Goal: Feedback & Contribution: Leave review/rating

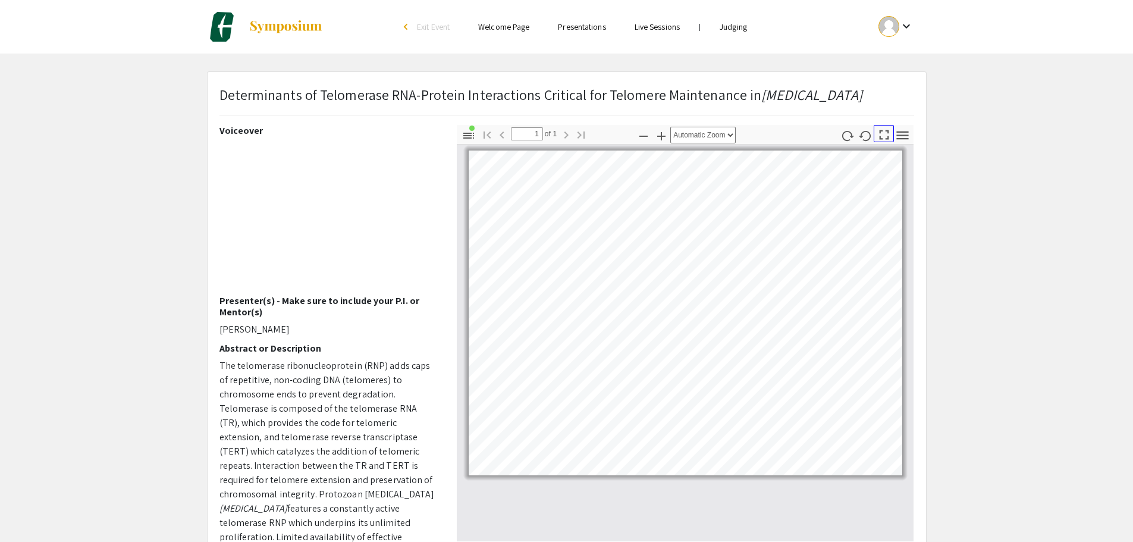
click at [880, 128] on icon "button" at bounding box center [884, 135] width 16 height 16
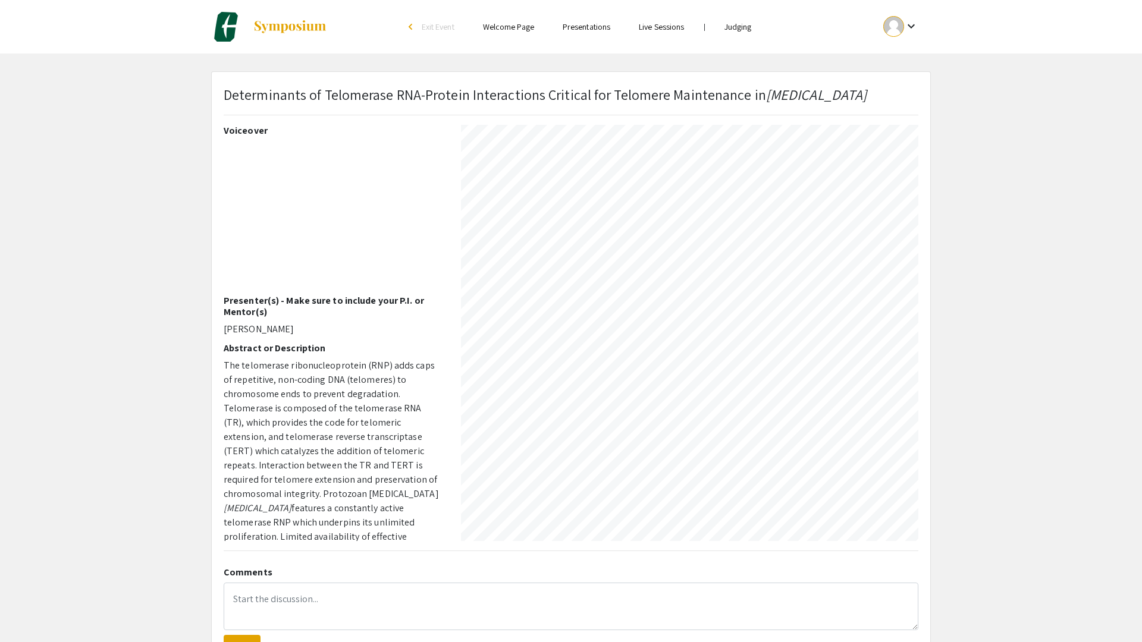
select select "auto"
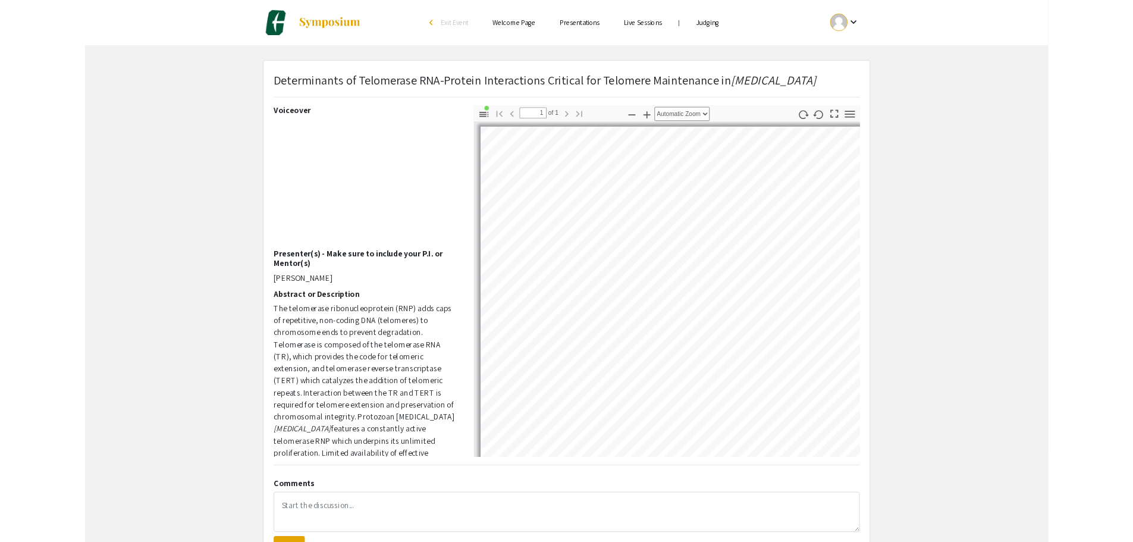
scroll to position [0, 0]
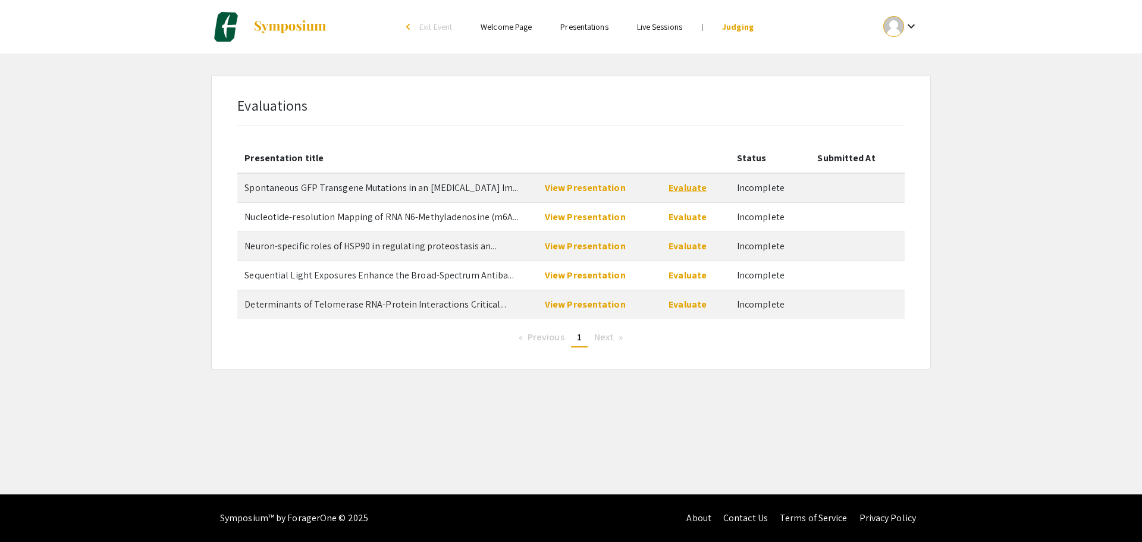
click at [691, 185] on link "Evaluate" at bounding box center [687, 187] width 38 height 12
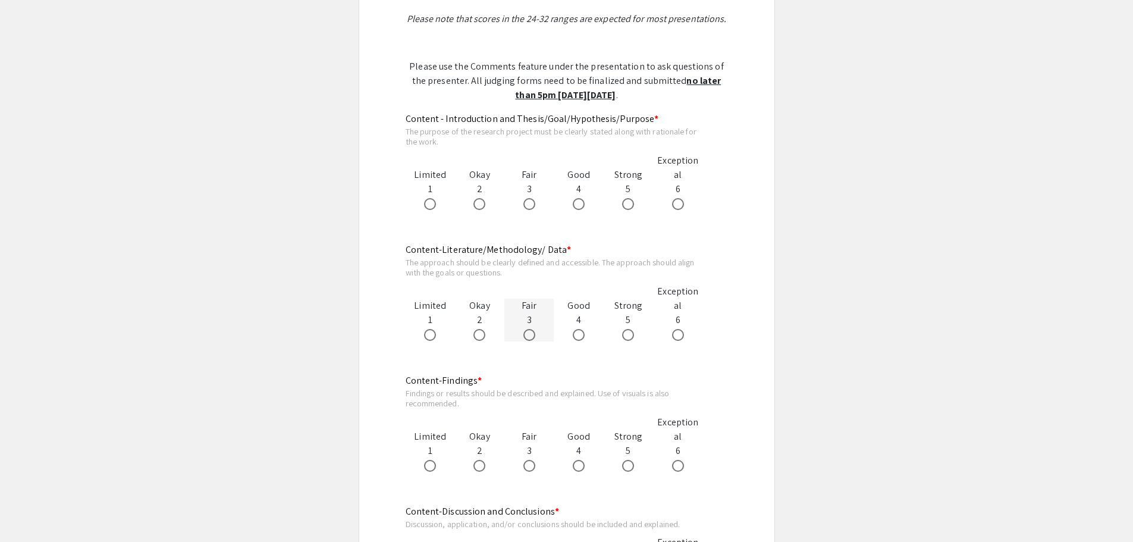
scroll to position [595, 0]
click at [530, 200] on span at bounding box center [529, 203] width 12 height 12
click at [530, 200] on input "radio" at bounding box center [529, 203] width 12 height 12
radio input "true"
click at [577, 333] on span at bounding box center [579, 334] width 12 height 12
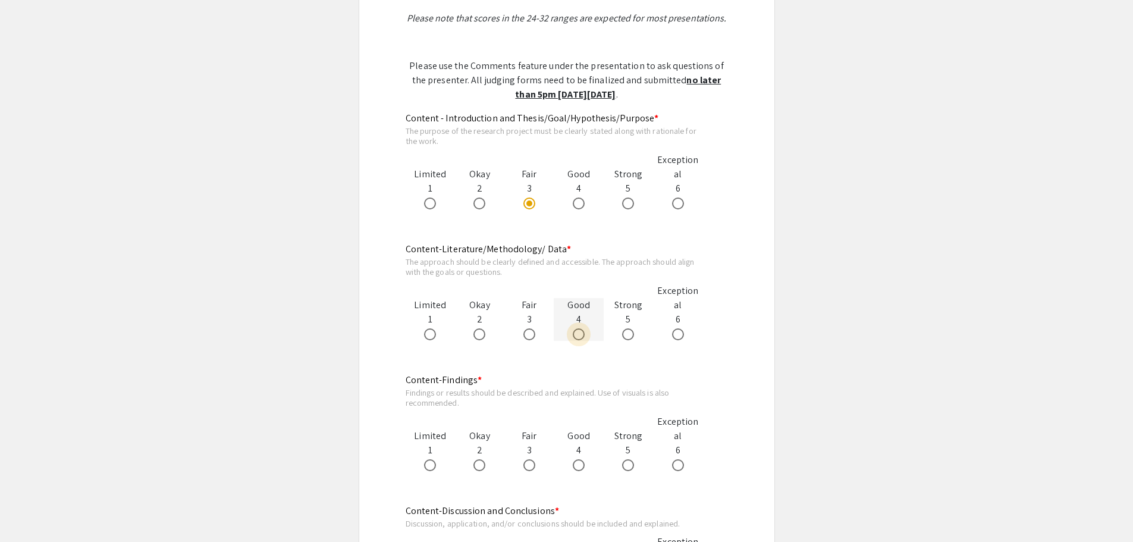
click at [577, 333] on input "radio" at bounding box center [579, 334] width 12 height 12
radio input "true"
click at [487, 456] on div "Okay 2" at bounding box center [479, 450] width 49 height 43
click at [483, 464] on span at bounding box center [479, 465] width 12 height 12
click at [483, 464] on input "radio" at bounding box center [479, 465] width 12 height 12
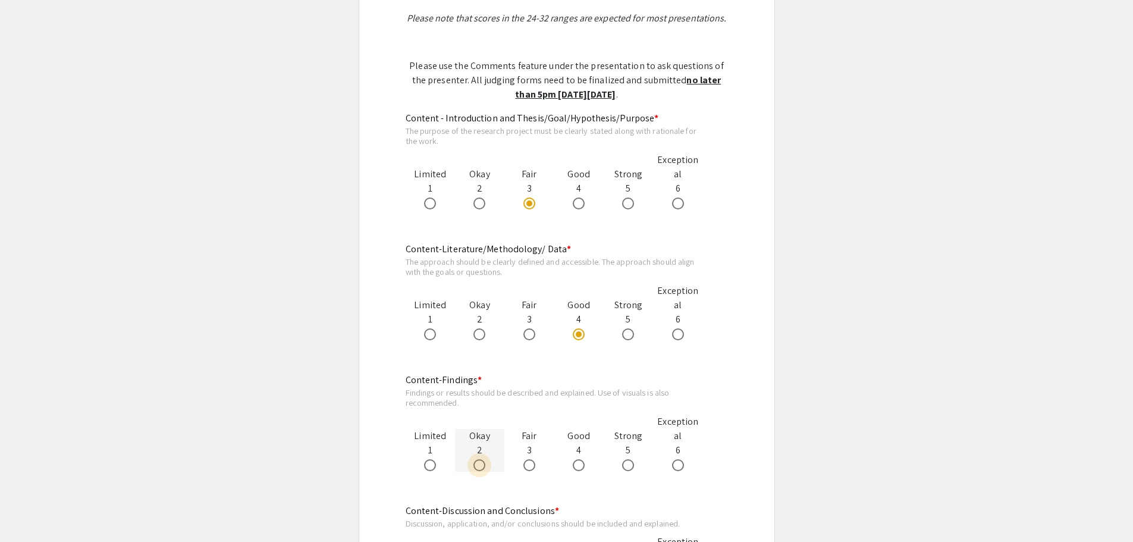
radio input "true"
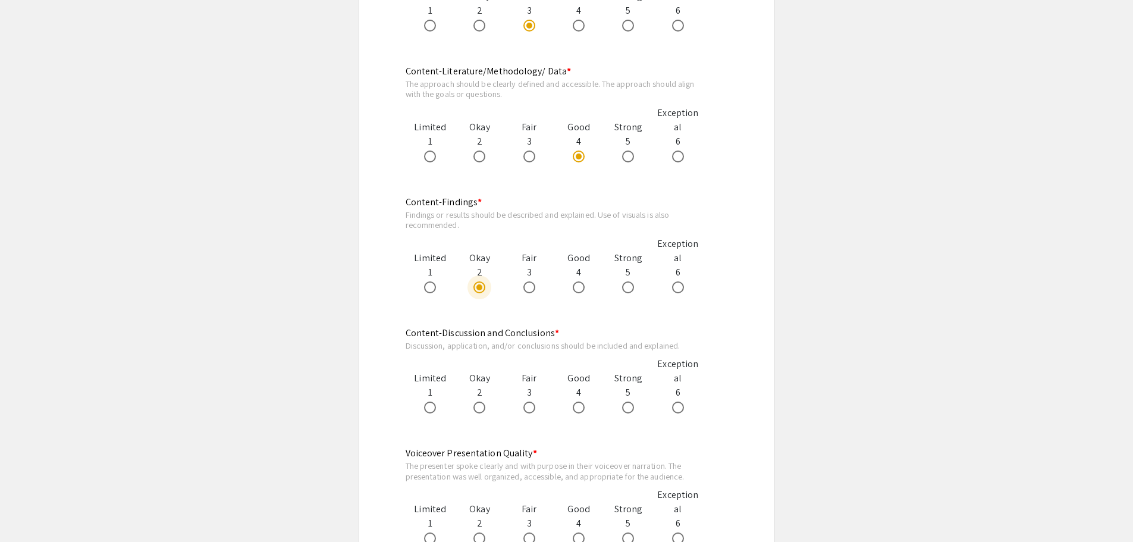
scroll to position [773, 0]
click at [580, 405] on span at bounding box center [579, 407] width 12 height 12
click at [580, 405] on input "radio" at bounding box center [579, 407] width 12 height 12
radio input "true"
click at [634, 530] on mat-radio-button at bounding box center [630, 537] width 17 height 14
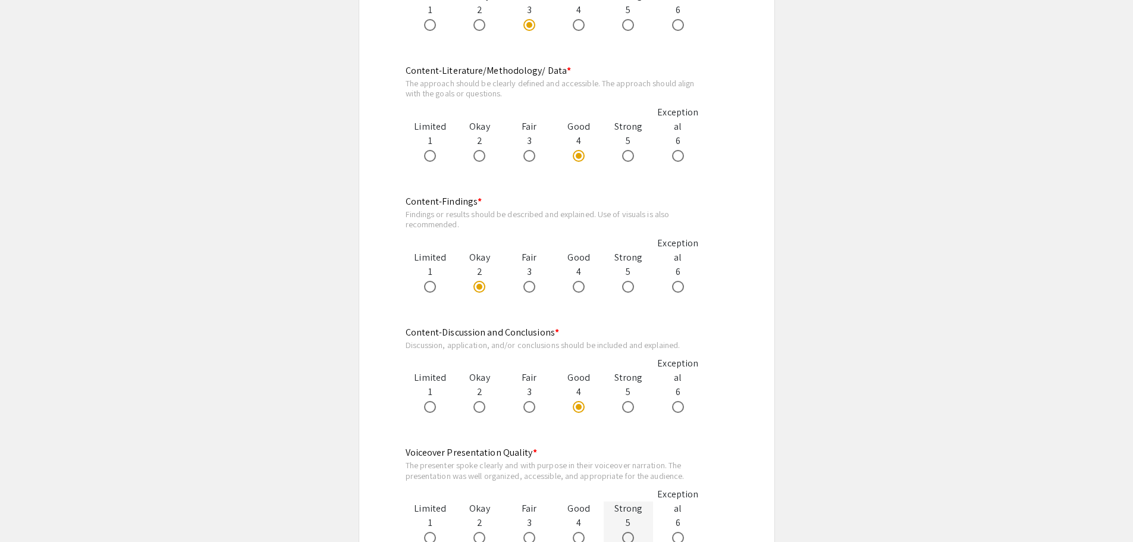
click at [627, 536] on span at bounding box center [628, 538] width 12 height 12
click at [627, 536] on input "radio" at bounding box center [628, 538] width 12 height 12
radio input "true"
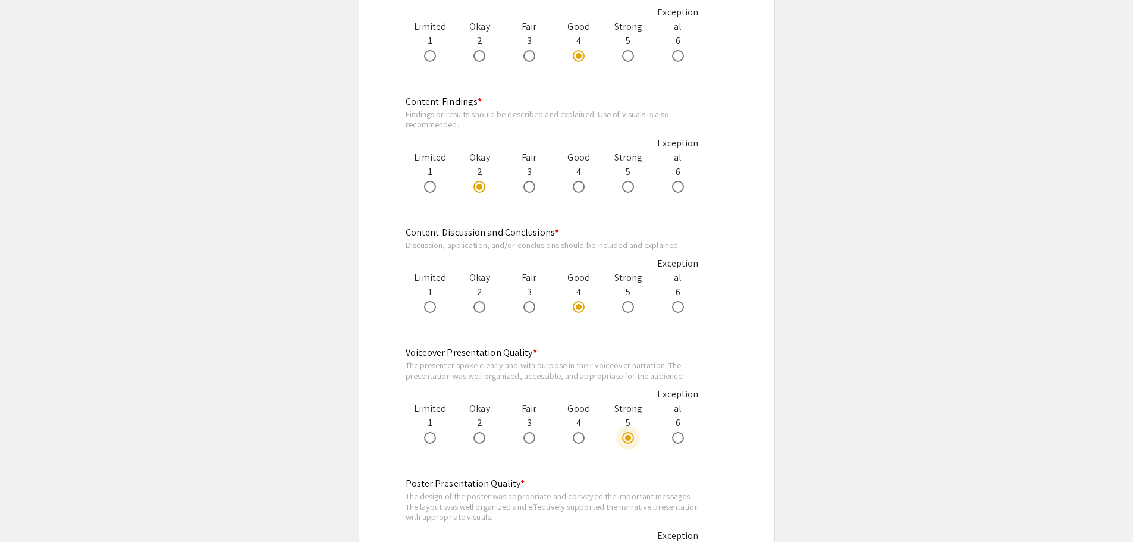
scroll to position [894, 0]
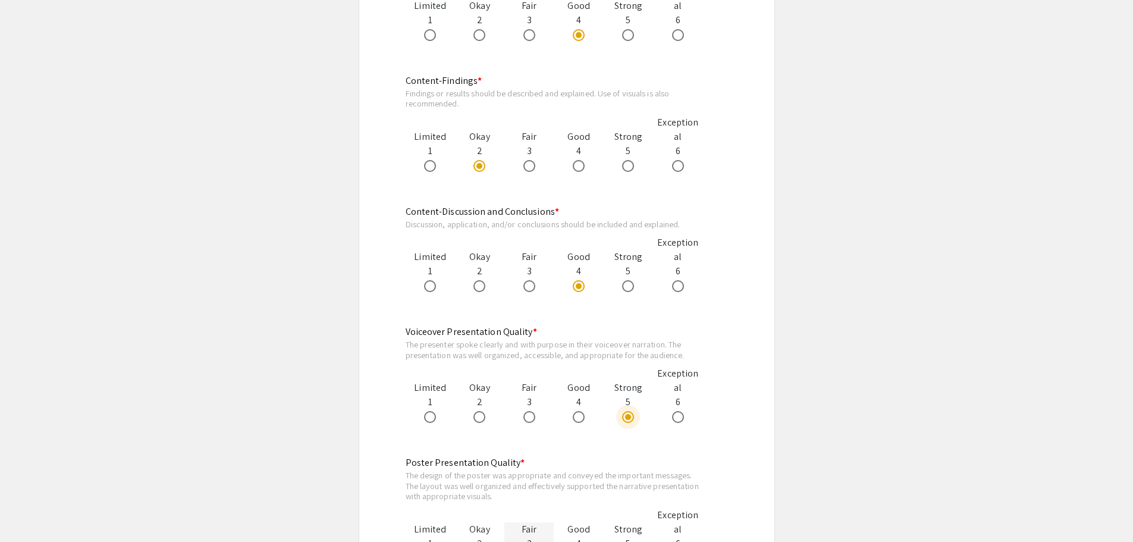
click at [528, 534] on div "Fair" at bounding box center [528, 529] width 49 height 14
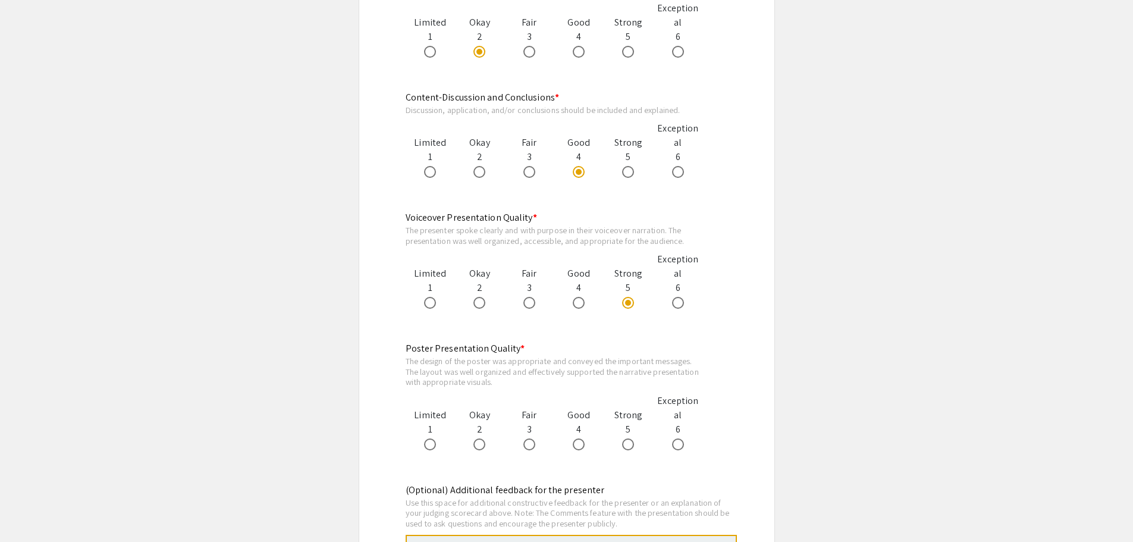
scroll to position [1013, 0]
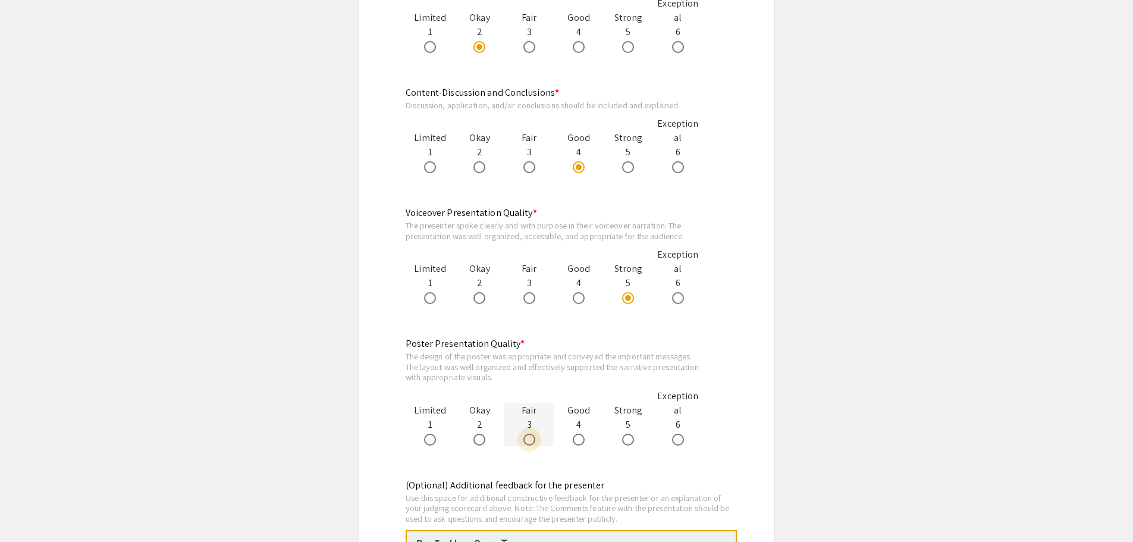
click at [528, 433] on span at bounding box center [529, 439] width 12 height 12
click at [528, 433] on input "radio" at bounding box center [529, 439] width 12 height 12
radio input "true"
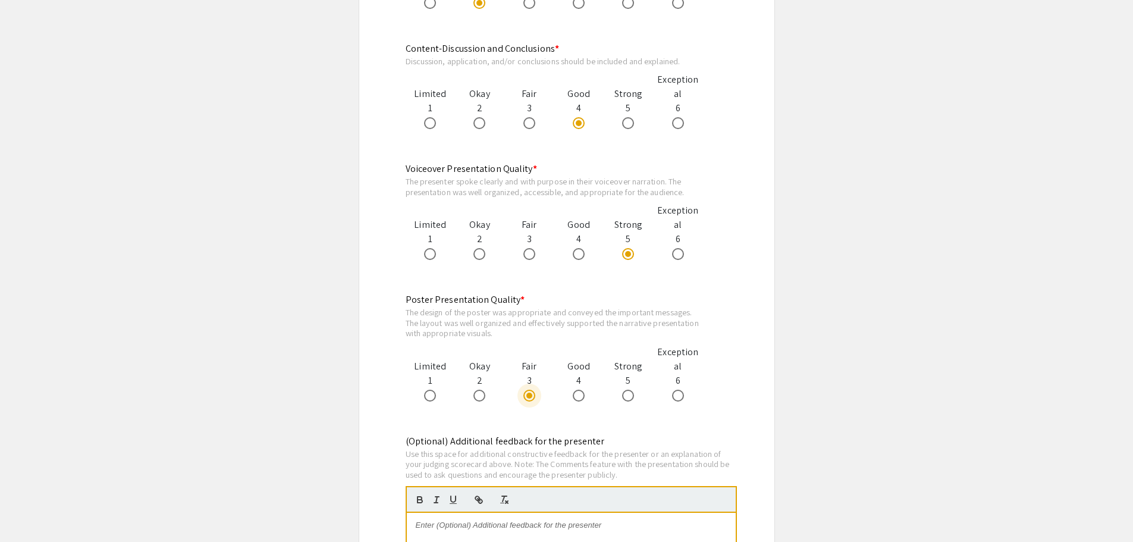
scroll to position [1131, 0]
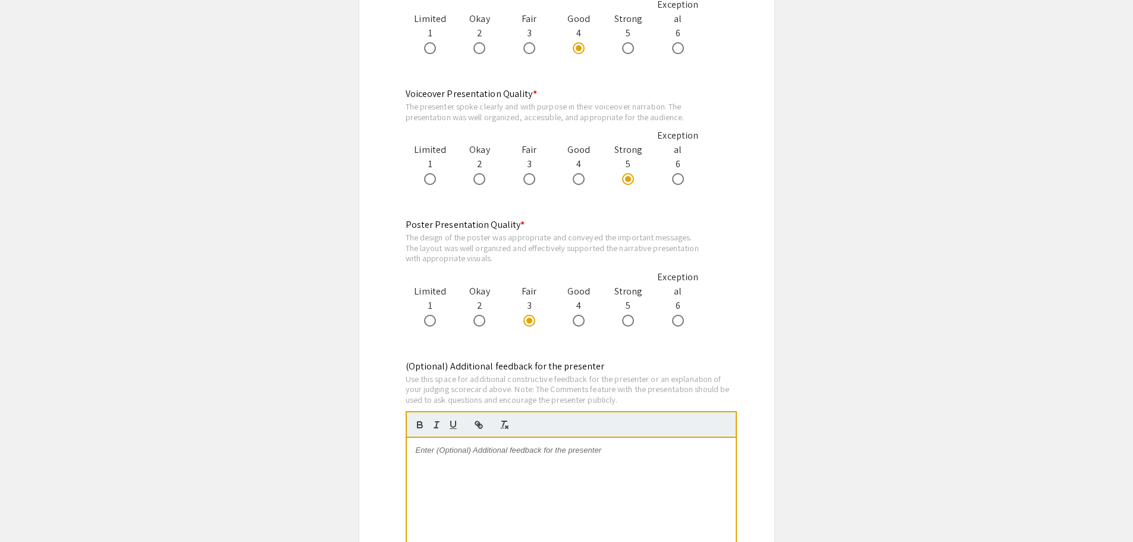
click at [598, 478] on div at bounding box center [571, 527] width 329 height 178
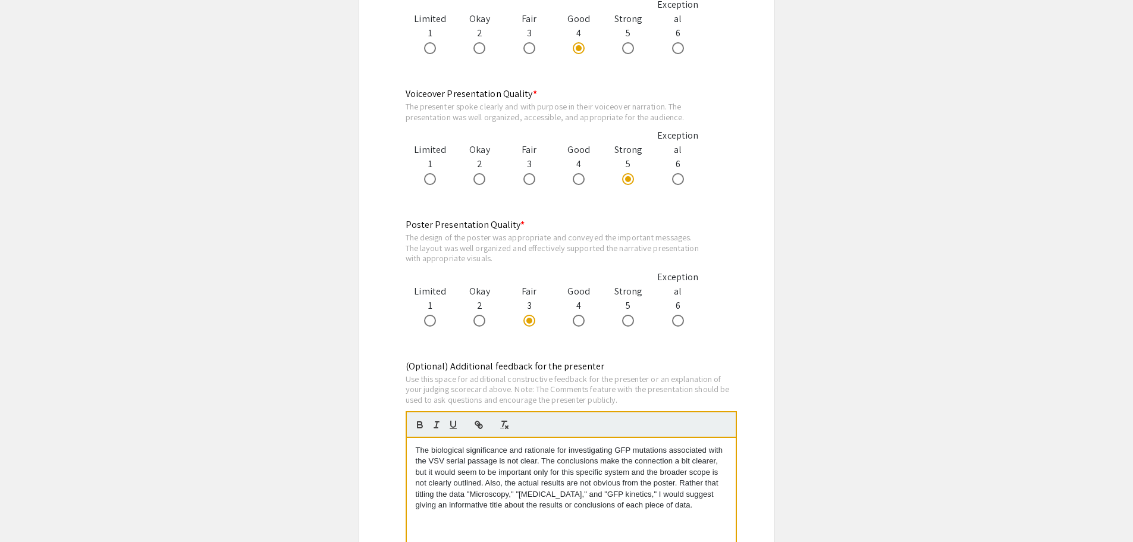
scroll to position [0, 0]
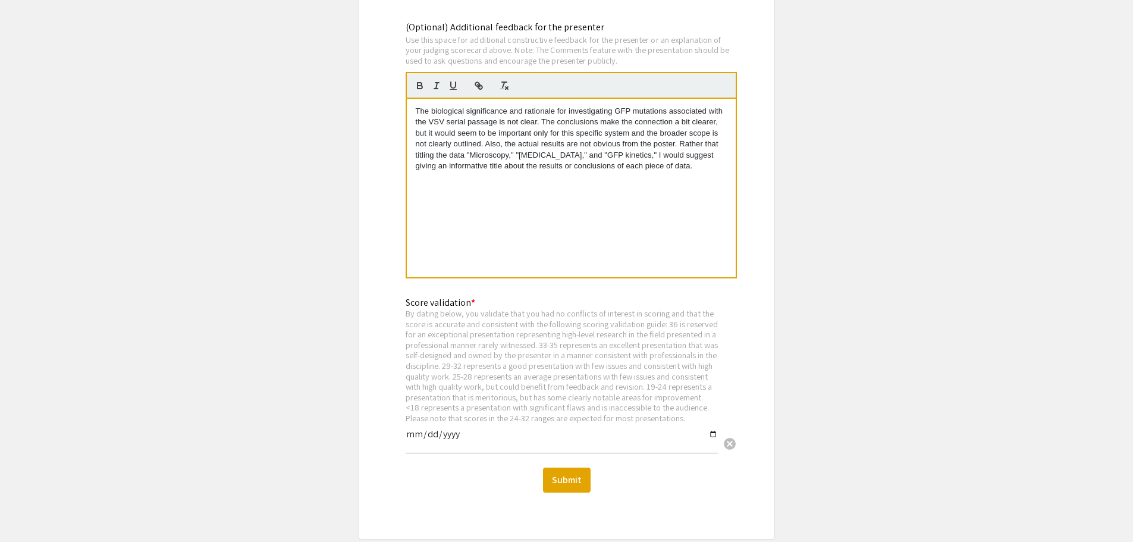
scroll to position [1488, 0]
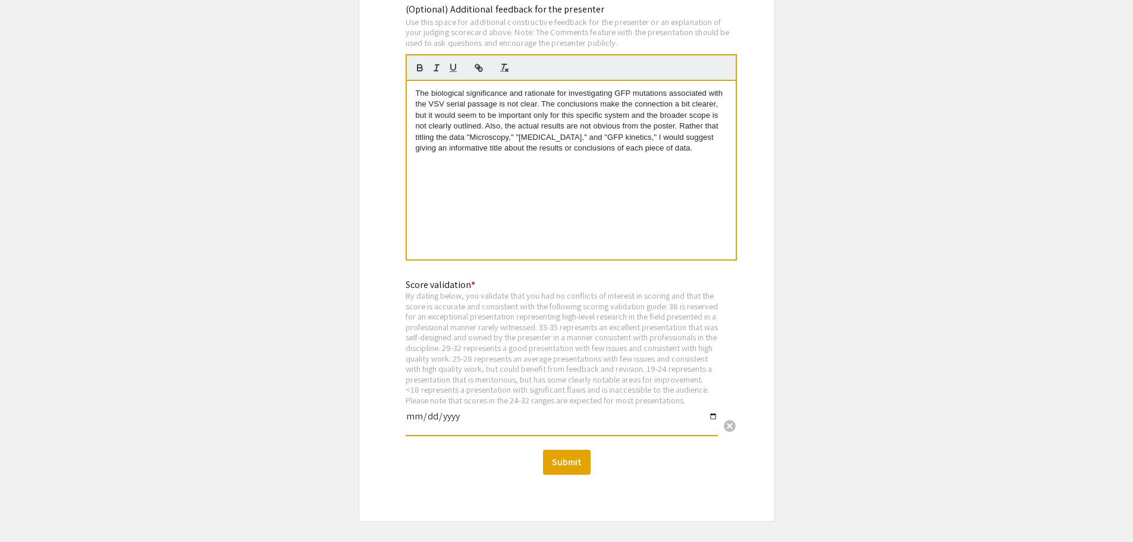
click at [464, 429] on input "date" at bounding box center [562, 421] width 312 height 20
type input "275760-09-10"
type input "2025-09-10"
click at [558, 472] on button "Submit" at bounding box center [567, 462] width 48 height 25
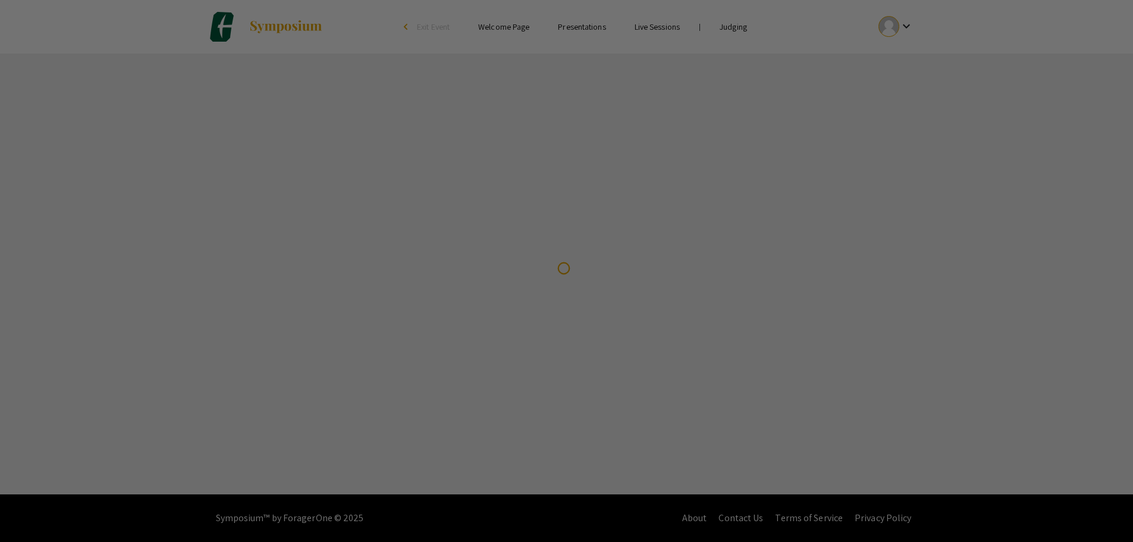
scroll to position [0, 0]
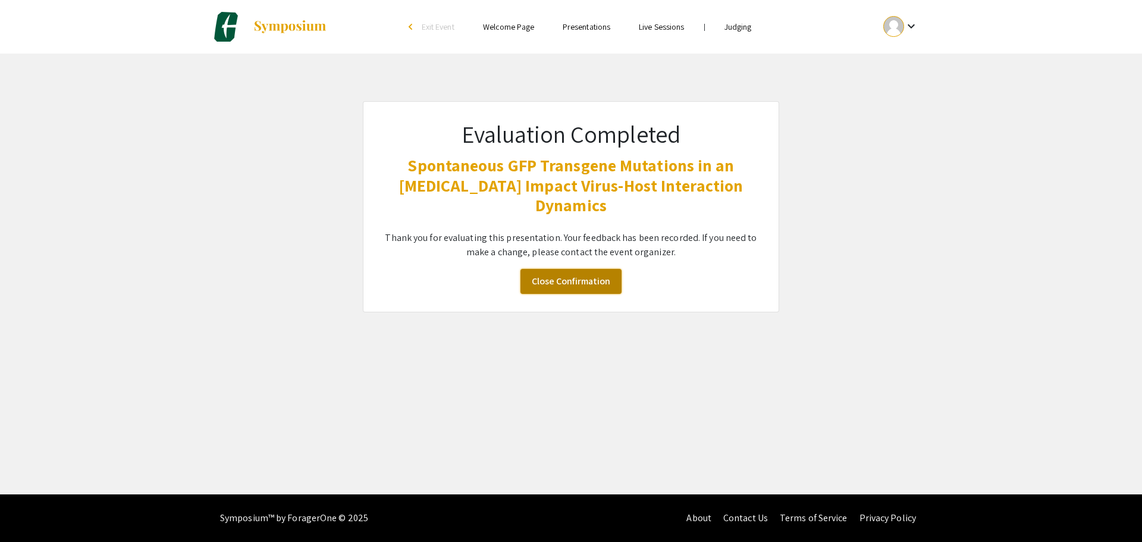
click at [590, 281] on link "Close Confirmation" at bounding box center [570, 281] width 101 height 25
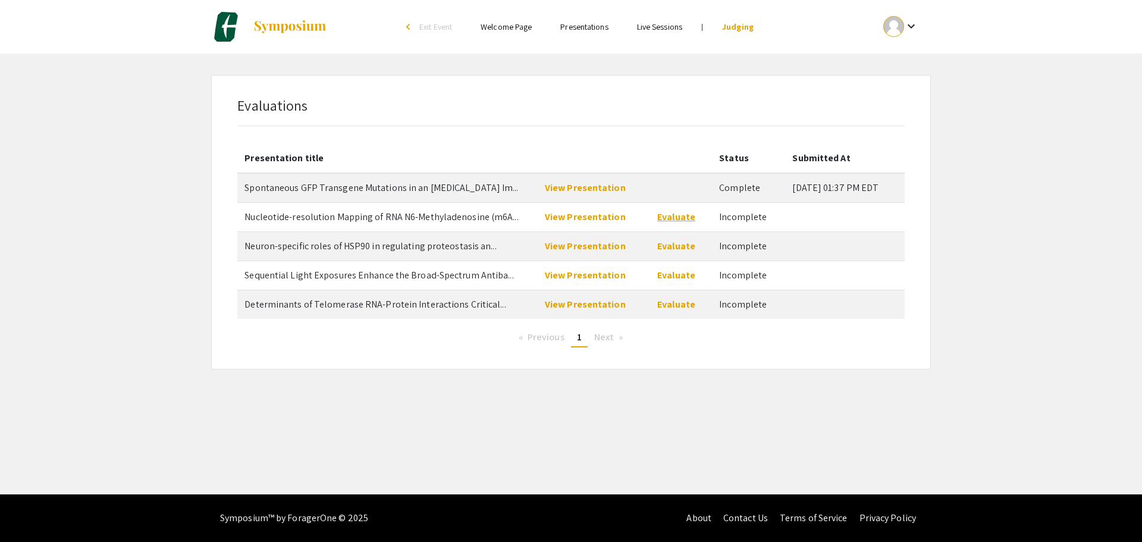
click at [667, 216] on link "Evaluate" at bounding box center [676, 216] width 38 height 12
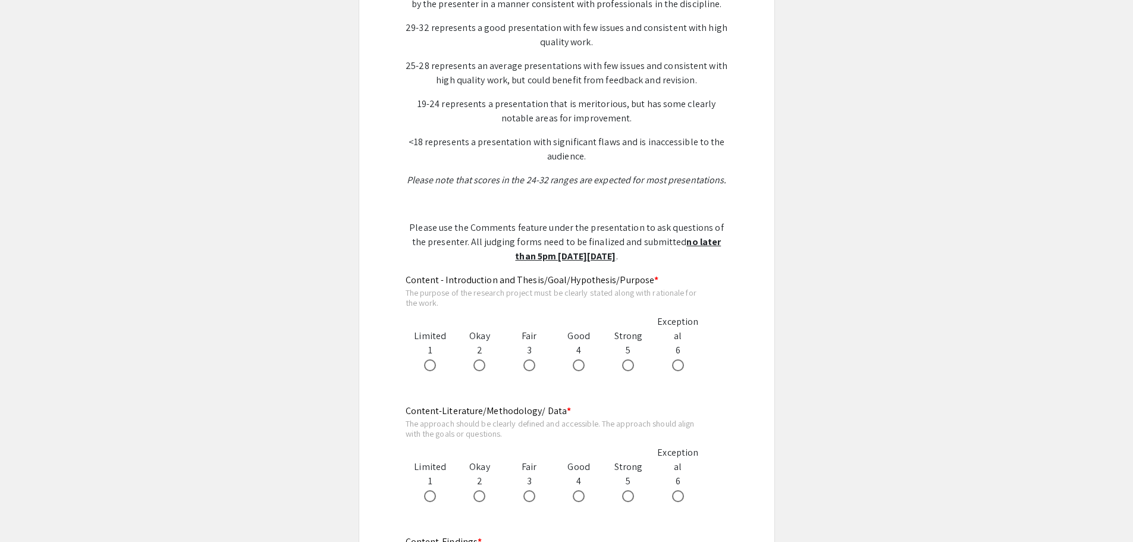
scroll to position [476, 0]
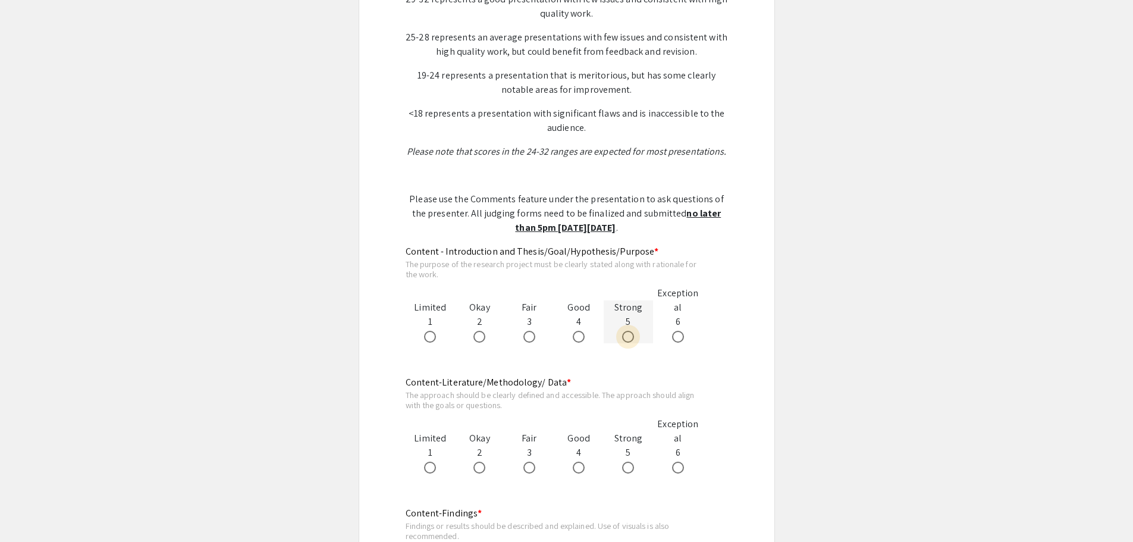
click at [639, 337] on label at bounding box center [630, 337] width 17 height 12
click at [634, 337] on input "radio" at bounding box center [628, 337] width 12 height 12
radio input "true"
click at [576, 458] on div "Good 4" at bounding box center [578, 452] width 49 height 43
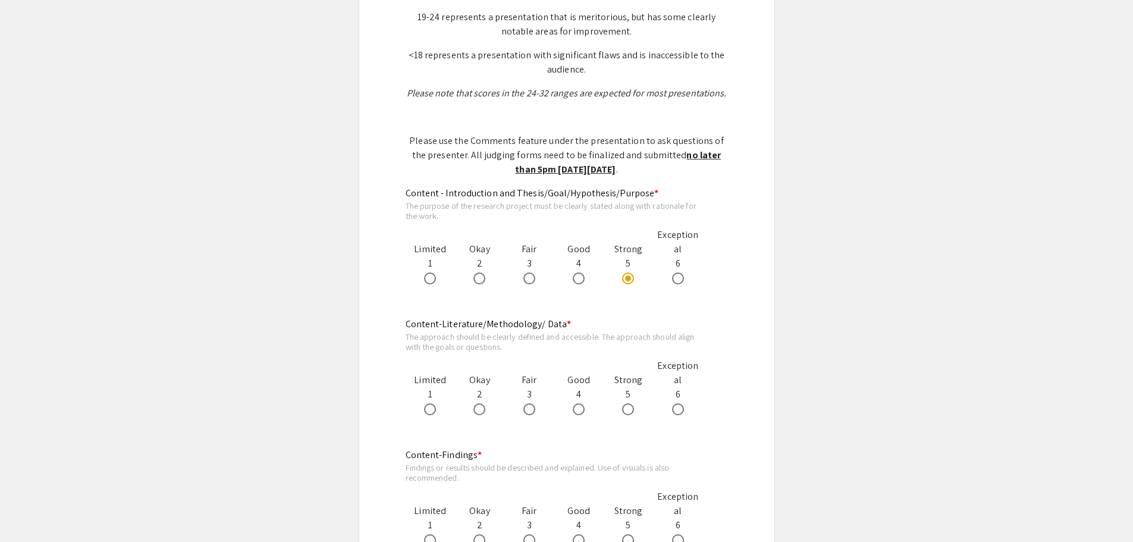
scroll to position [595, 0]
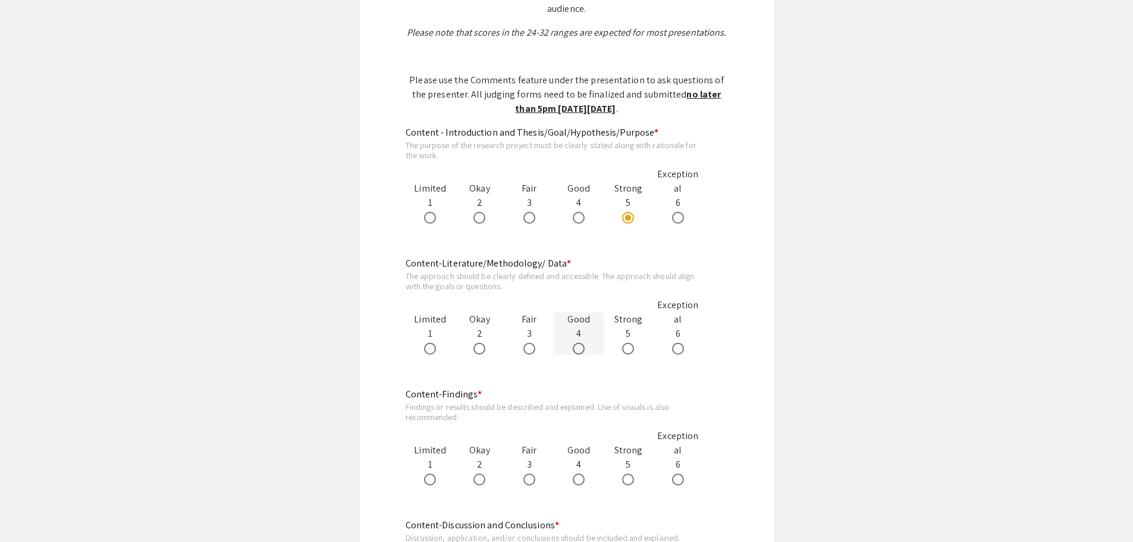
click at [576, 347] on span at bounding box center [579, 348] width 12 height 12
click at [576, 347] on input "radio" at bounding box center [579, 348] width 12 height 12
radio input "true"
click at [481, 479] on span at bounding box center [479, 479] width 12 height 12
click at [481, 479] on input "radio" at bounding box center [479, 479] width 12 height 12
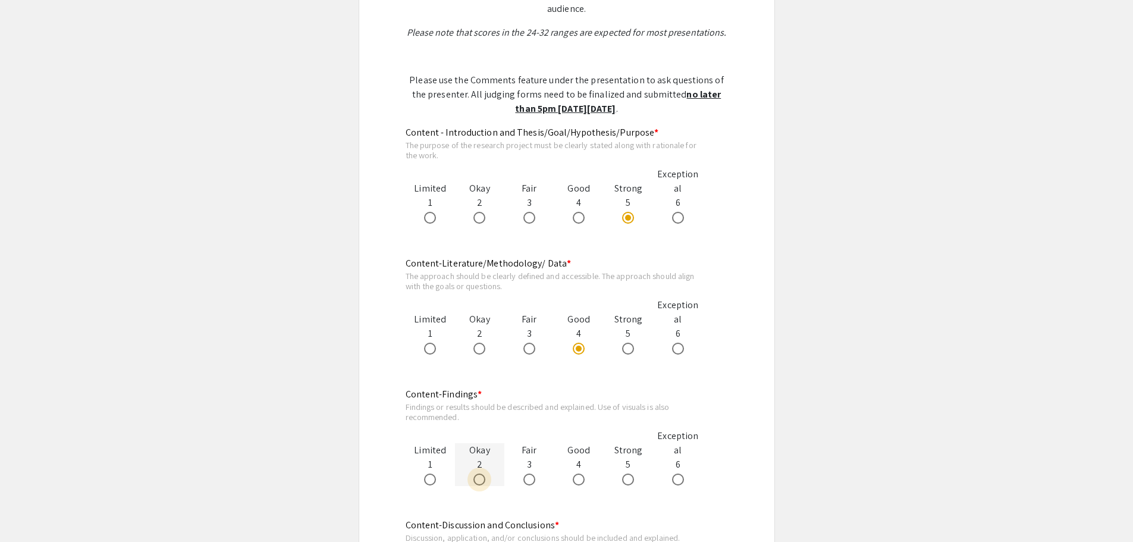
radio input "true"
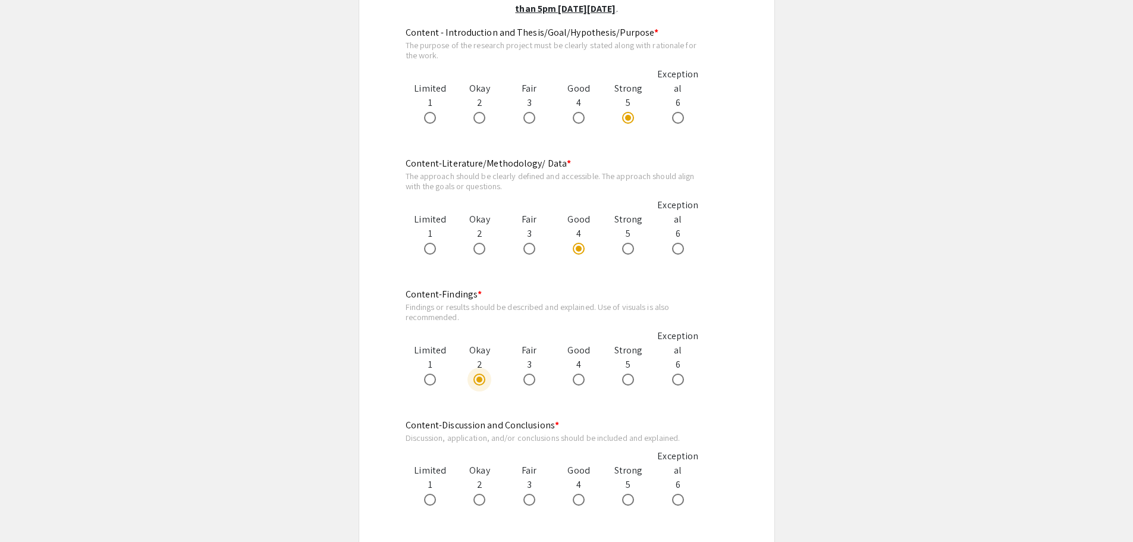
scroll to position [713, 0]
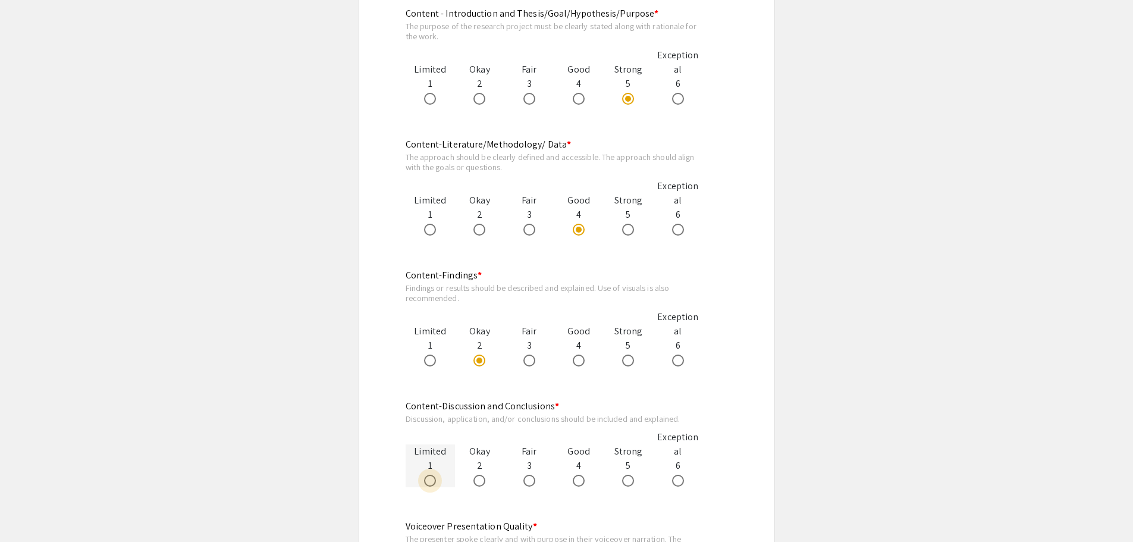
click at [435, 477] on span at bounding box center [430, 480] width 12 height 12
click at [435, 477] on input "radio" at bounding box center [430, 480] width 12 height 12
radio input "true"
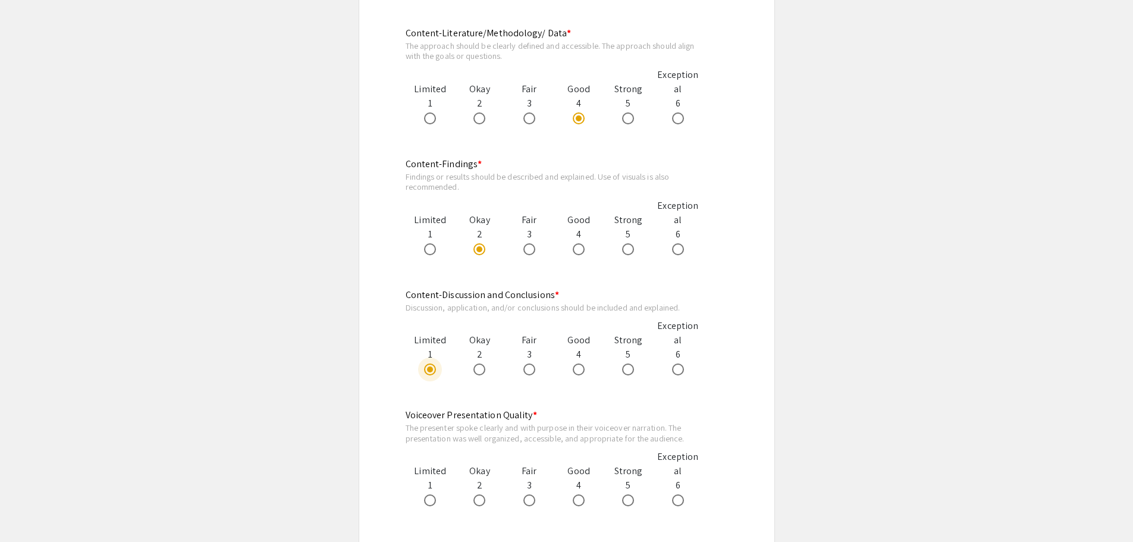
scroll to position [832, 0]
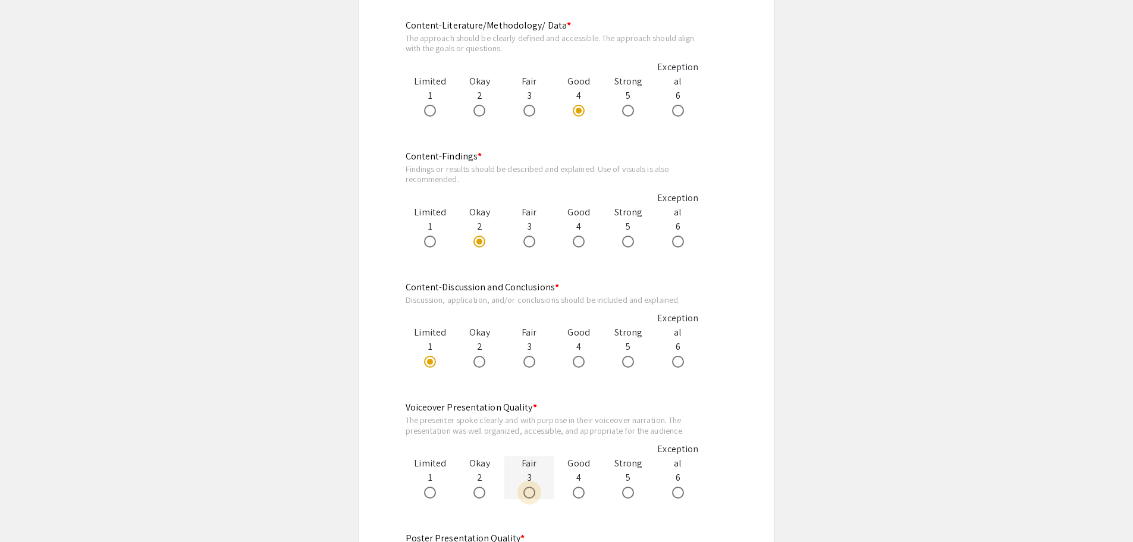
click at [534, 489] on span at bounding box center [529, 492] width 12 height 12
click at [534, 489] on input "radio" at bounding box center [529, 492] width 12 height 12
radio input "true"
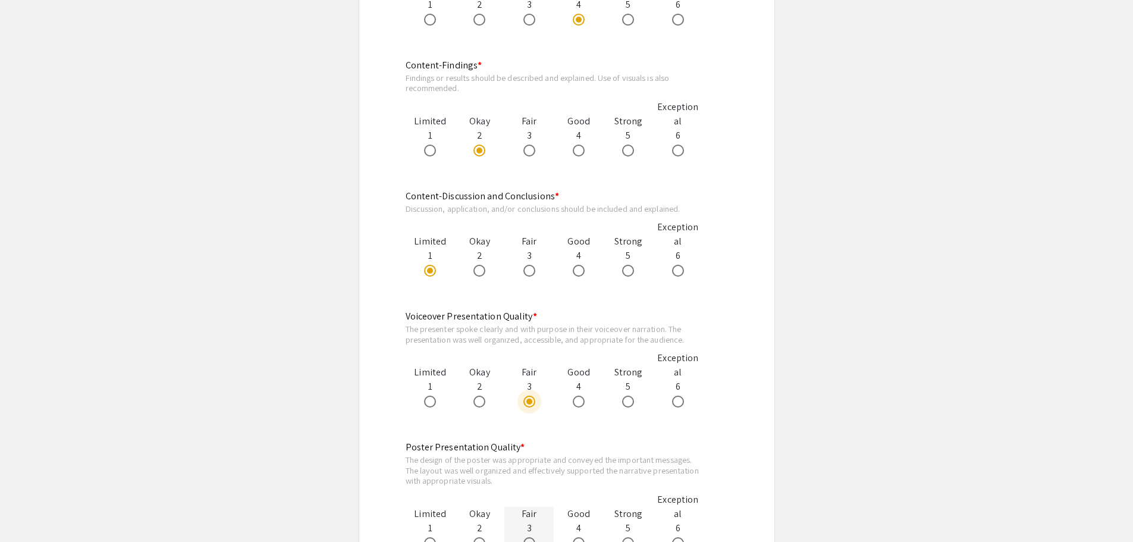
scroll to position [951, 0]
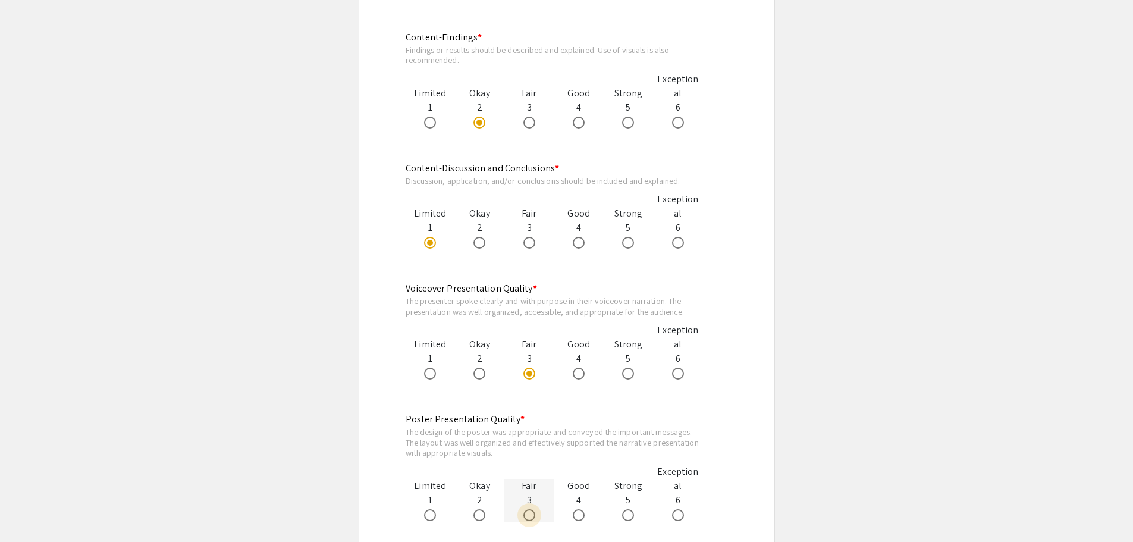
click at [525, 513] on span at bounding box center [529, 515] width 12 height 12
click at [525, 513] on input "radio" at bounding box center [529, 515] width 12 height 12
radio input "true"
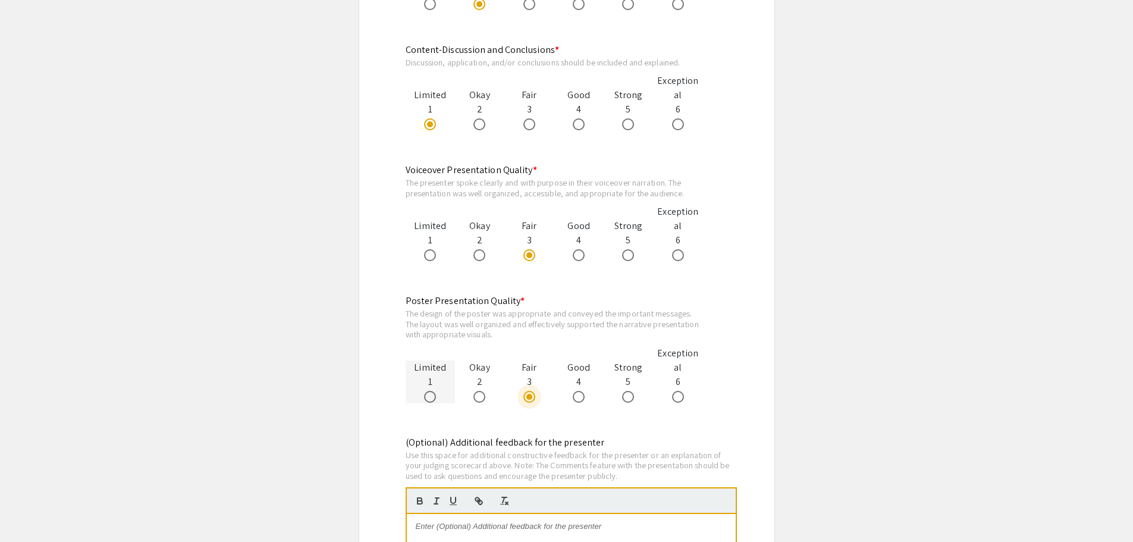
scroll to position [1070, 0]
click at [666, 523] on p at bounding box center [571, 525] width 311 height 11
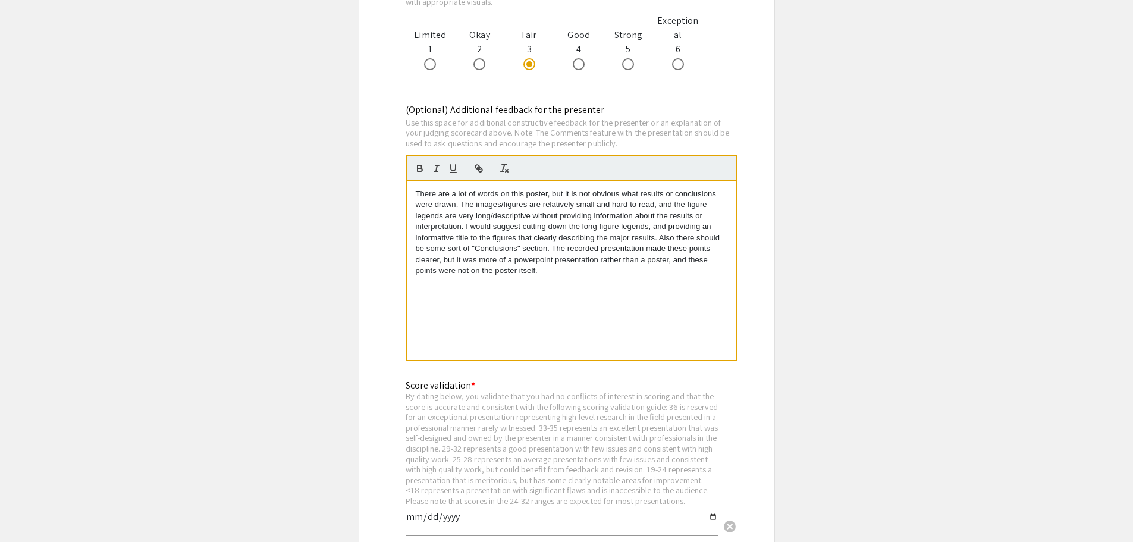
scroll to position [0, 0]
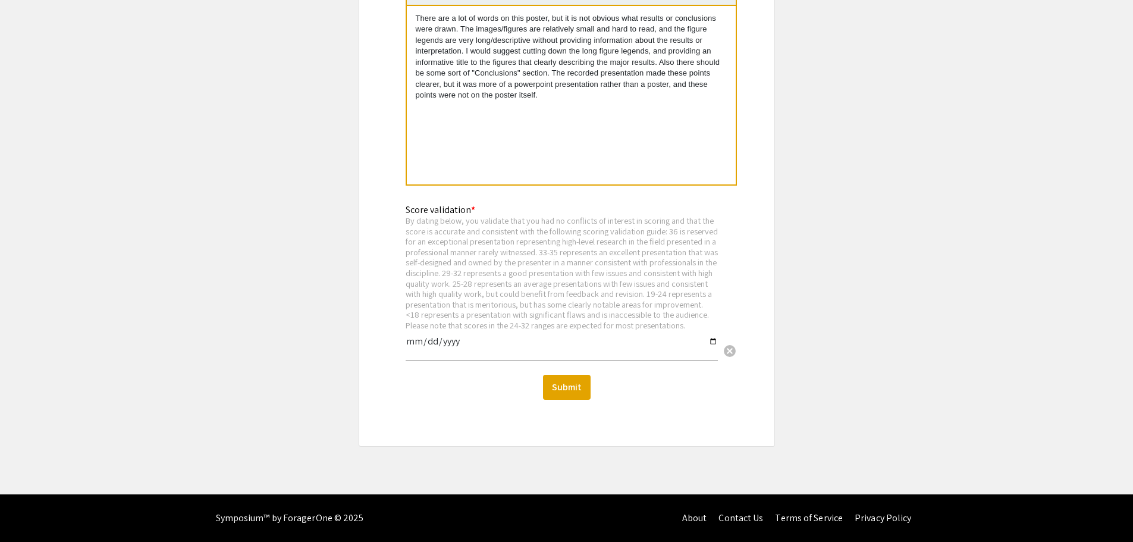
scroll to position [1580, 0]
click at [518, 80] on p "There are a lot of words on this poster, but it is not obvious what results or …" at bounding box center [571, 57] width 311 height 88
drag, startPoint x: 480, startPoint y: 81, endPoint x: 621, endPoint y: 80, distance: 140.9
click at [621, 80] on p "There are a lot of words on this poster, but it is not obvious what results or …" at bounding box center [571, 57] width 311 height 88
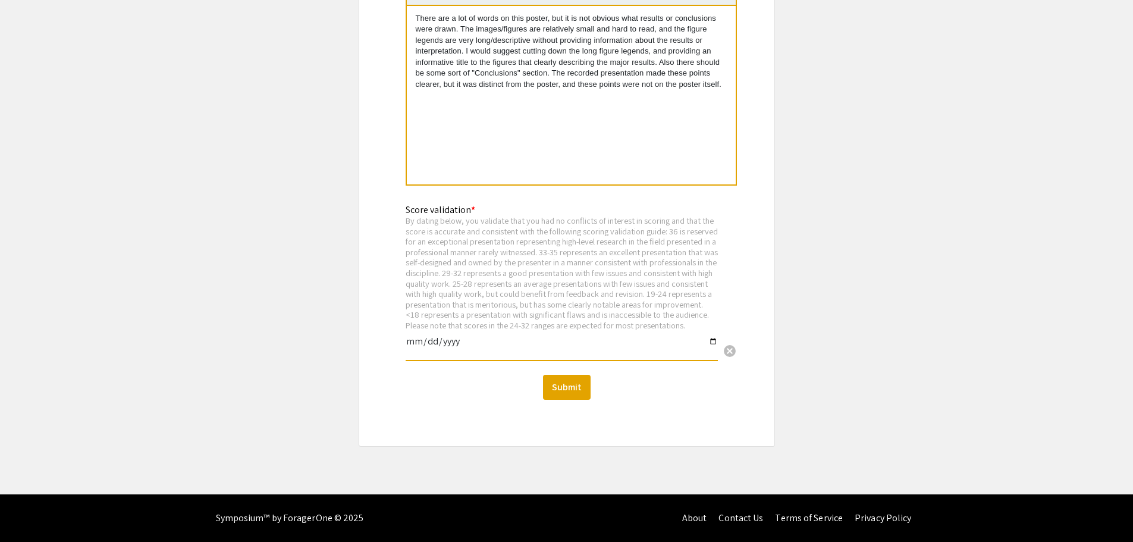
click at [713, 346] on input "date" at bounding box center [562, 346] width 312 height 20
type input "2025-09-10"
click at [568, 398] on button "Submit" at bounding box center [567, 387] width 48 height 25
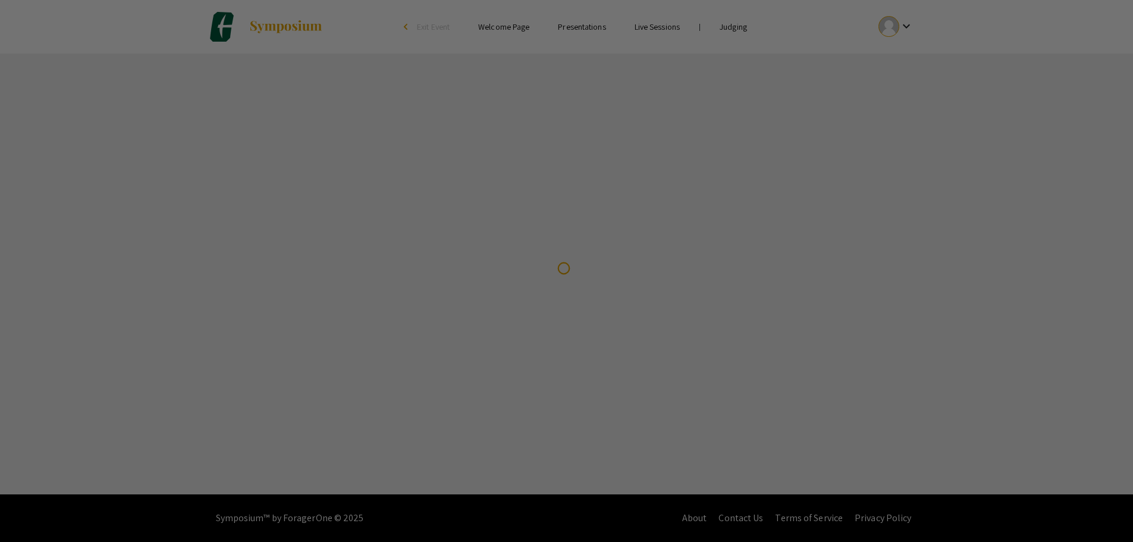
scroll to position [0, 0]
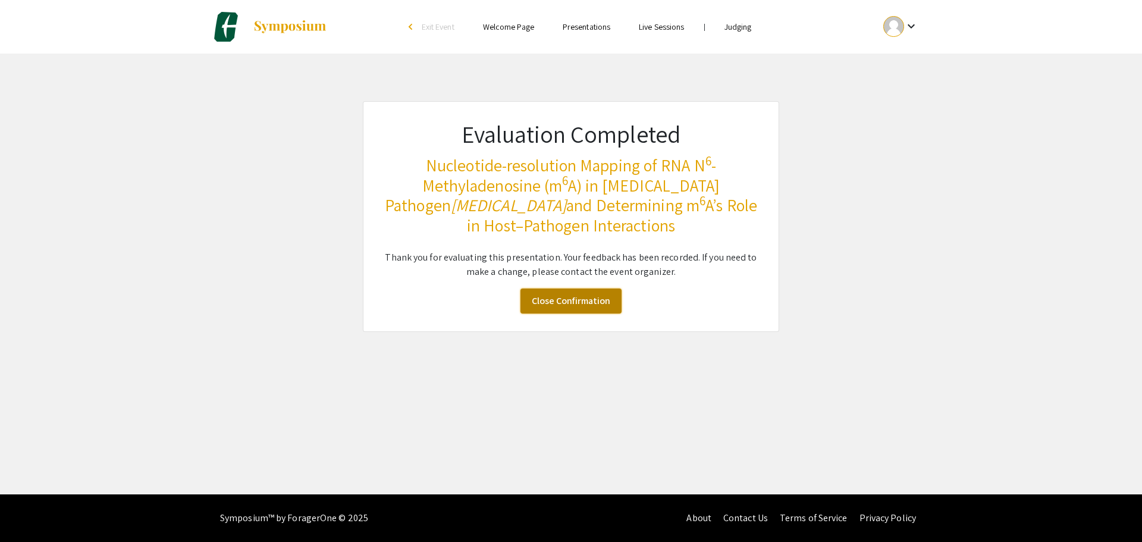
click at [562, 306] on link "Close Confirmation" at bounding box center [570, 300] width 101 height 25
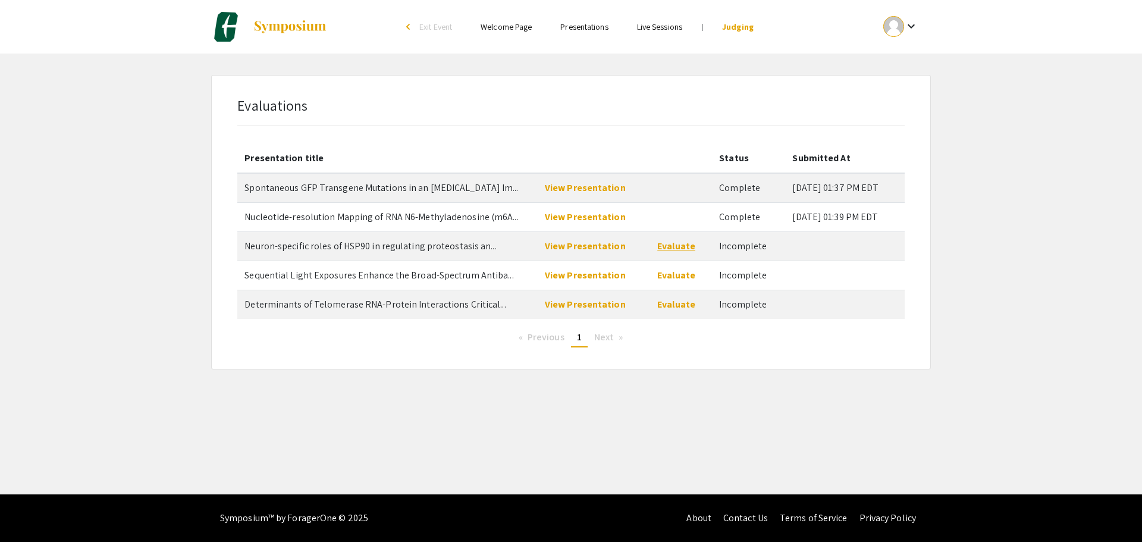
click at [667, 247] on link "Evaluate" at bounding box center [676, 246] width 38 height 12
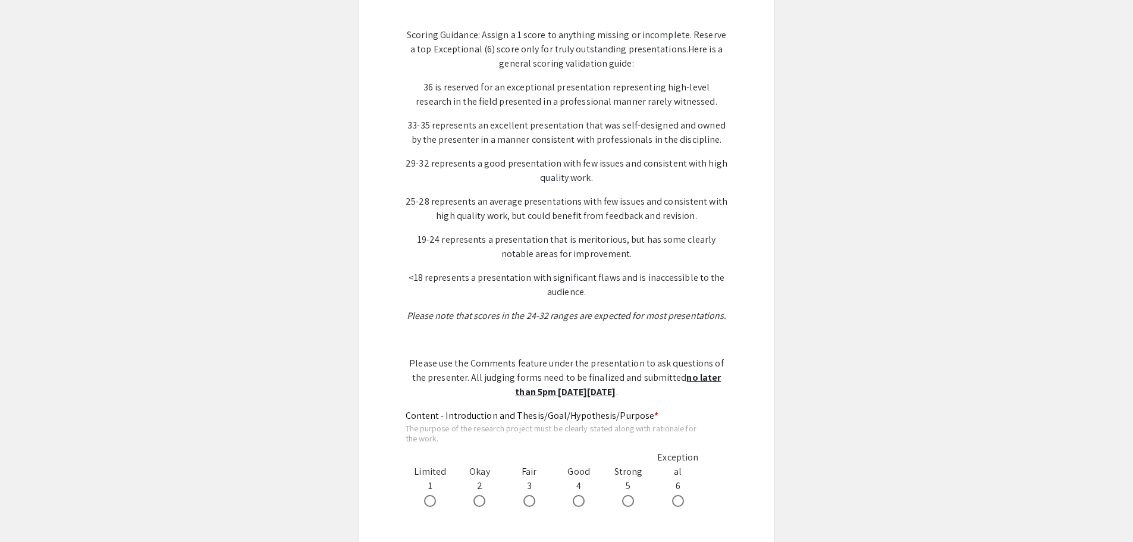
scroll to position [416, 0]
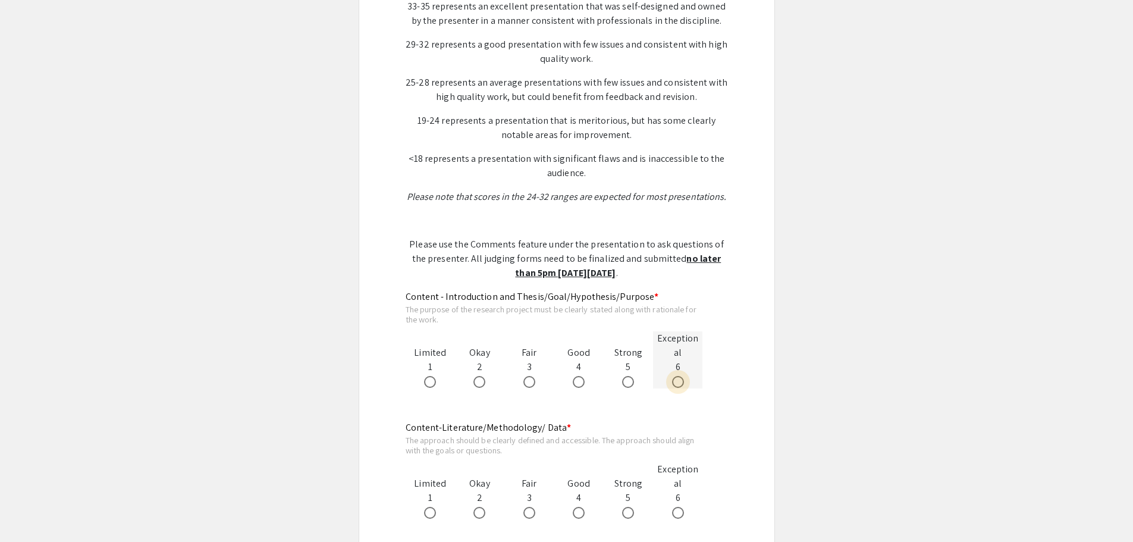
click at [684, 383] on label at bounding box center [680, 382] width 17 height 12
click at [684, 383] on input "radio" at bounding box center [678, 382] width 12 height 12
radio input "true"
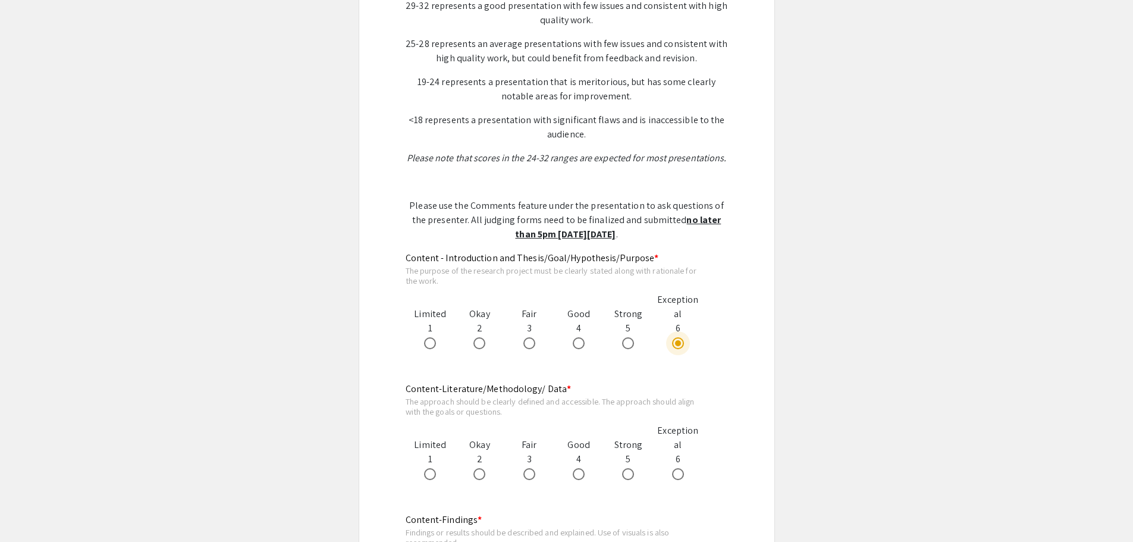
scroll to position [476, 0]
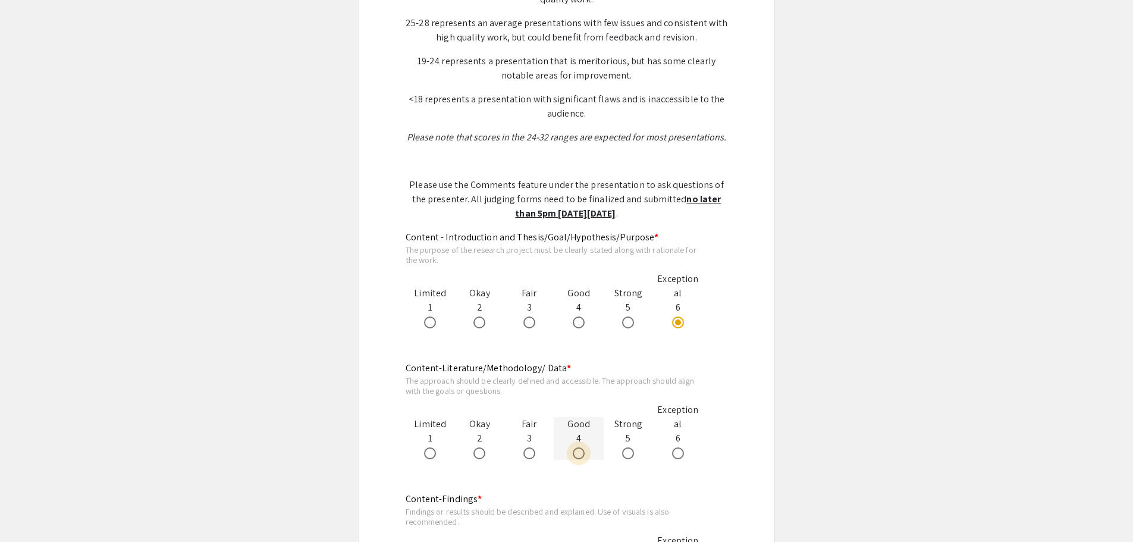
click at [574, 449] on span at bounding box center [579, 453] width 12 height 12
click at [574, 449] on input "radio" at bounding box center [579, 453] width 12 height 12
radio input "true"
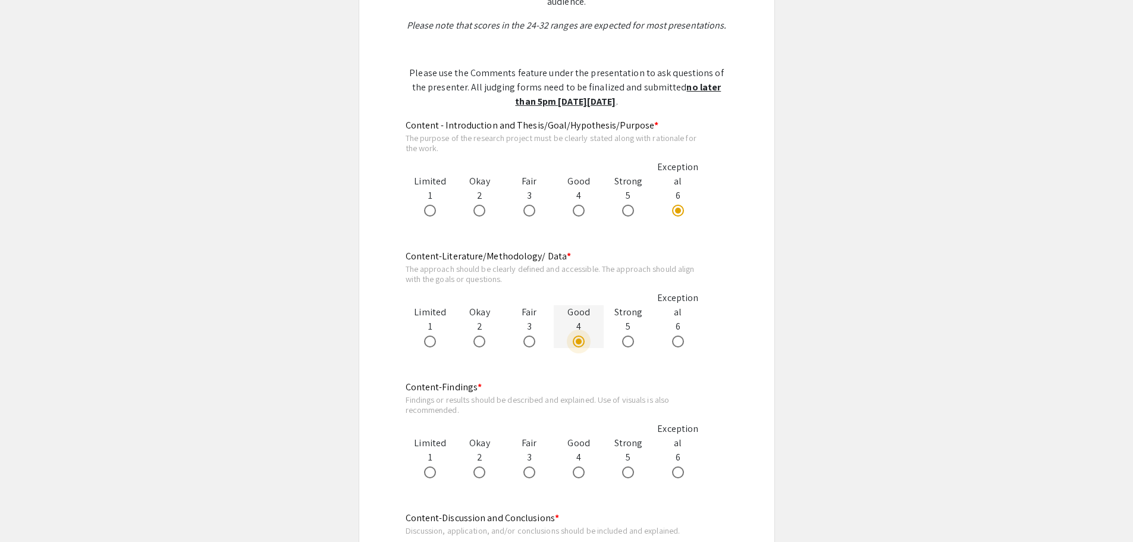
scroll to position [595, 0]
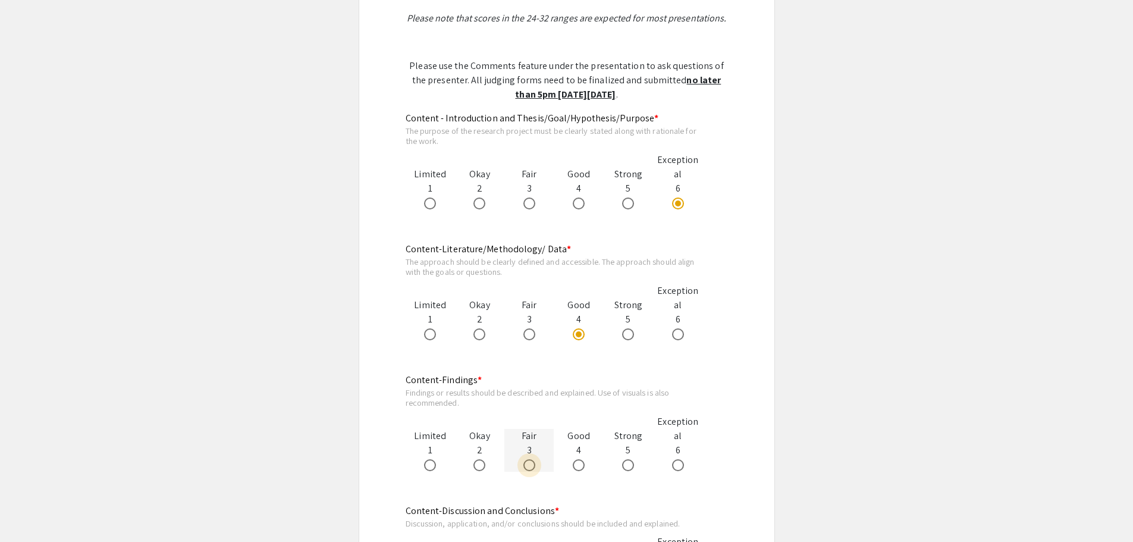
click at [532, 470] on span at bounding box center [529, 465] width 12 height 12
click at [532, 470] on input "radio" at bounding box center [529, 465] width 12 height 12
radio input "true"
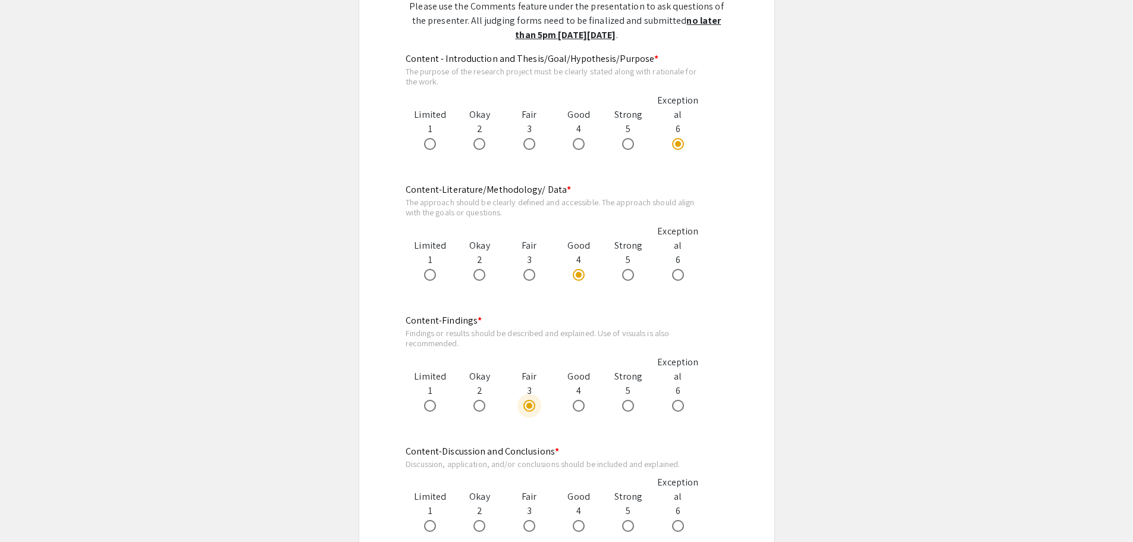
scroll to position [713, 0]
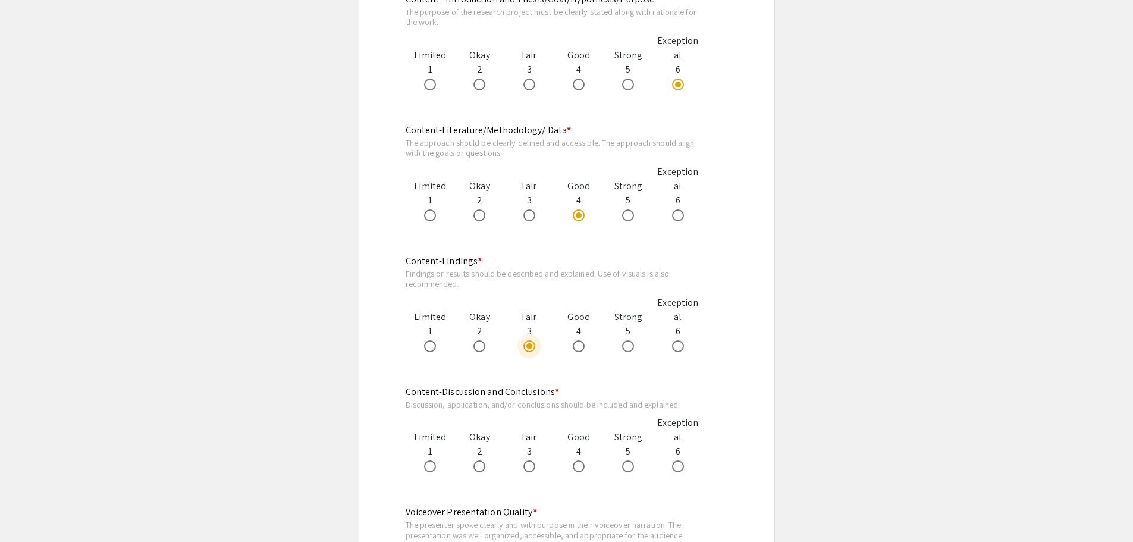
click at [533, 517] on span "*" at bounding box center [535, 511] width 4 height 12
click at [532, 467] on span at bounding box center [529, 466] width 12 height 12
click at [532, 467] on input "radio" at bounding box center [529, 466] width 12 height 12
radio input "true"
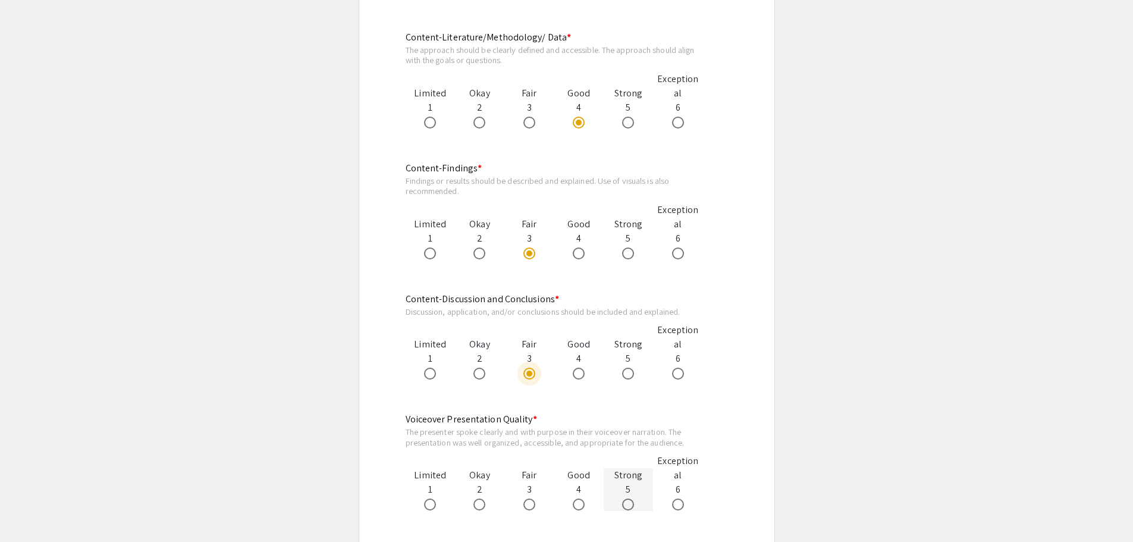
scroll to position [832, 0]
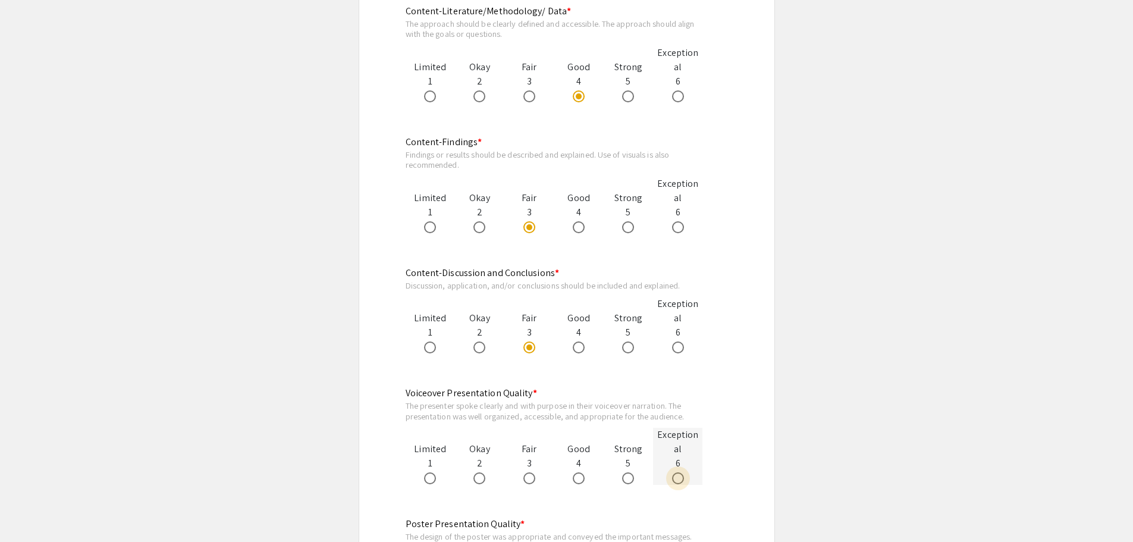
click at [687, 476] on label at bounding box center [680, 478] width 17 height 12
click at [684, 476] on input "radio" at bounding box center [678, 478] width 12 height 12
radio input "true"
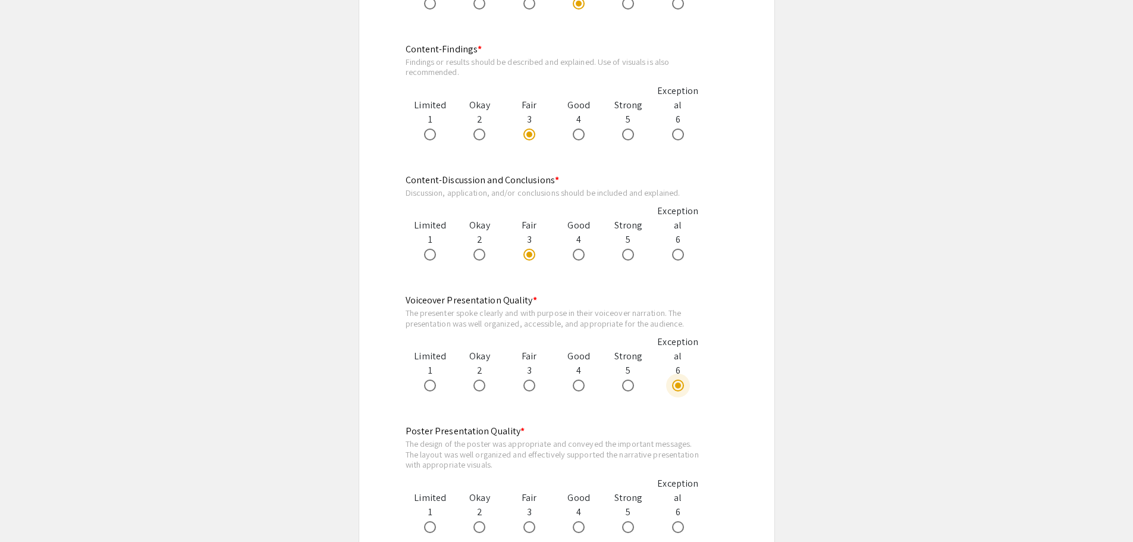
scroll to position [1011, 0]
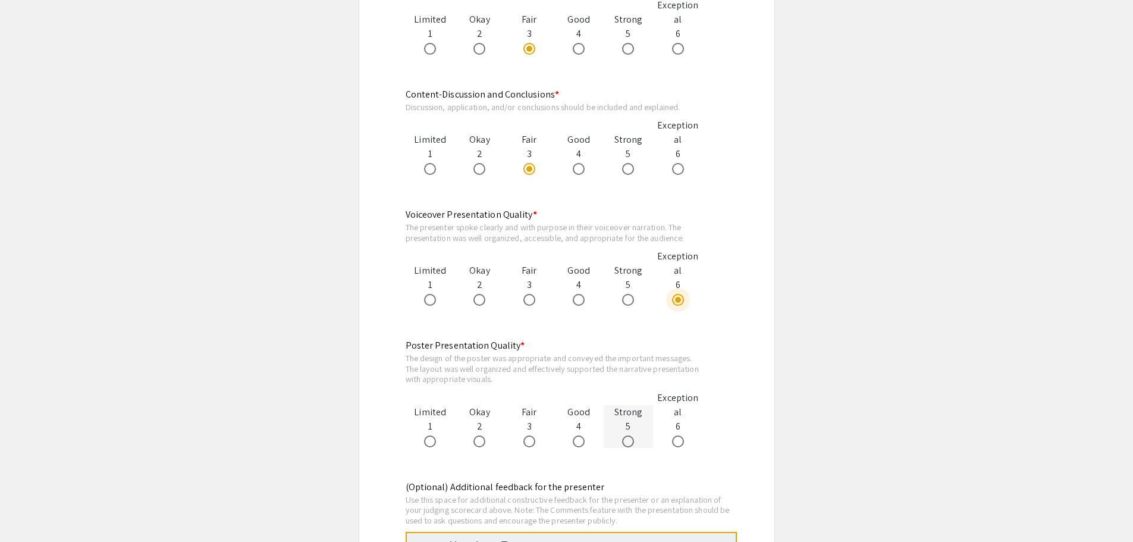
click at [625, 443] on span at bounding box center [628, 441] width 12 height 12
click at [625, 443] on input "radio" at bounding box center [628, 441] width 12 height 12
radio input "true"
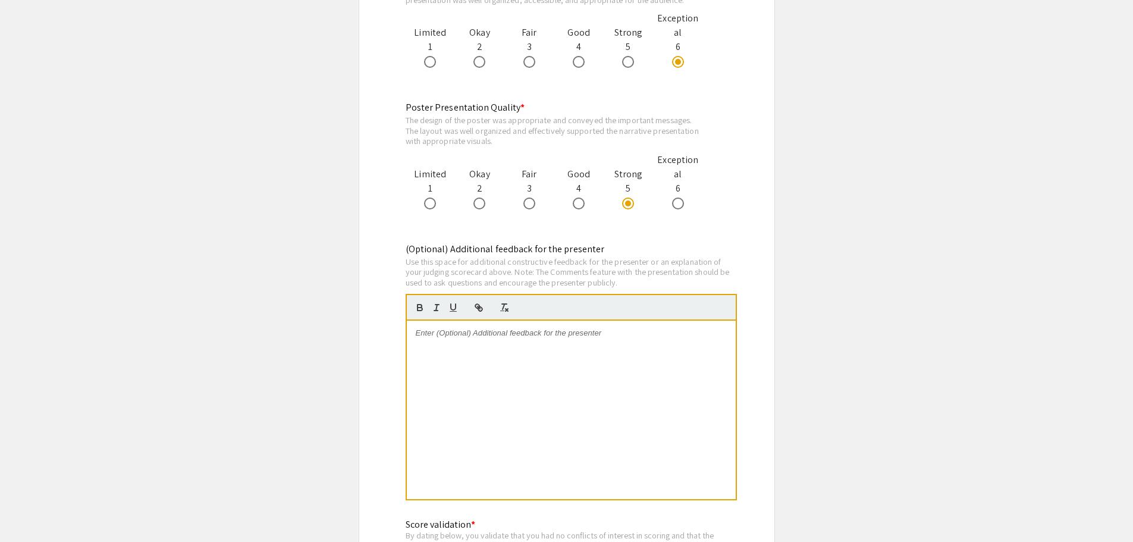
scroll to position [1308, 0]
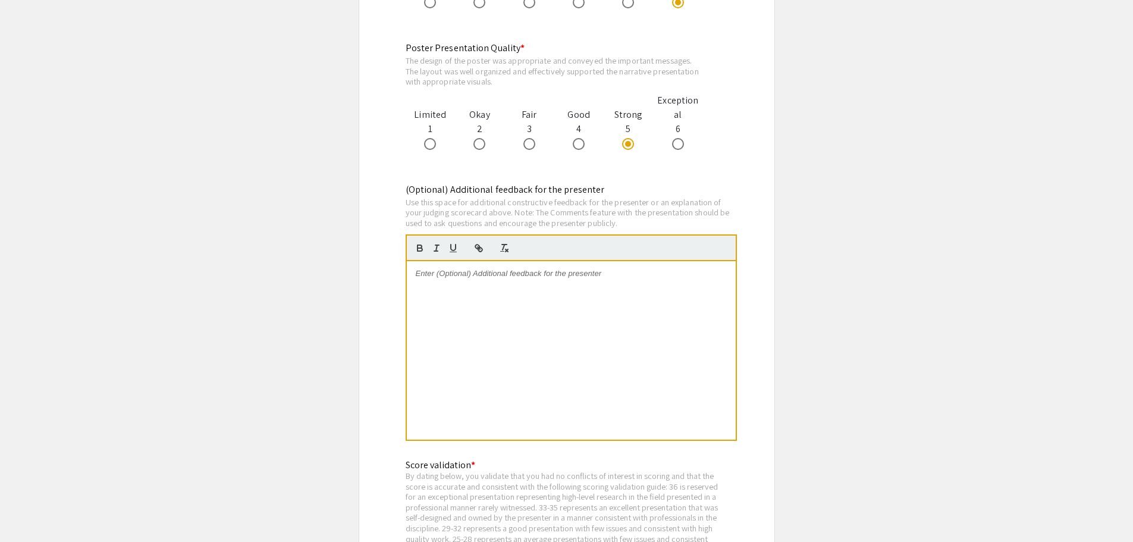
click at [529, 353] on div at bounding box center [571, 350] width 329 height 178
paste div
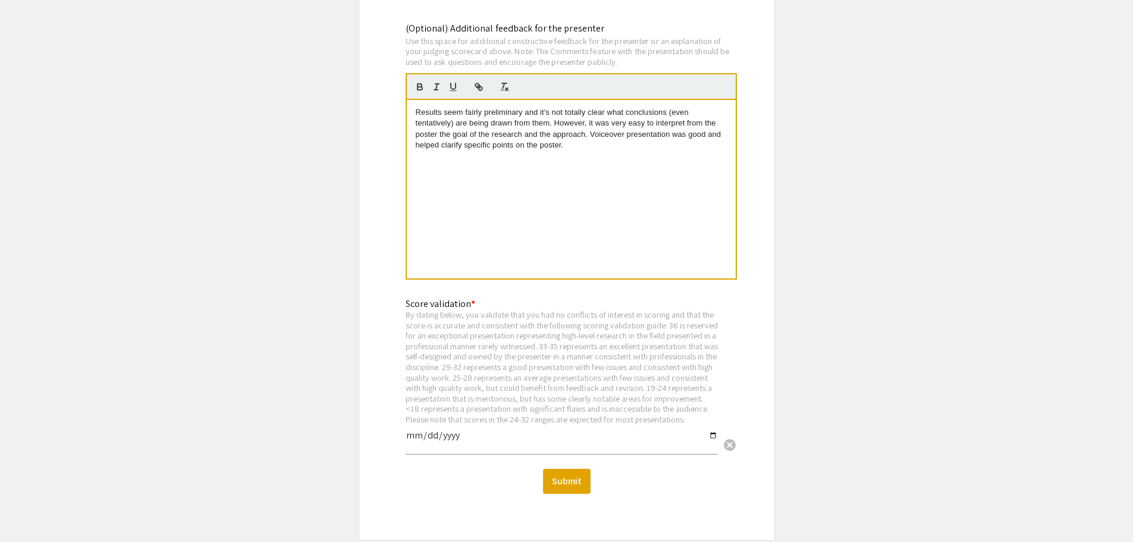
scroll to position [1486, 0]
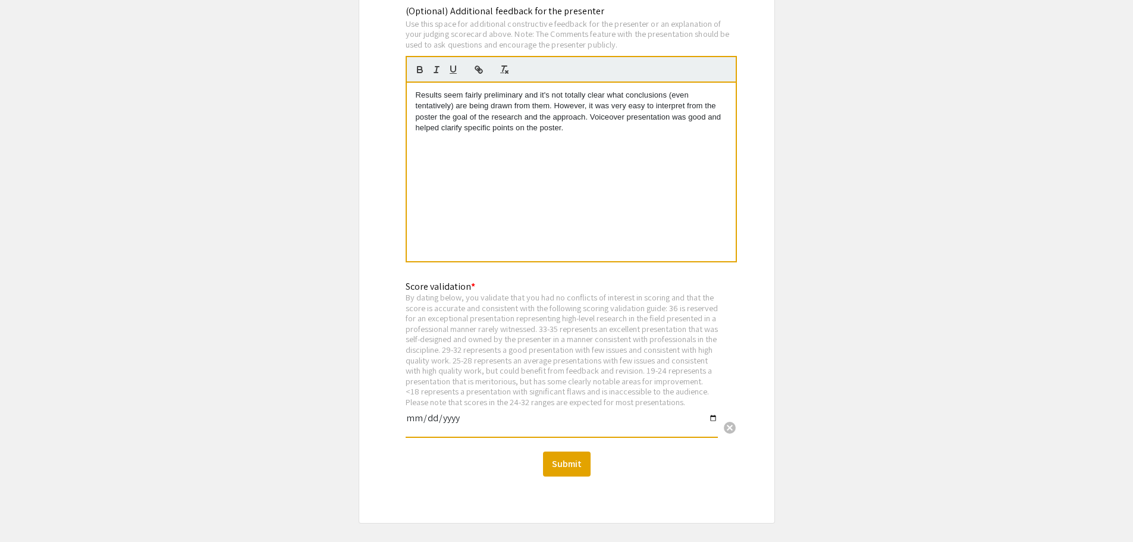
click at [716, 430] on input "date" at bounding box center [562, 423] width 312 height 20
click at [568, 476] on button "Submit" at bounding box center [567, 463] width 48 height 25
click at [713, 428] on input "date" at bounding box center [562, 423] width 312 height 20
type input "2025-09-10"
drag, startPoint x: 806, startPoint y: 318, endPoint x: 801, endPoint y: 340, distance: 22.5
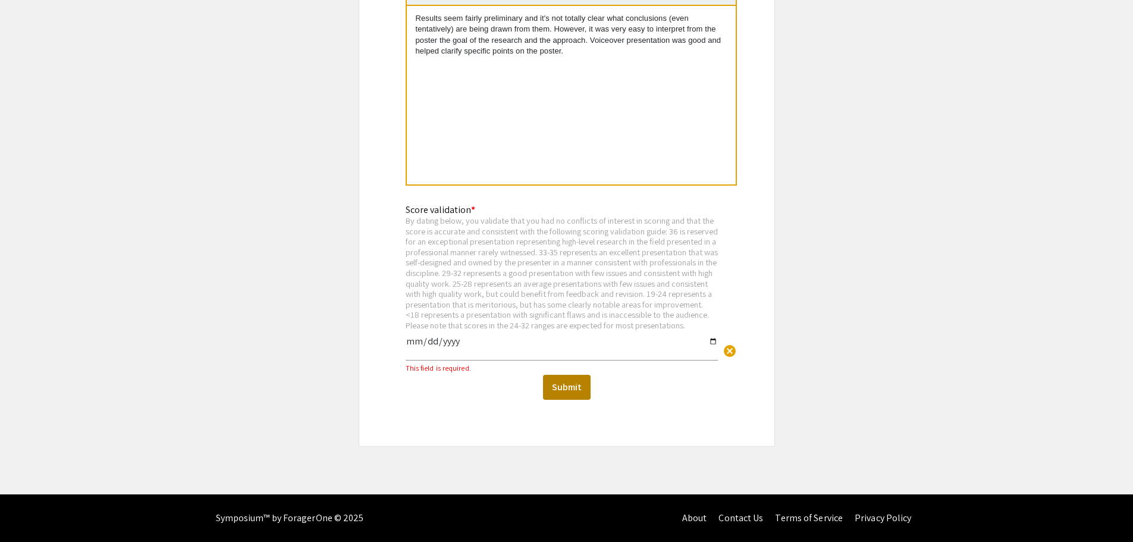
scroll to position [1574, 0]
click at [563, 391] on button "Submit" at bounding box center [567, 387] width 48 height 25
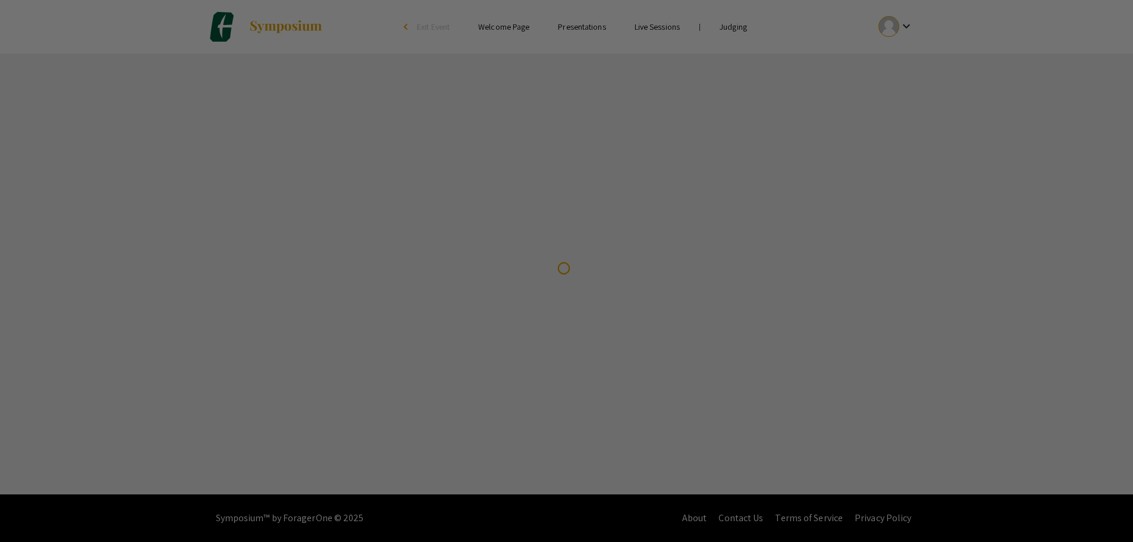
scroll to position [0, 0]
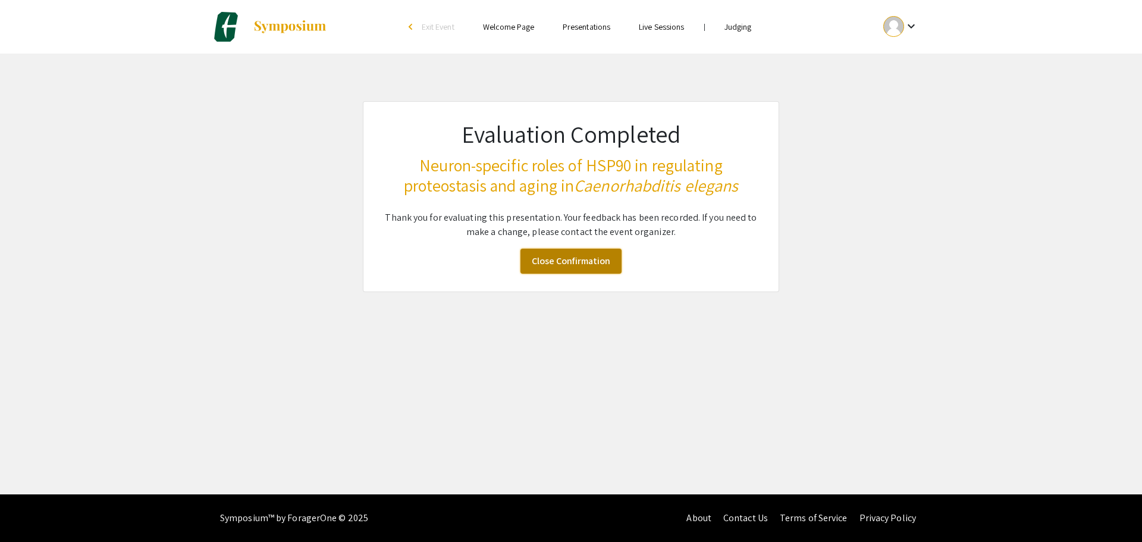
click at [570, 259] on link "Close Confirmation" at bounding box center [570, 261] width 101 height 25
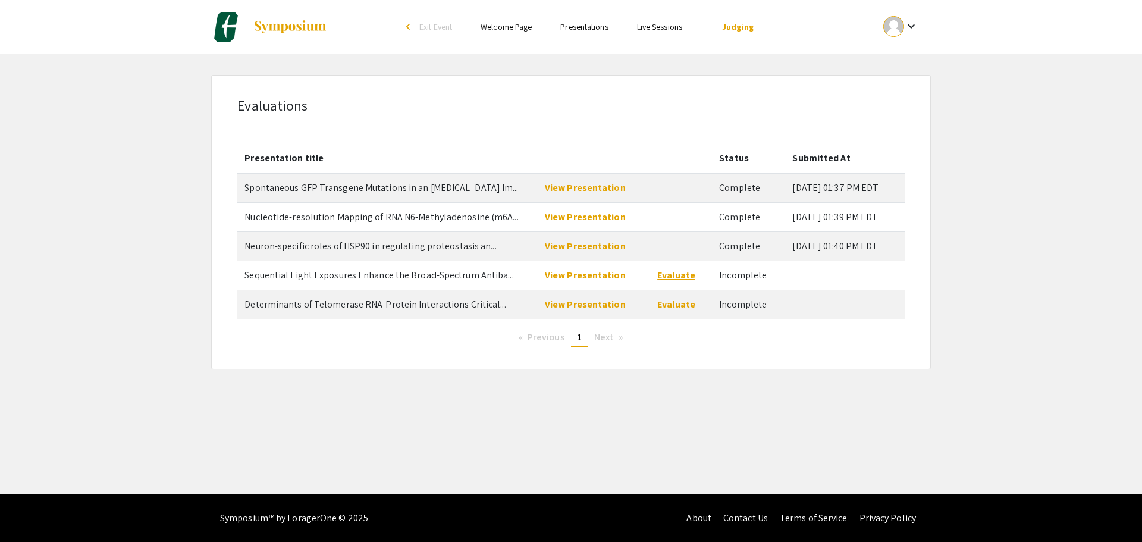
click at [667, 272] on link "Evaluate" at bounding box center [676, 275] width 38 height 12
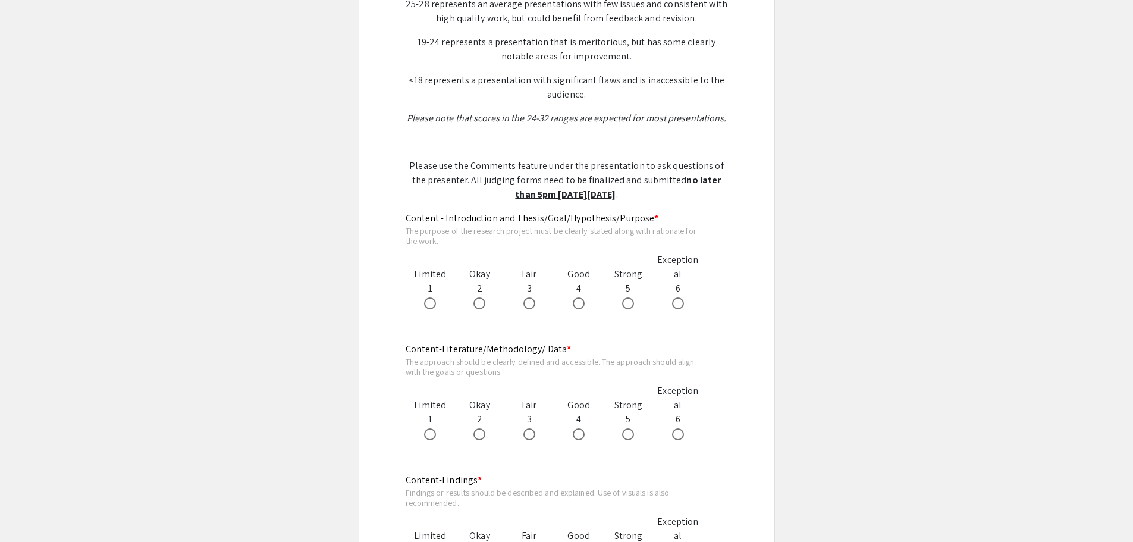
scroll to position [535, 0]
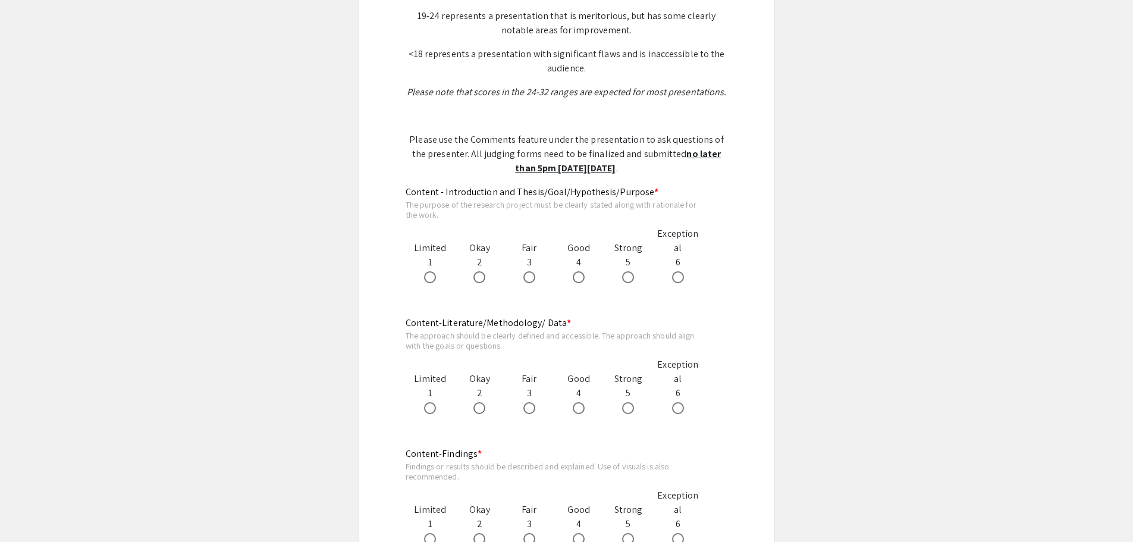
click at [667, 286] on app-form-preview-likert-scale-field "Content - Introduction and Thesis/Goal/Hypothesis/Purpose * The purpose of the …" at bounding box center [567, 246] width 322 height 122
click at [674, 282] on span at bounding box center [678, 277] width 12 height 12
click at [674, 282] on input "radio" at bounding box center [678, 277] width 12 height 12
radio input "true"
click at [530, 406] on span at bounding box center [529, 408] width 12 height 12
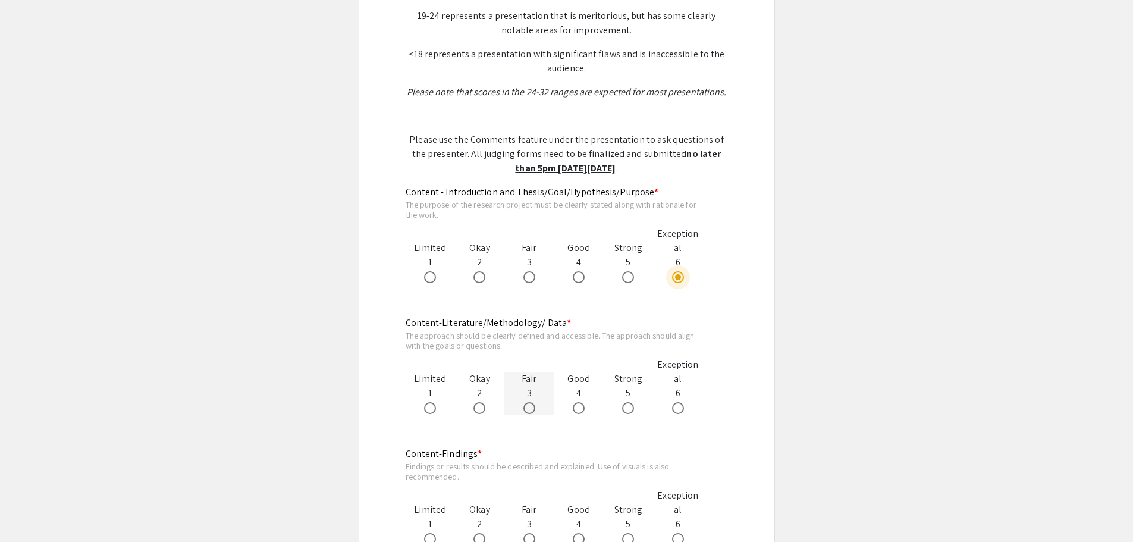
click at [530, 406] on input "radio" at bounding box center [529, 408] width 12 height 12
radio input "true"
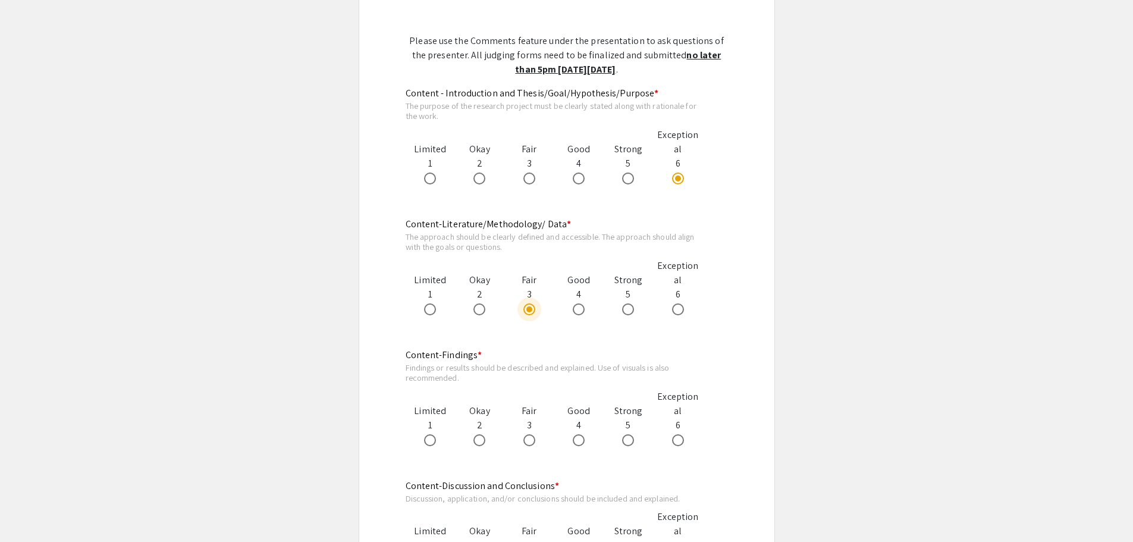
scroll to position [654, 0]
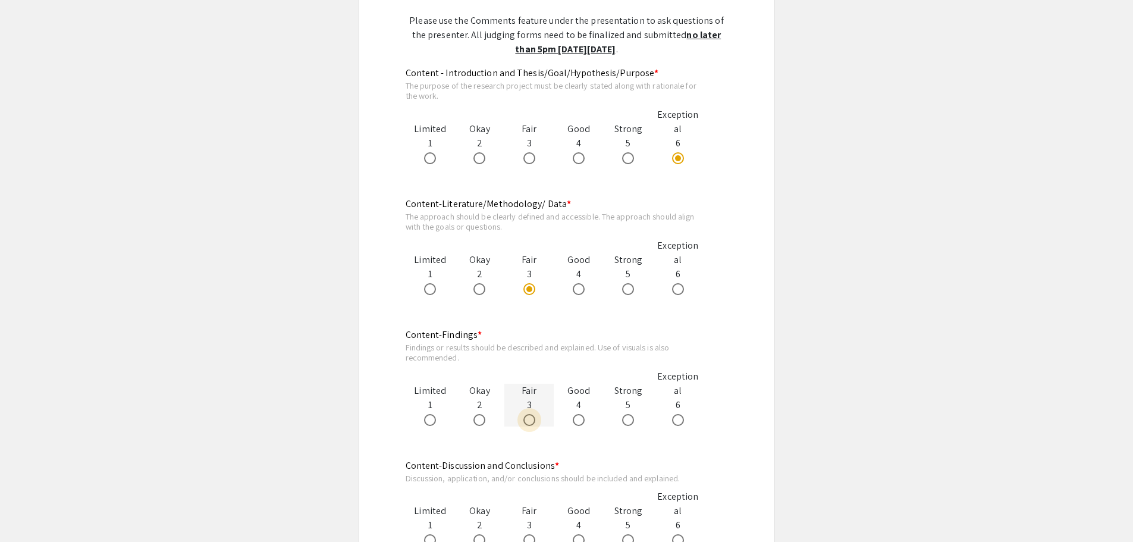
click at [532, 421] on span at bounding box center [529, 420] width 12 height 12
click at [532, 421] on input "radio" at bounding box center [529, 420] width 12 height 12
radio input "true"
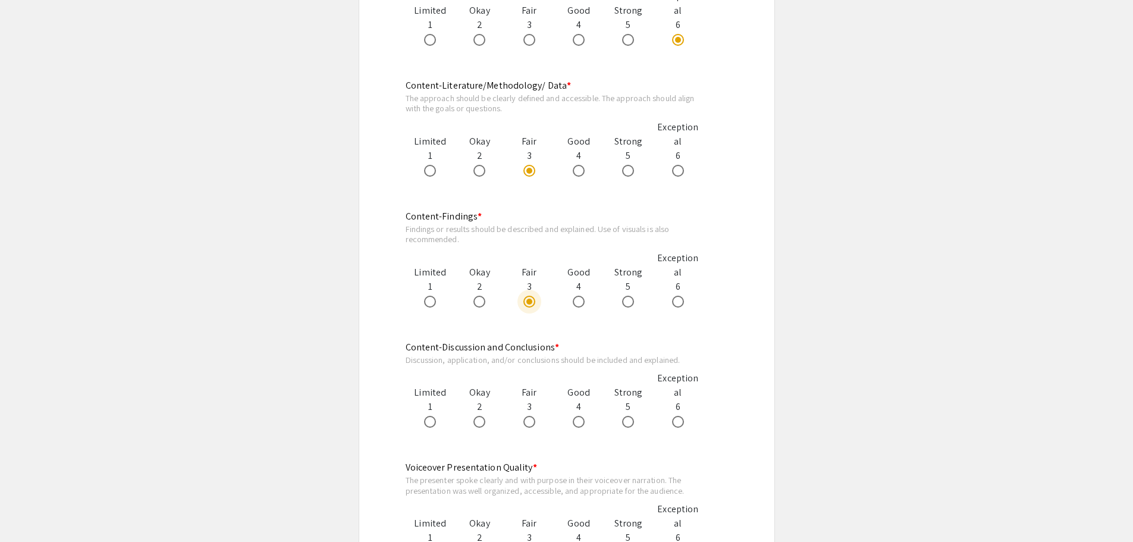
scroll to position [773, 0]
click at [580, 420] on span at bounding box center [579, 421] width 12 height 12
click at [580, 420] on input "radio" at bounding box center [579, 421] width 12 height 12
radio input "true"
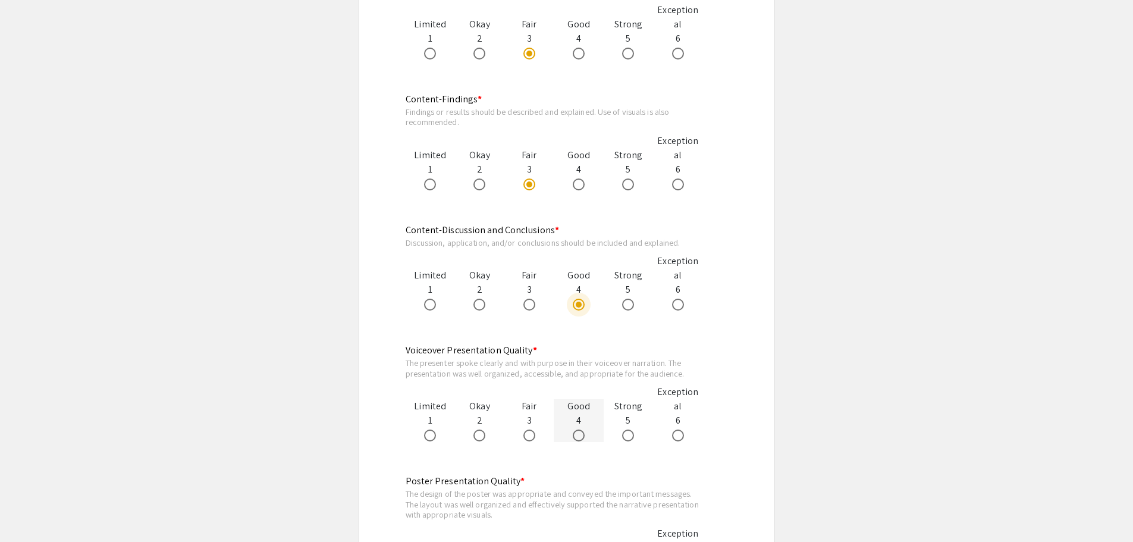
scroll to position [892, 0]
click at [623, 438] on span at bounding box center [628, 433] width 12 height 12
click at [623, 438] on input "radio" at bounding box center [628, 433] width 12 height 12
radio input "true"
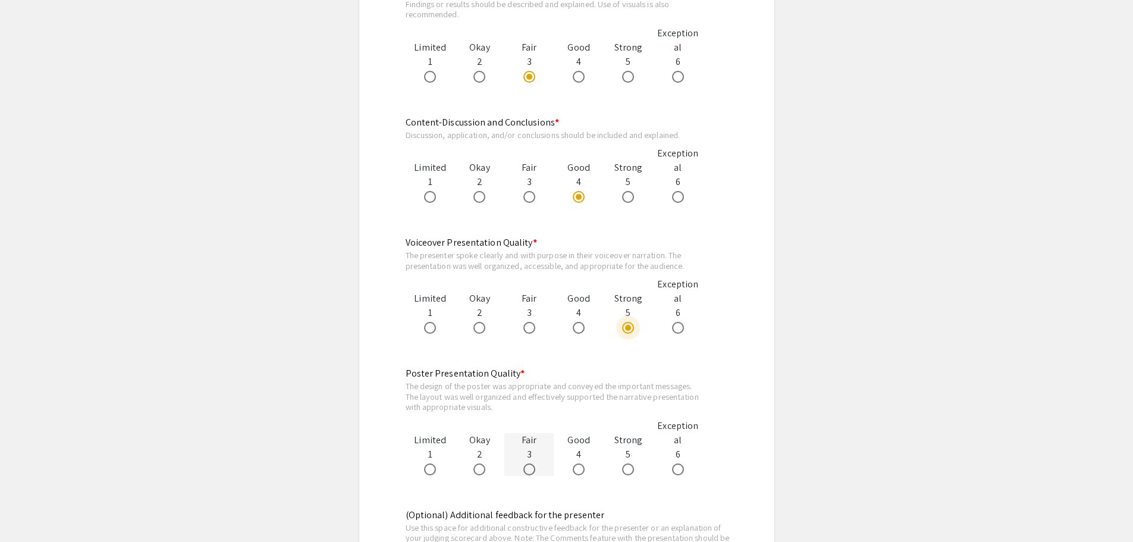
scroll to position [1011, 0]
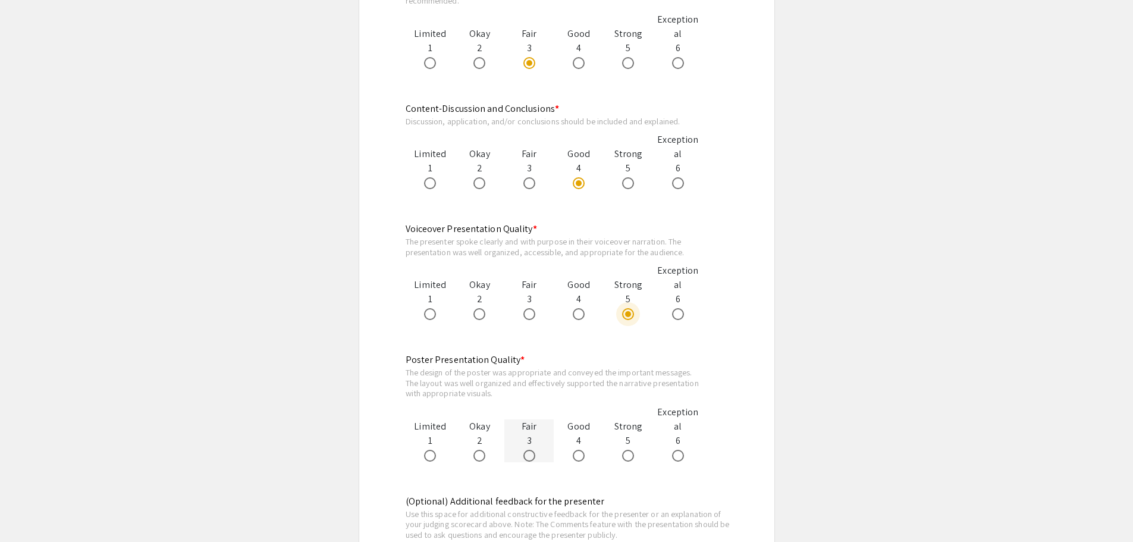
click at [525, 454] on span at bounding box center [529, 456] width 12 height 12
click at [525, 454] on input "radio" at bounding box center [529, 456] width 12 height 12
radio input "true"
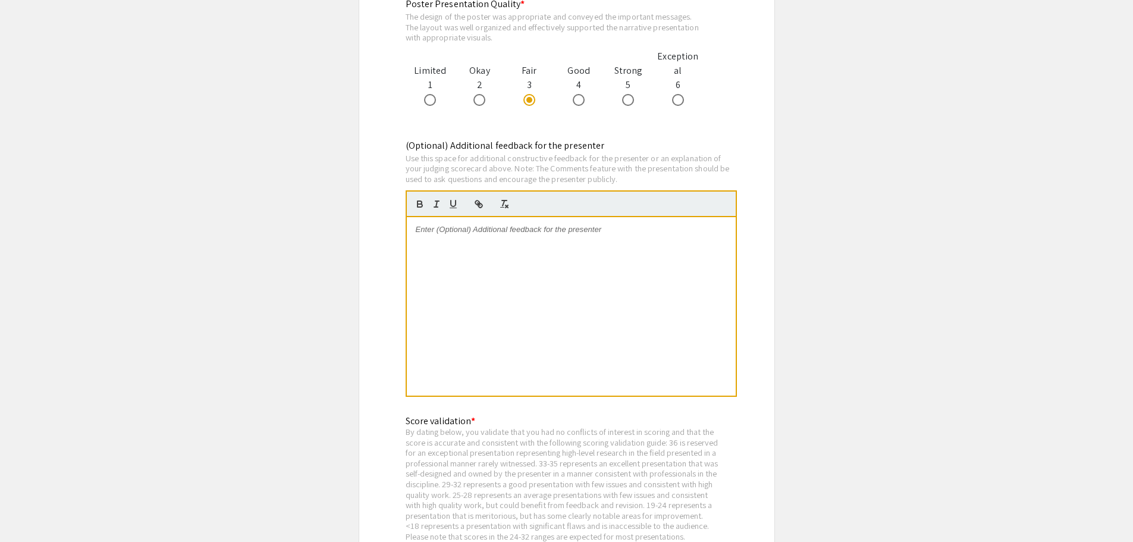
scroll to position [1368, 0]
click at [420, 265] on div at bounding box center [571, 305] width 329 height 178
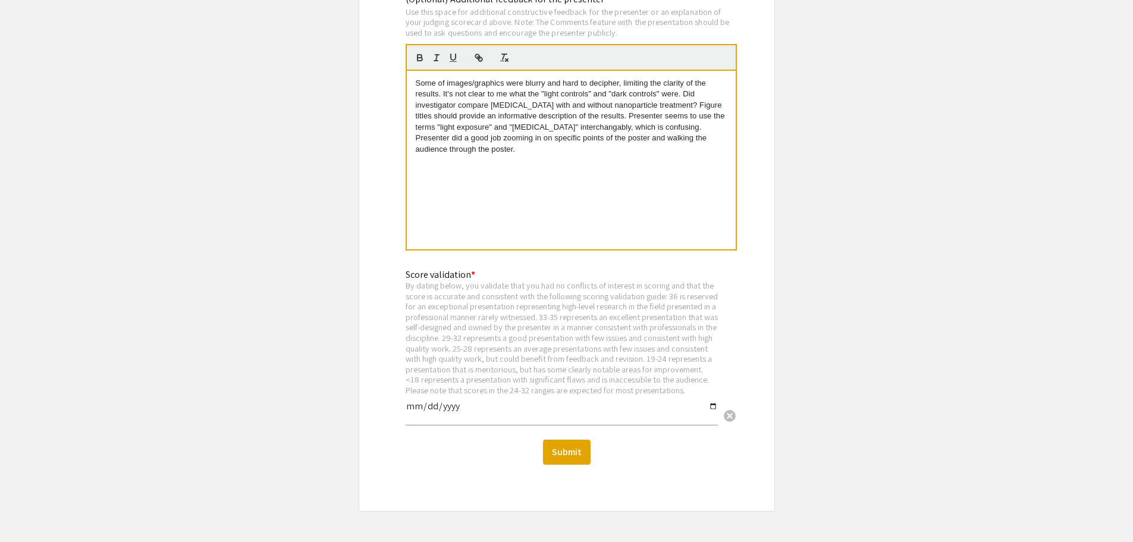
scroll to position [1546, 0]
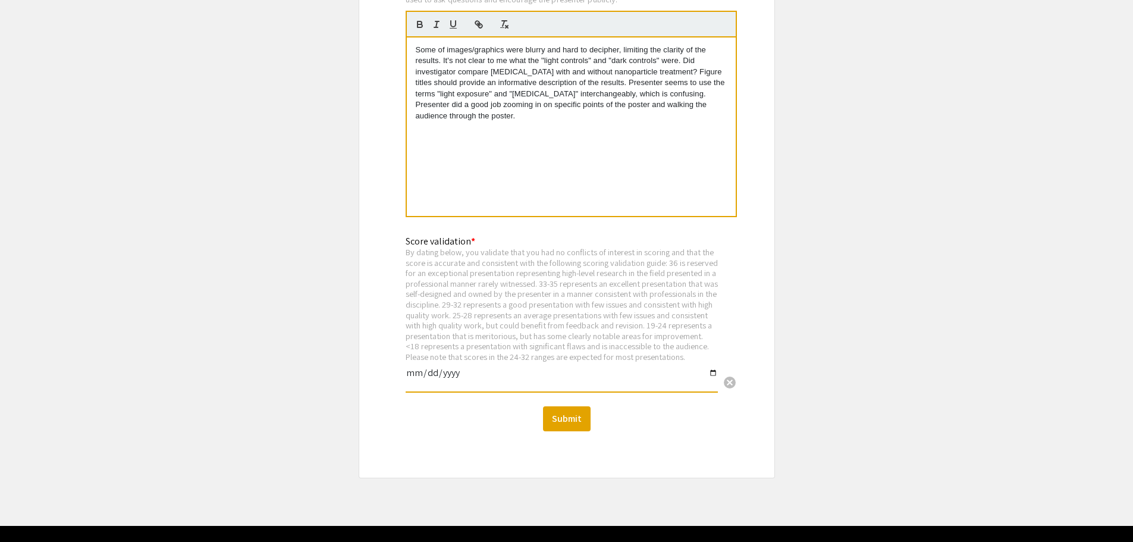
click at [709, 384] on input "date" at bounding box center [562, 377] width 312 height 20
type input "2025-09-10"
click at [560, 425] on button "Submit" at bounding box center [567, 418] width 48 height 25
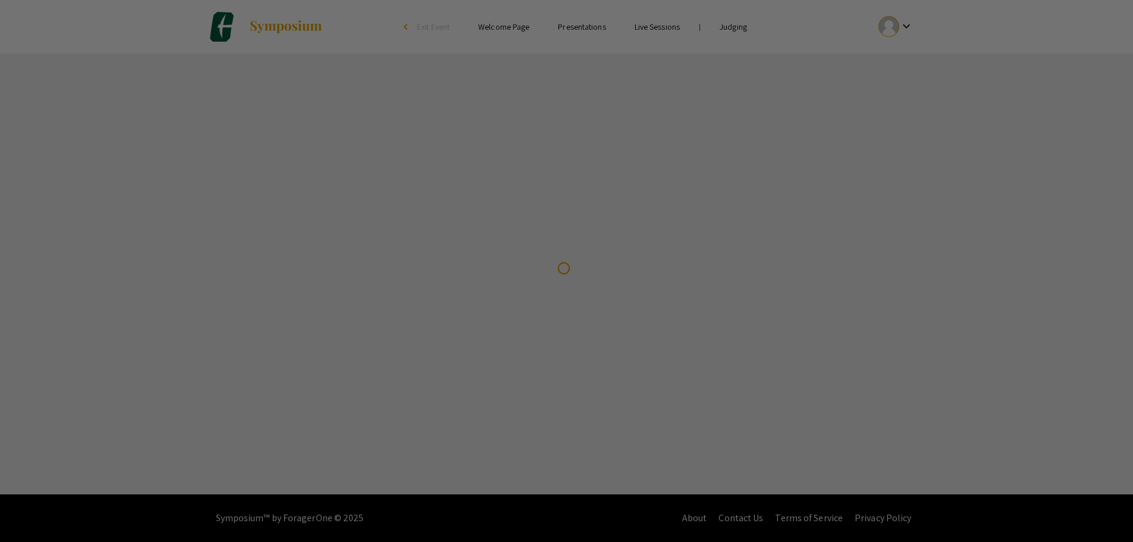
scroll to position [0, 0]
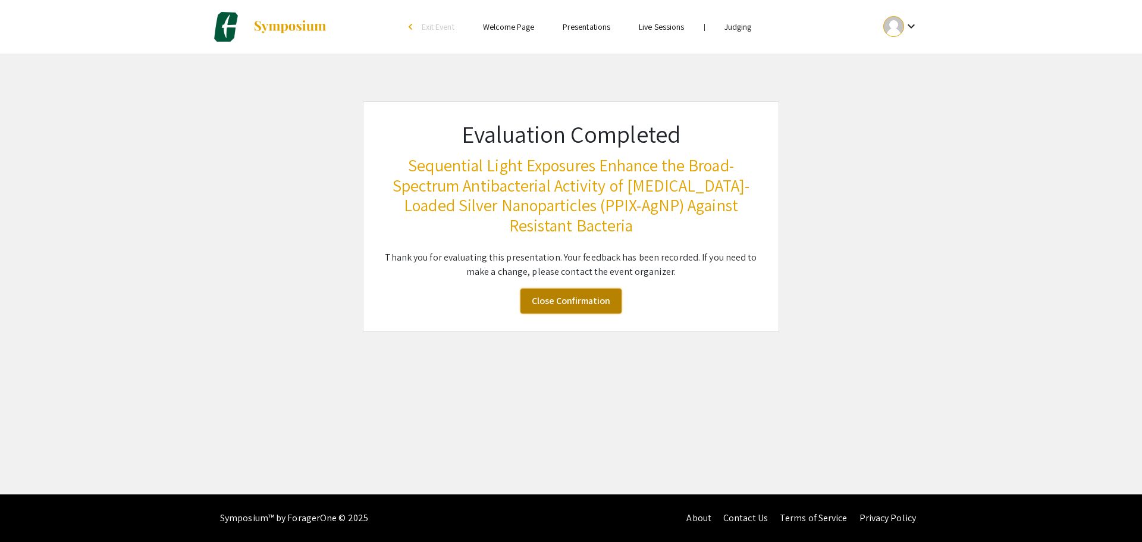
click at [568, 300] on link "Close Confirmation" at bounding box center [570, 300] width 101 height 25
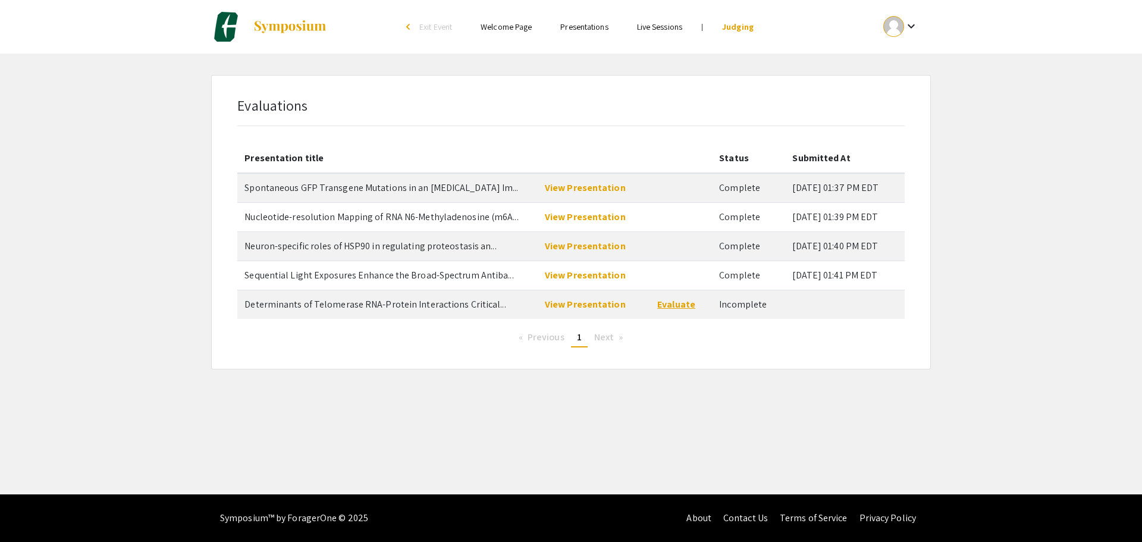
click at [684, 304] on link "Evaluate" at bounding box center [676, 304] width 38 height 12
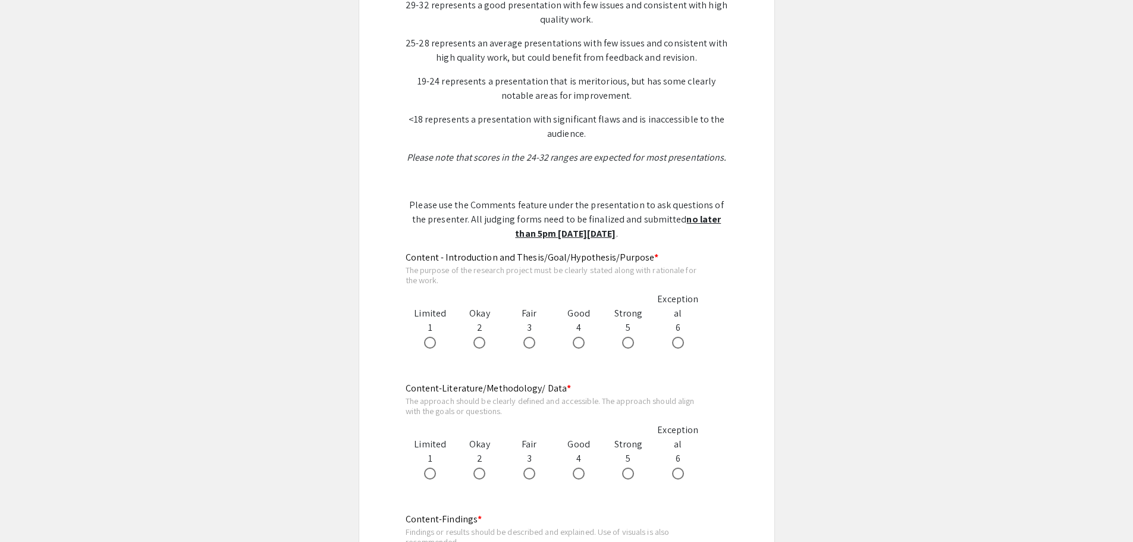
scroll to position [476, 0]
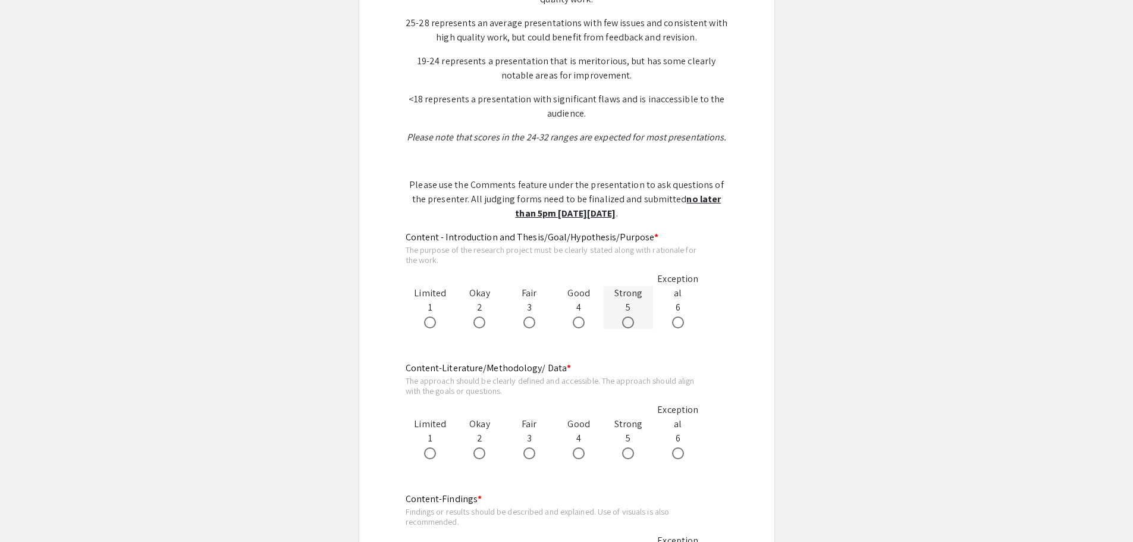
click at [624, 325] on span at bounding box center [628, 322] width 12 height 12
click at [624, 325] on input "radio" at bounding box center [628, 322] width 12 height 12
radio input "true"
click at [573, 447] on span at bounding box center [579, 453] width 12 height 12
click at [573, 447] on input "radio" at bounding box center [579, 453] width 12 height 12
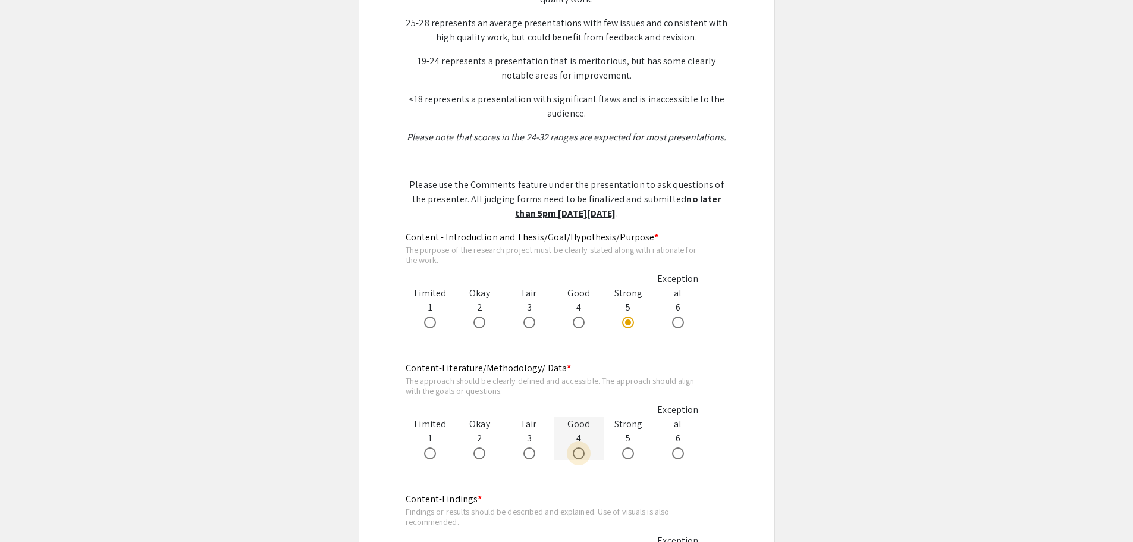
radio input "true"
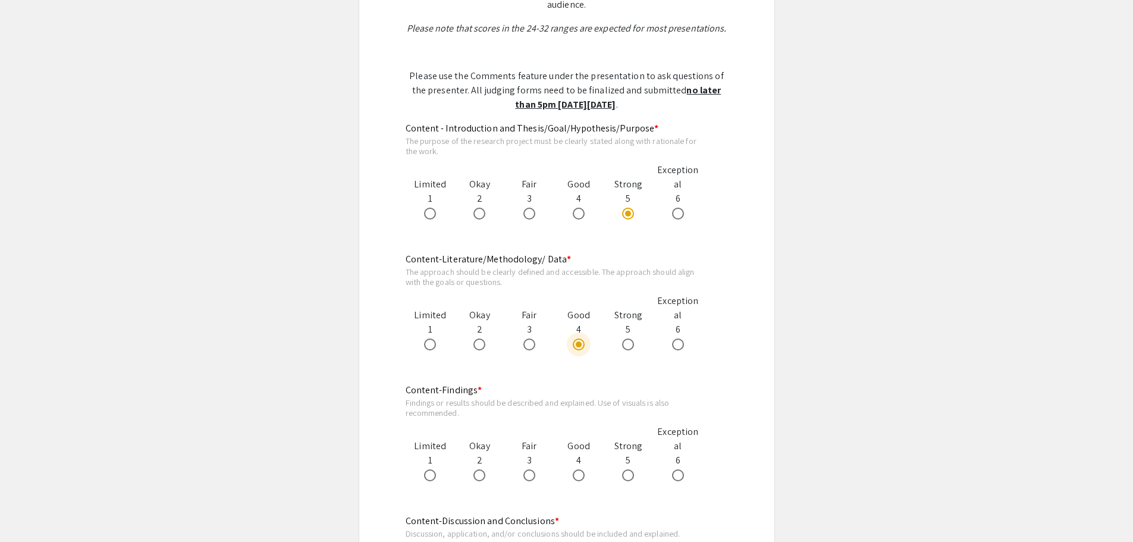
scroll to position [595, 0]
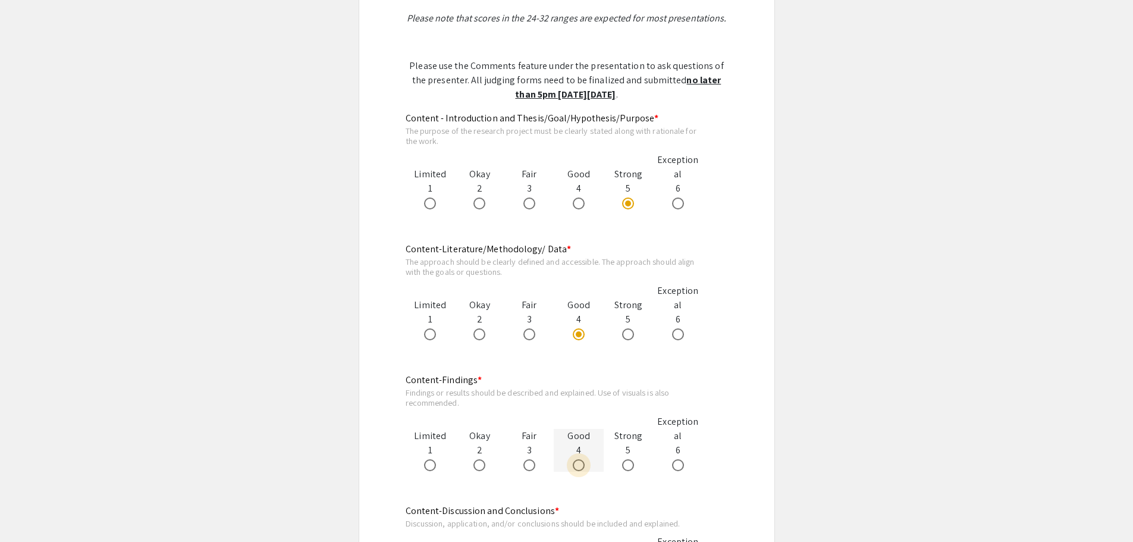
click at [582, 462] on span at bounding box center [579, 465] width 12 height 12
click at [582, 462] on input "radio" at bounding box center [579, 465] width 12 height 12
radio input "true"
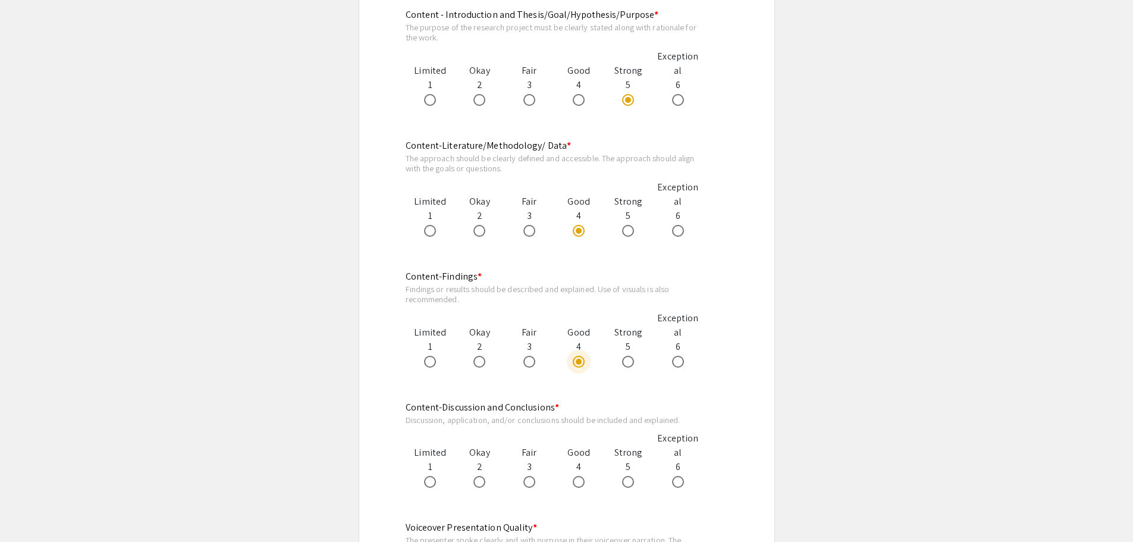
scroll to position [773, 0]
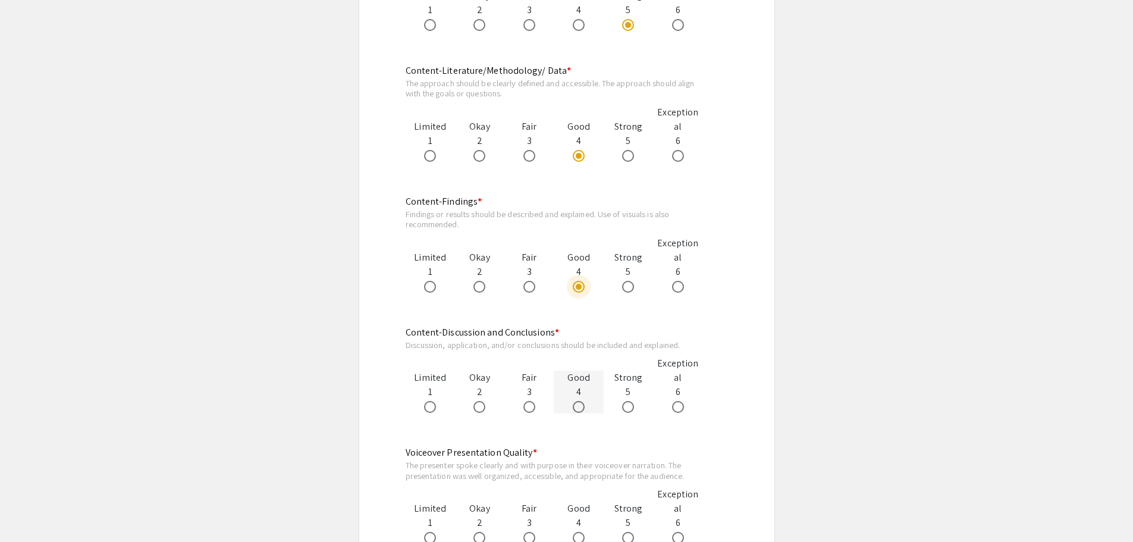
click at [584, 411] on span at bounding box center [579, 407] width 12 height 12
click at [584, 411] on input "radio" at bounding box center [579, 407] width 12 height 12
radio input "true"
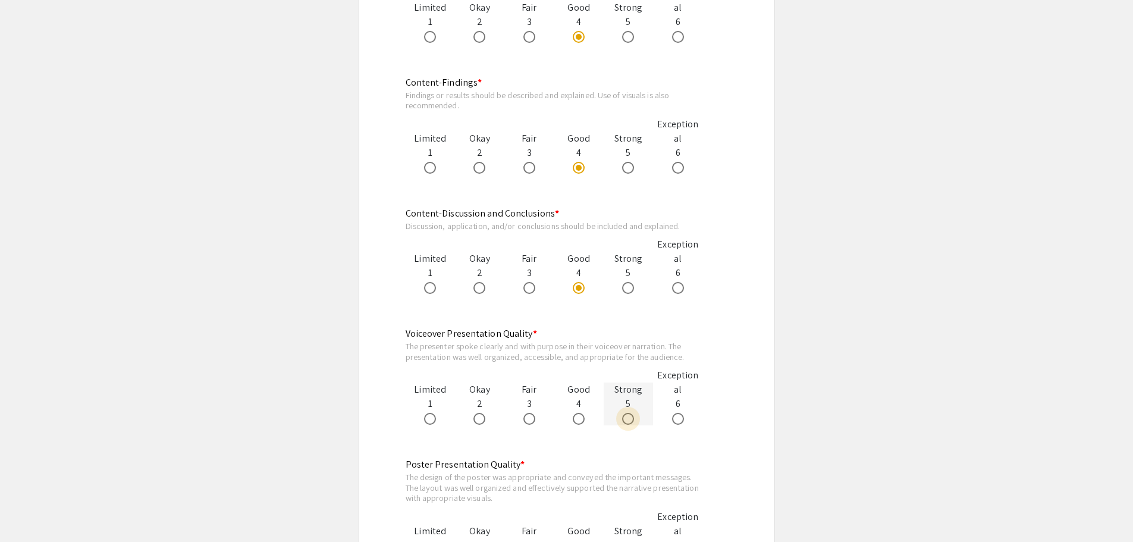
click at [624, 419] on span at bounding box center [628, 419] width 12 height 12
click at [624, 419] on input "radio" at bounding box center [628, 419] width 12 height 12
radio input "true"
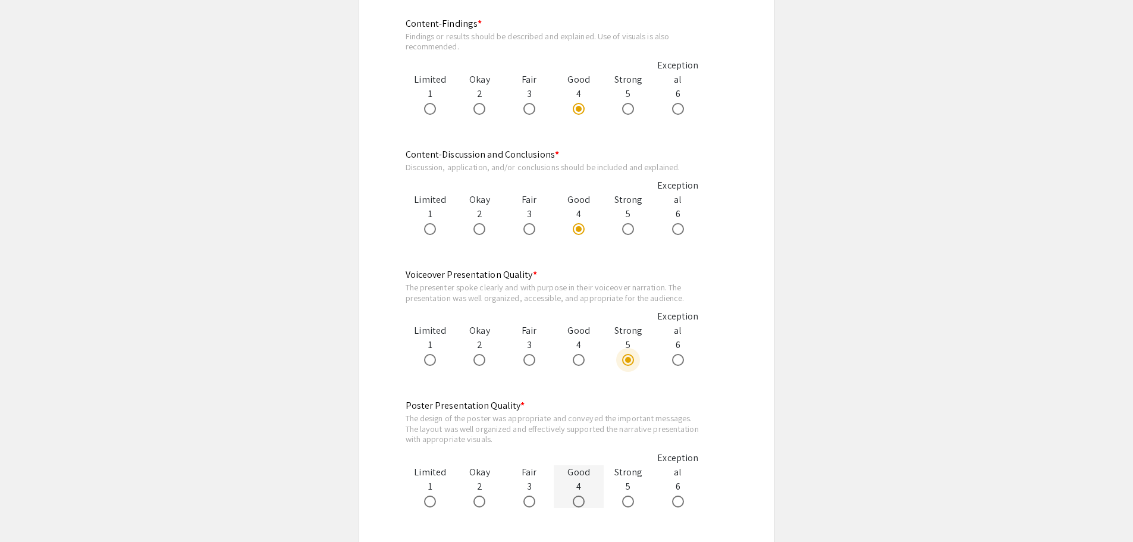
scroll to position [951, 0]
click at [581, 499] on span at bounding box center [579, 501] width 12 height 12
click at [581, 499] on input "radio" at bounding box center [579, 501] width 12 height 12
radio input "true"
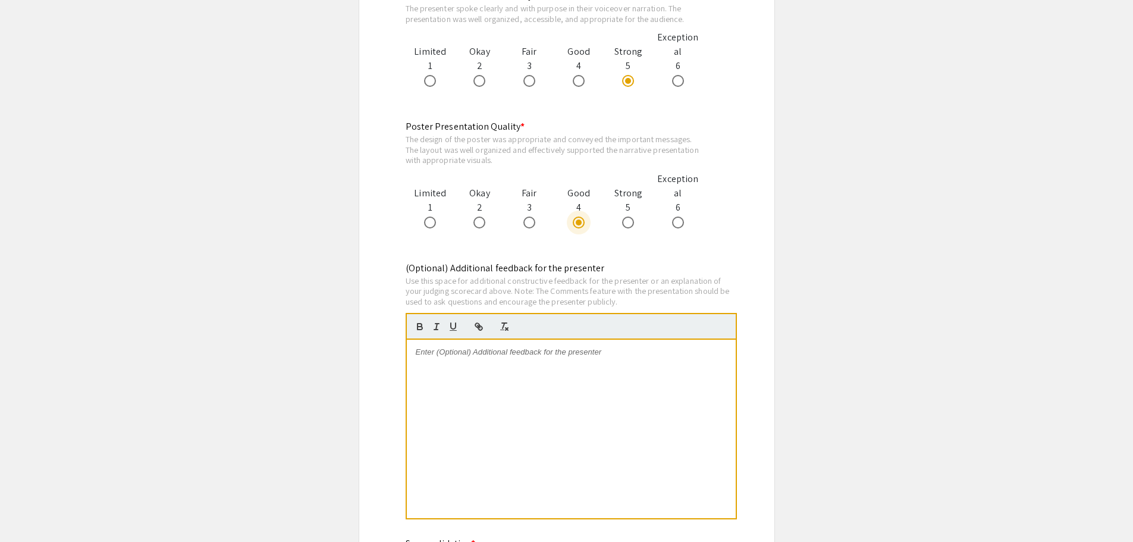
scroll to position [1249, 0]
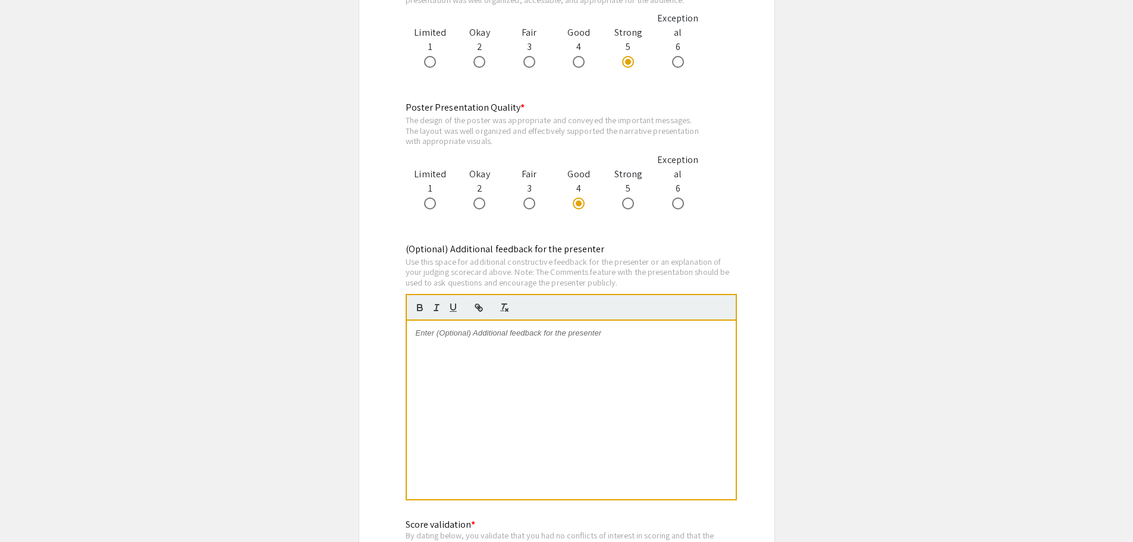
click at [460, 396] on div at bounding box center [571, 409] width 329 height 178
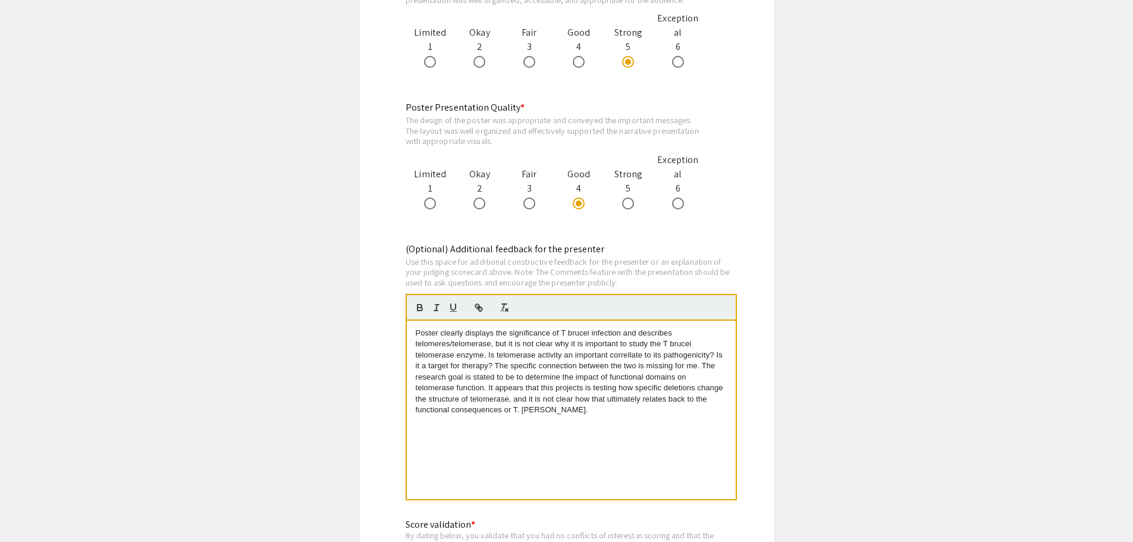
click at [649, 345] on p "Poster clearly displays the significance of T brucei infection and describes te…" at bounding box center [571, 372] width 311 height 88
click at [416, 329] on p "Poster clearly displays the significance of T brucei infection and describes te…" at bounding box center [571, 372] width 311 height 88
click at [557, 364] on p "First, the poster clearly displays the significance of T brucei infection and d…" at bounding box center [571, 372] width 311 height 88
click at [468, 377] on p "First, the poster clearly displays the significance of T brucei infection and d…" at bounding box center [571, 372] width 311 height 88
drag, startPoint x: 691, startPoint y: 407, endPoint x: 707, endPoint y: 410, distance: 16.3
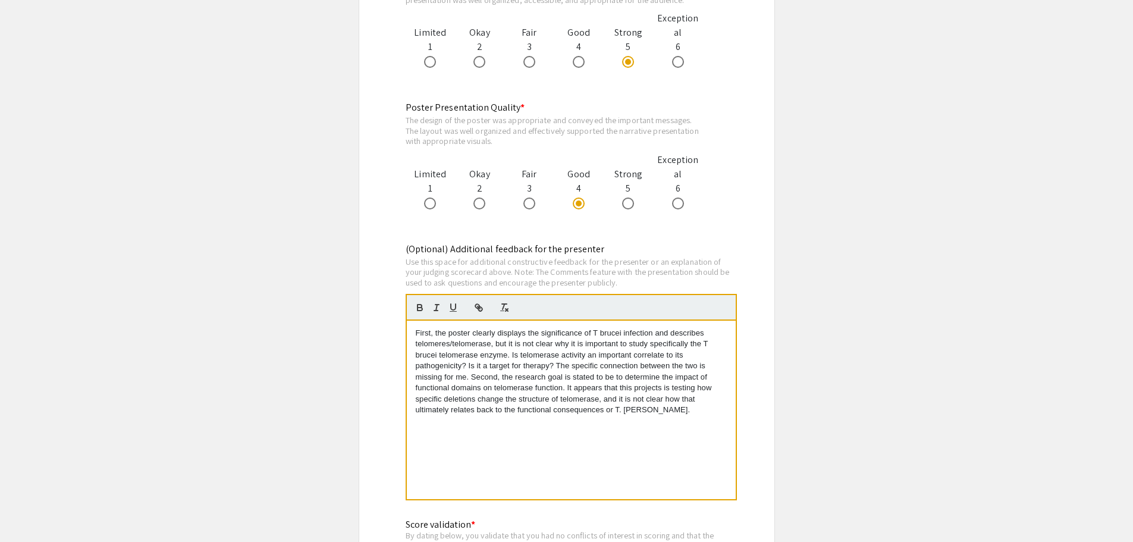
click at [691, 407] on p "First, the poster clearly displays the significance of T brucei infection and d…" at bounding box center [571, 372] width 311 height 88
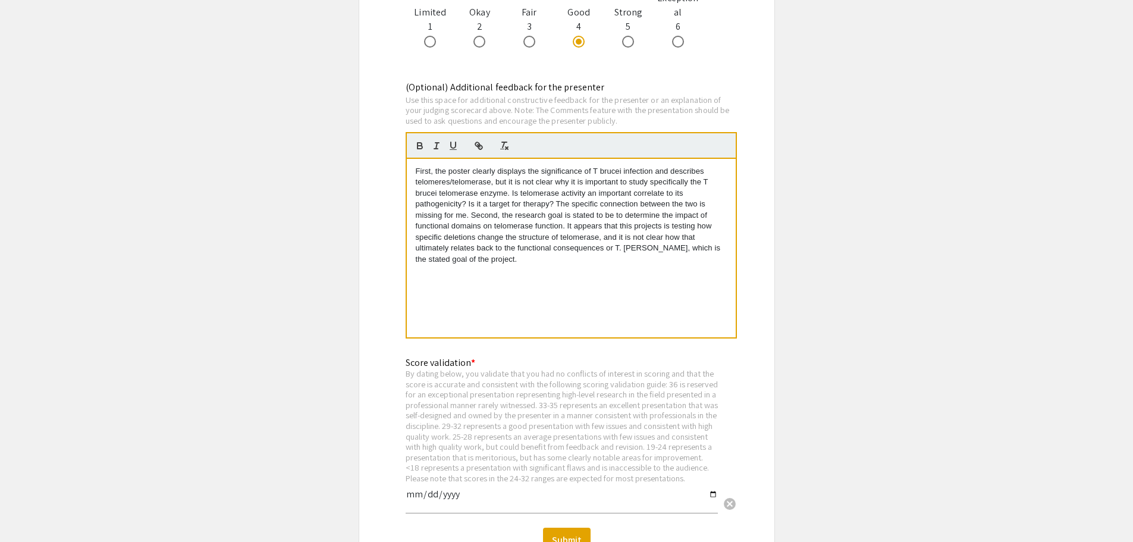
scroll to position [1546, 0]
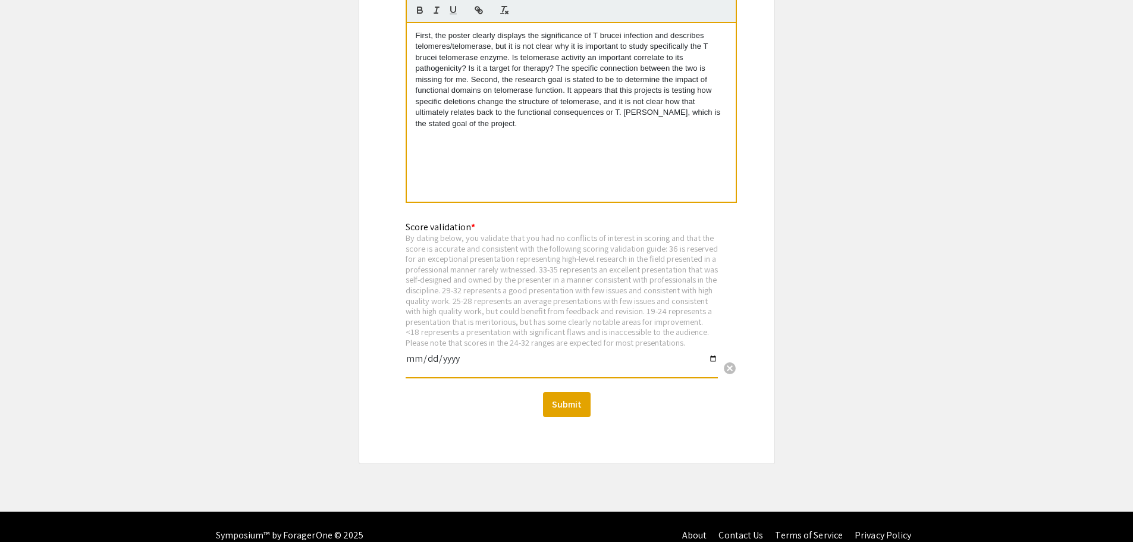
click at [713, 367] on input "date" at bounding box center [562, 363] width 312 height 20
type input "2025-09-10"
click at [570, 412] on button "Submit" at bounding box center [567, 404] width 48 height 25
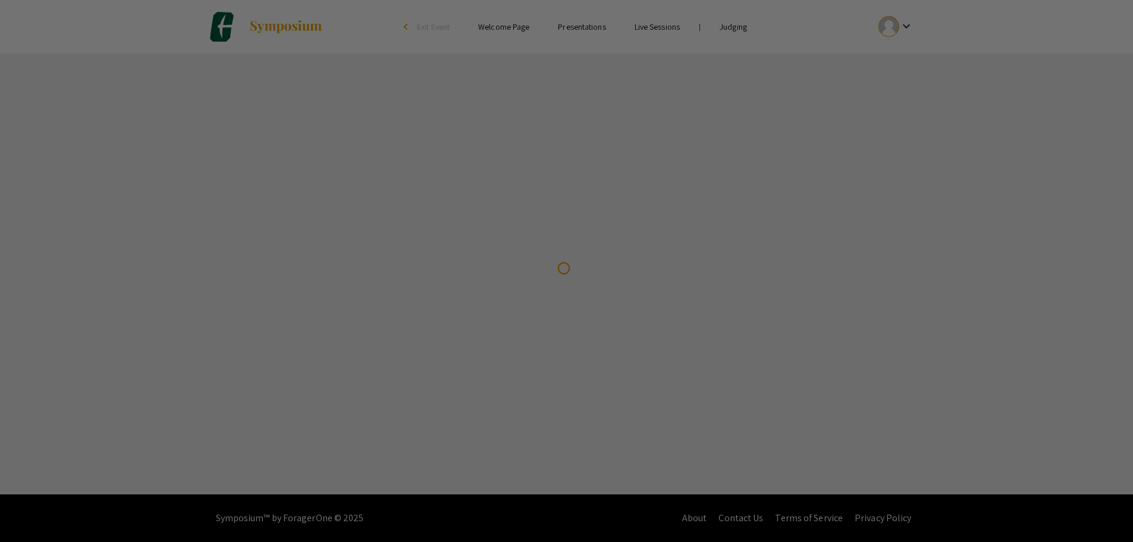
scroll to position [0, 0]
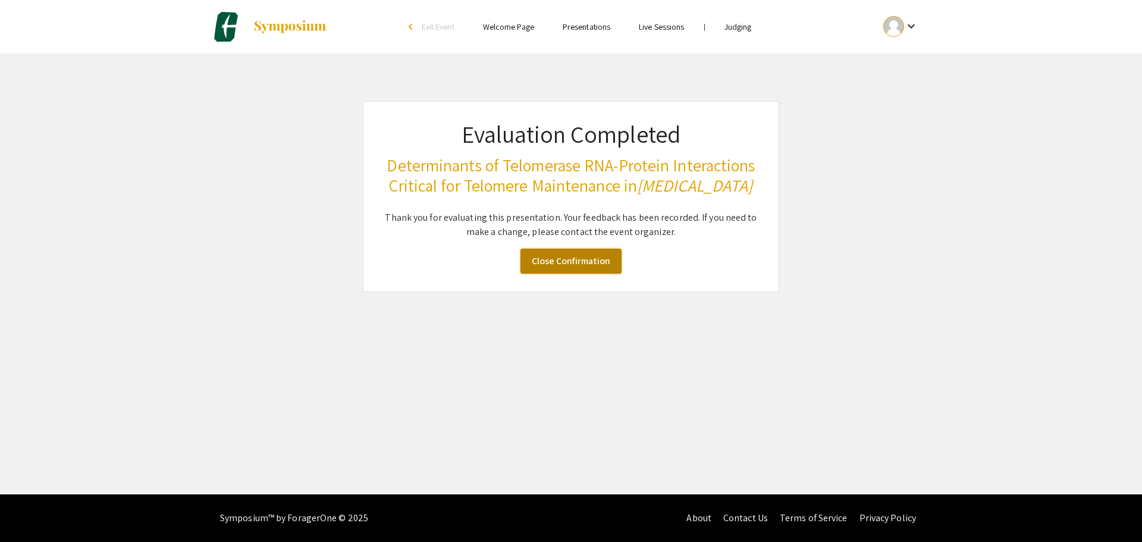
click at [562, 274] on link "Close Confirmation" at bounding box center [570, 261] width 101 height 25
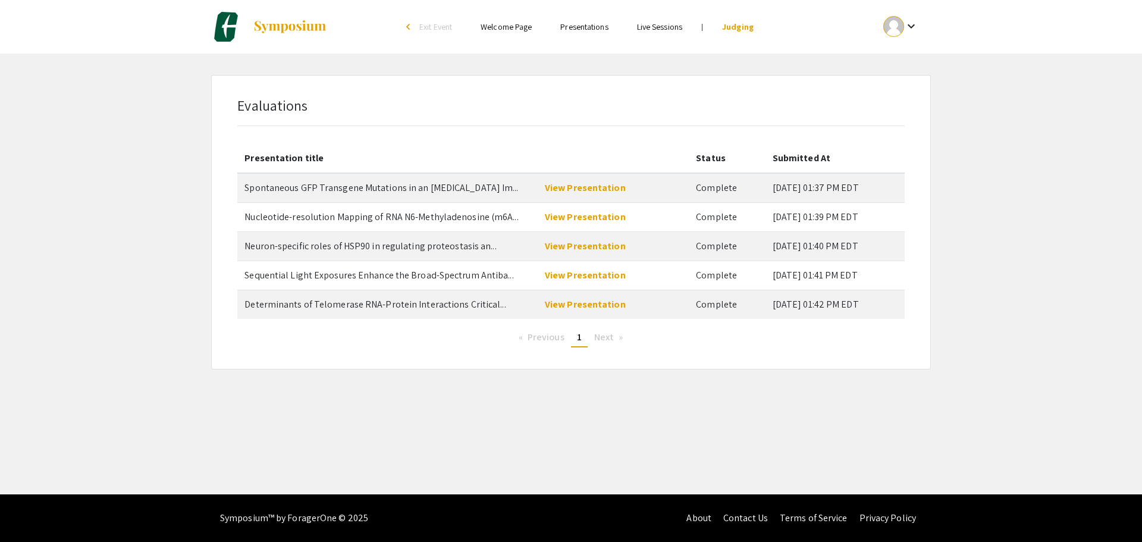
click at [411, 26] on div "arrow_back_ios" at bounding box center [409, 26] width 7 height 7
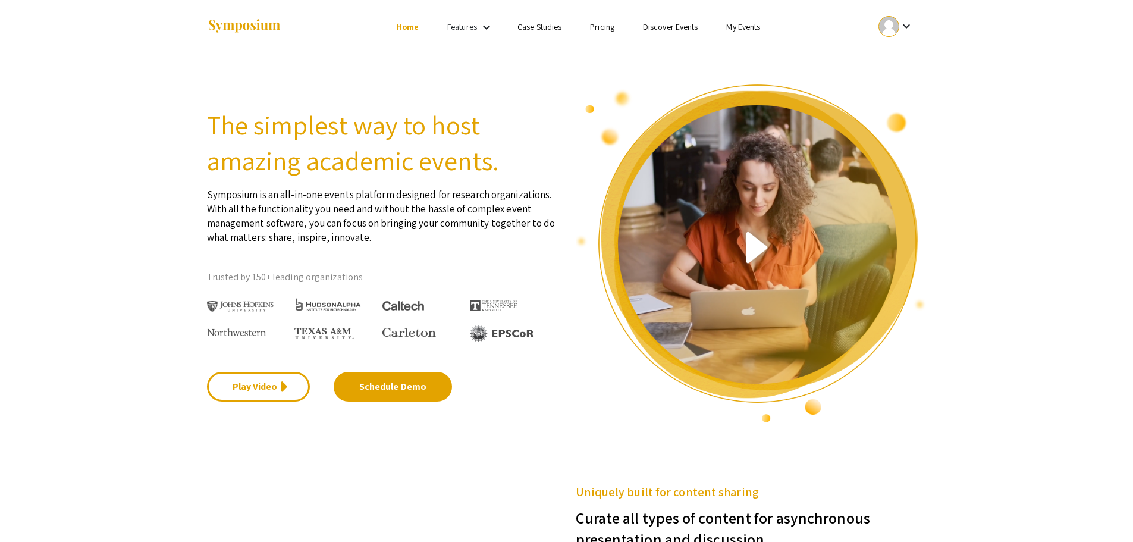
click at [743, 28] on link "My Events" at bounding box center [743, 26] width 34 height 11
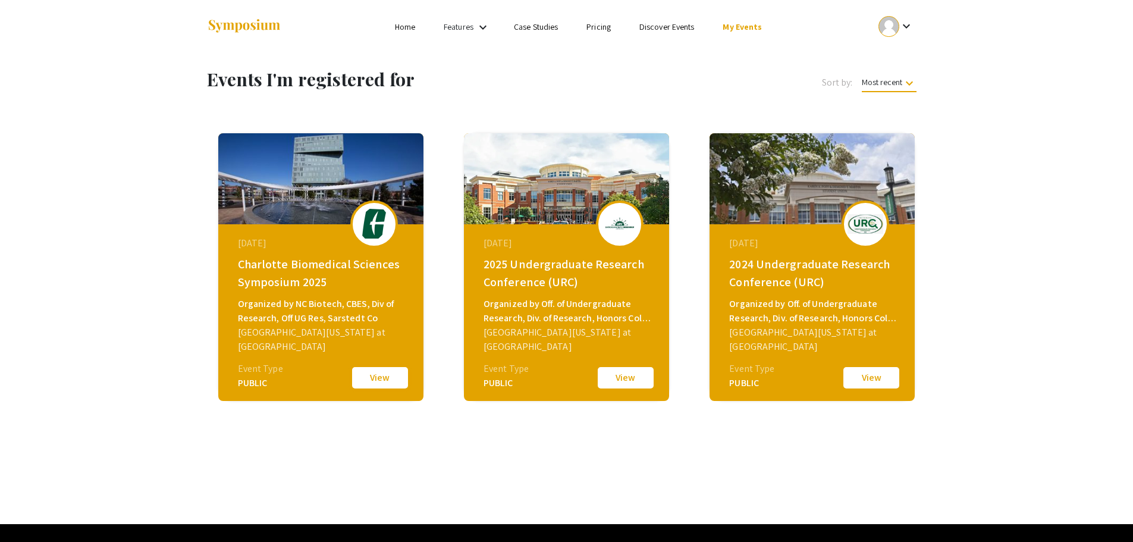
click at [382, 374] on button "View" at bounding box center [379, 377] width 59 height 25
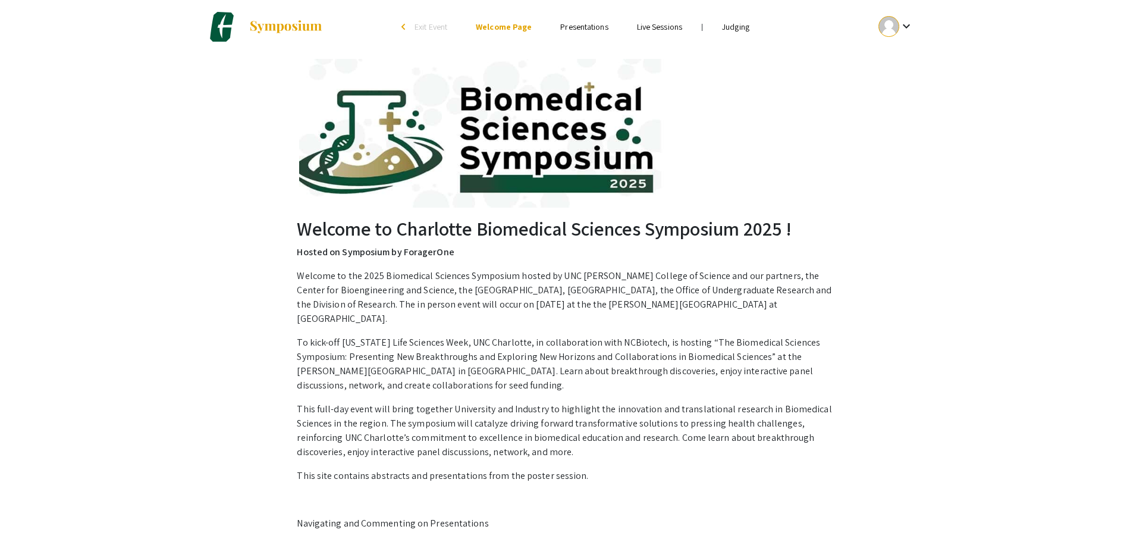
click at [727, 28] on link "Judging" at bounding box center [735, 26] width 27 height 11
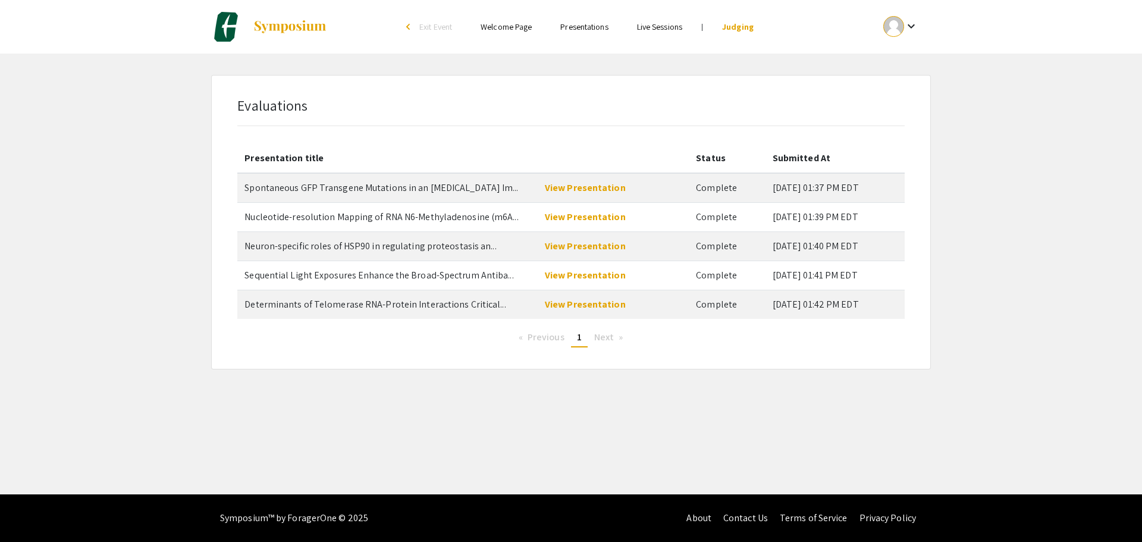
click at [675, 27] on link "Live Sessions" at bounding box center [659, 26] width 45 height 11
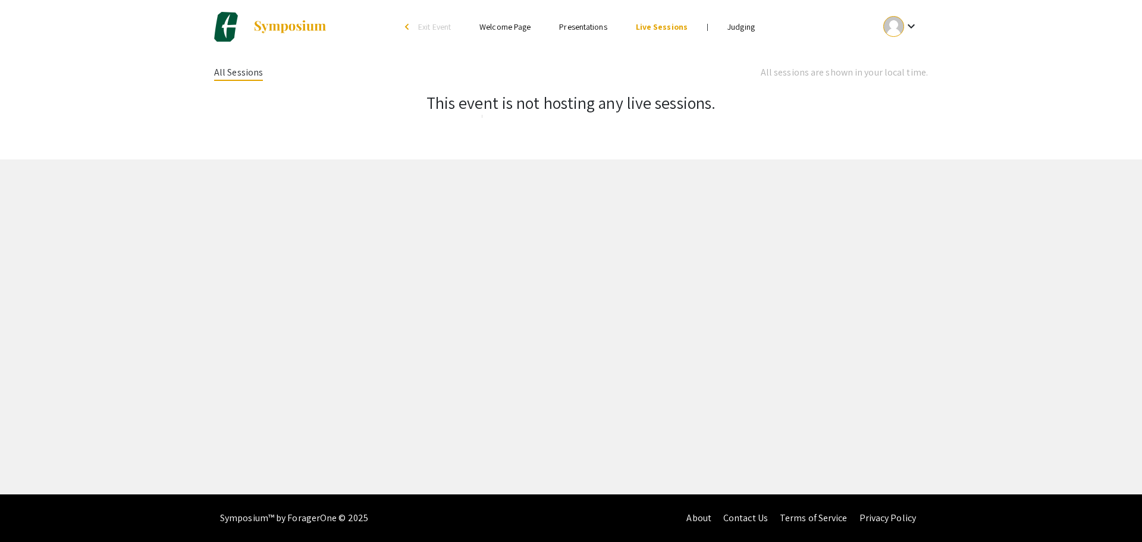
click at [568, 20] on li "Presentations" at bounding box center [583, 27] width 76 height 14
click at [570, 29] on link "Presentations" at bounding box center [583, 26] width 48 height 11
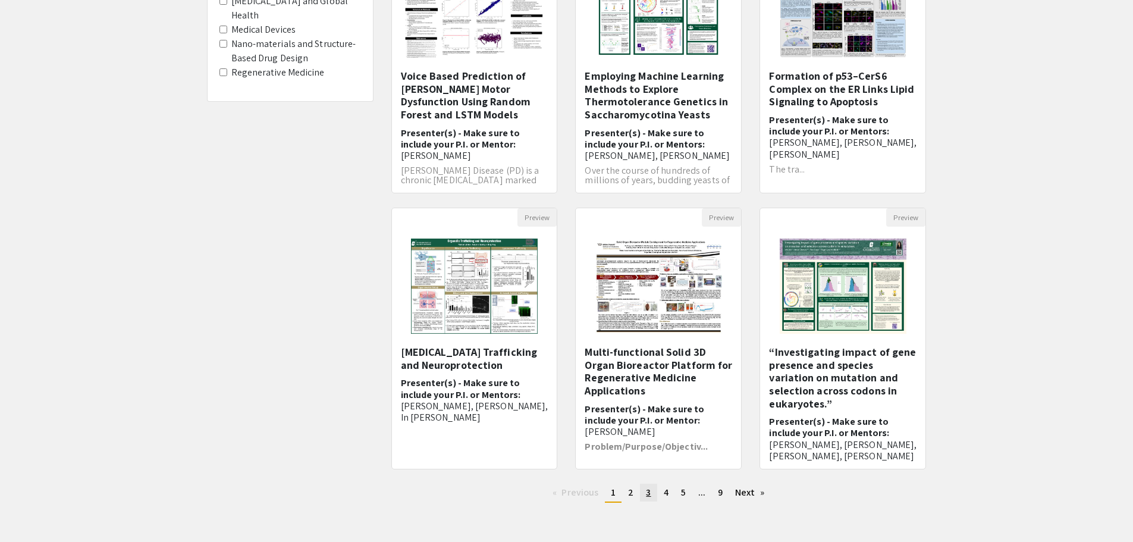
scroll to position [178, 0]
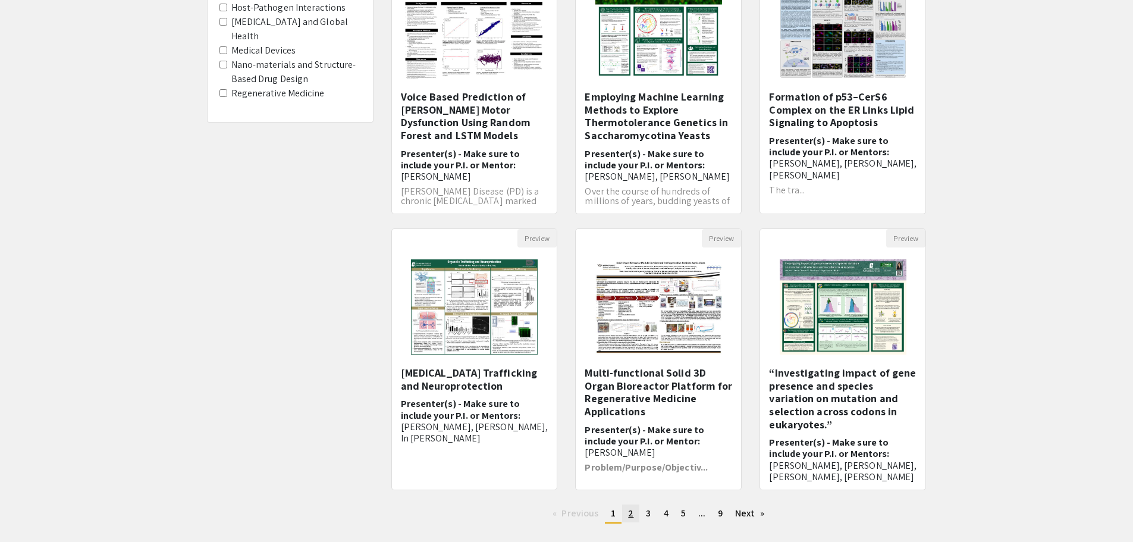
click at [634, 515] on link "page 2" at bounding box center [630, 513] width 17 height 18
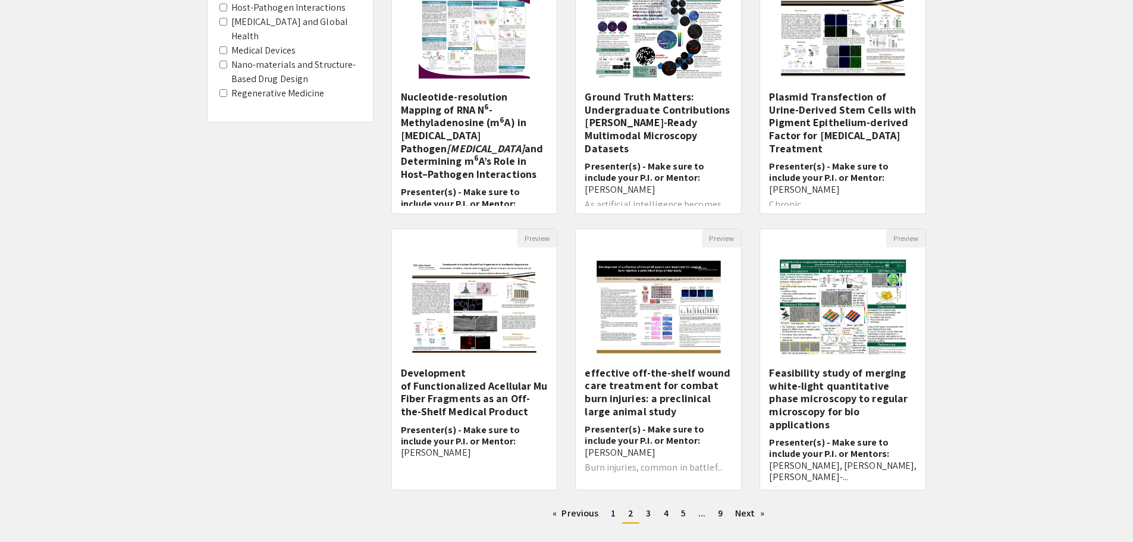
scroll to position [238, 0]
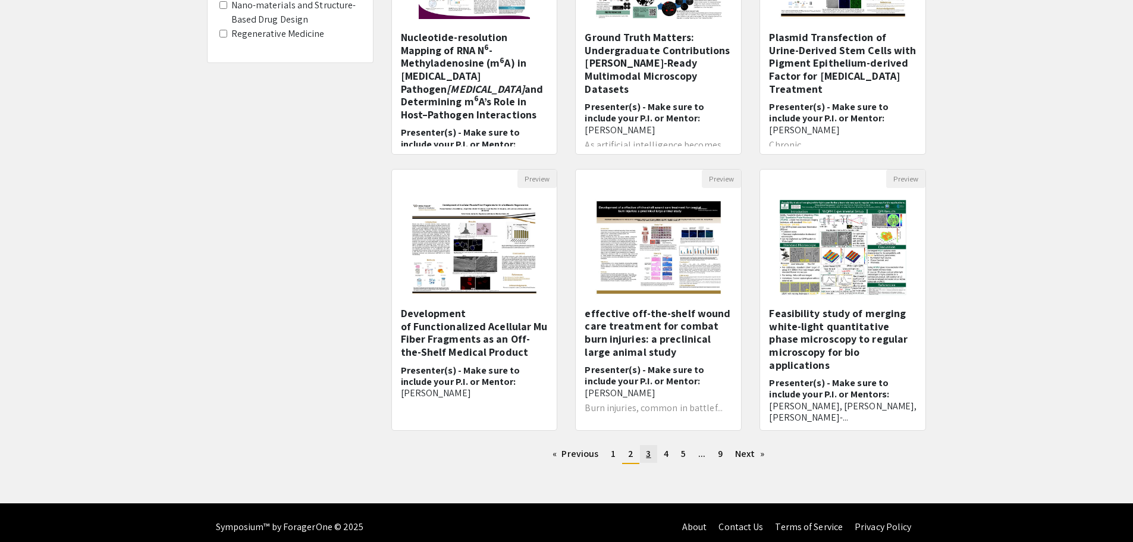
click at [650, 455] on span "3" at bounding box center [648, 453] width 5 height 12
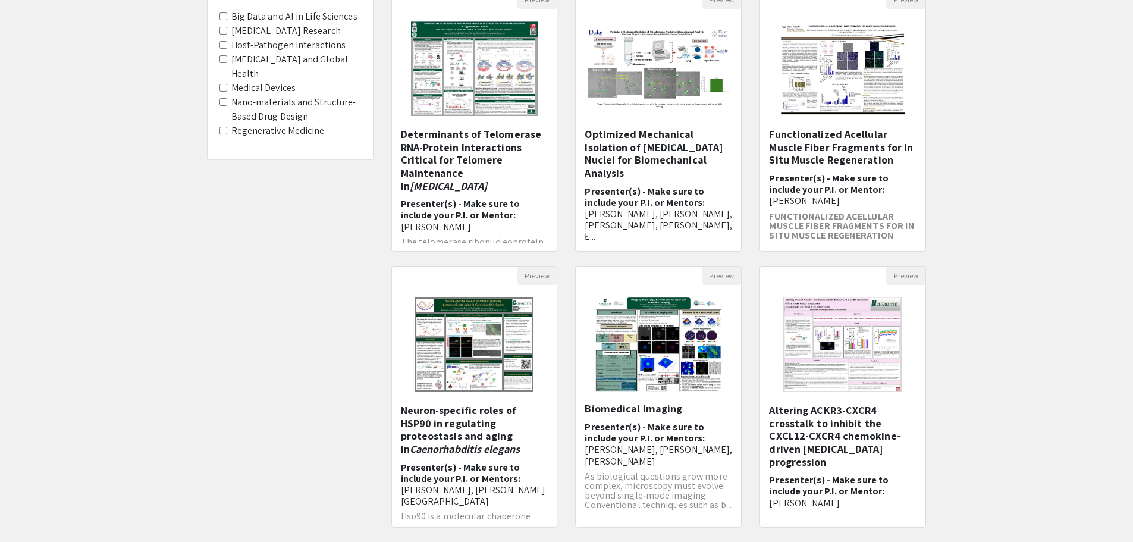
scroll to position [178, 0]
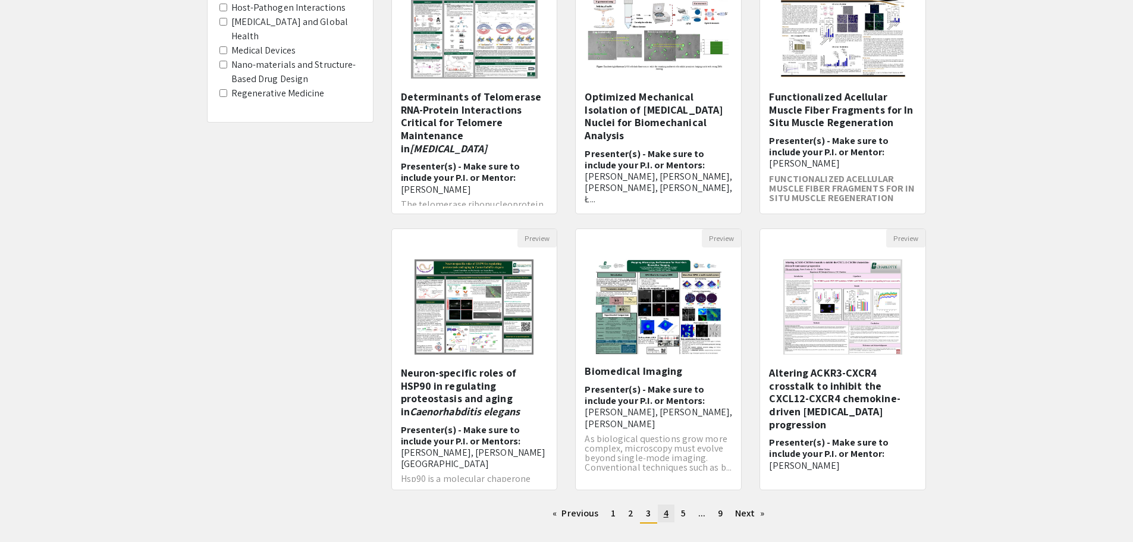
click at [669, 517] on link "page 4" at bounding box center [666, 513] width 17 height 18
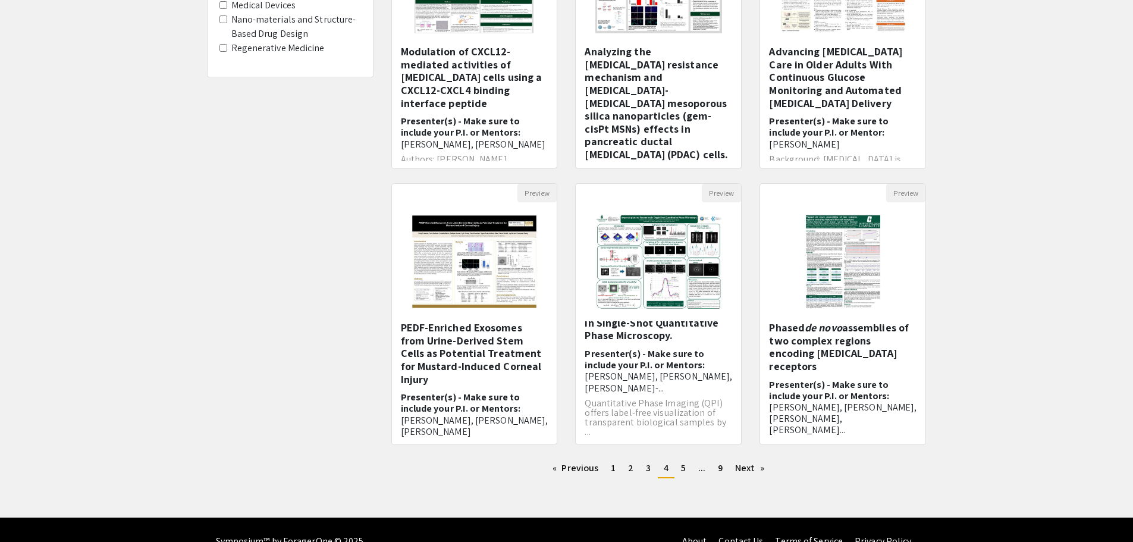
scroll to position [238, 0]
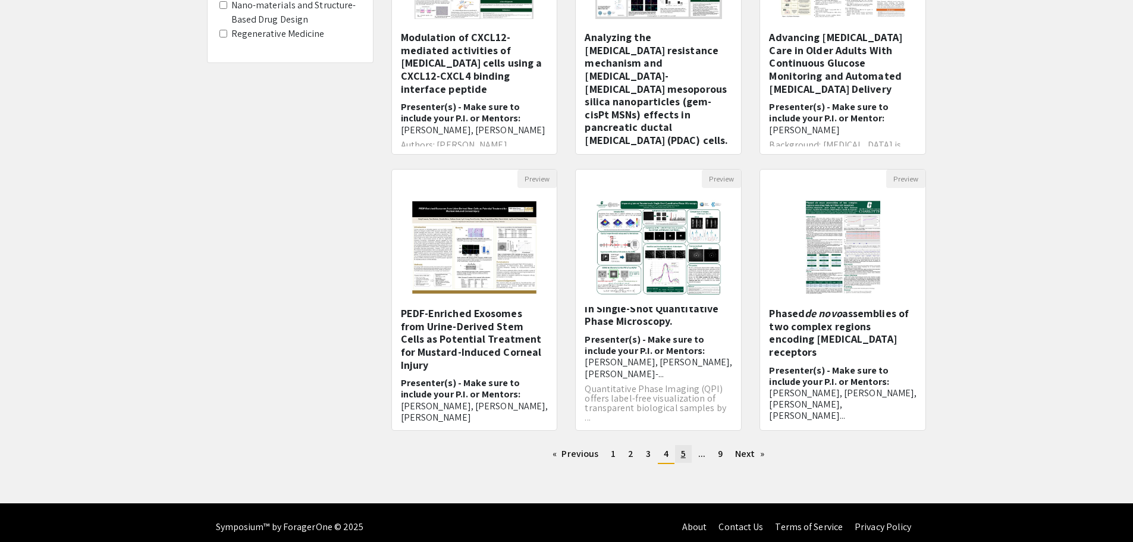
click at [687, 455] on link "page 5" at bounding box center [683, 454] width 17 height 18
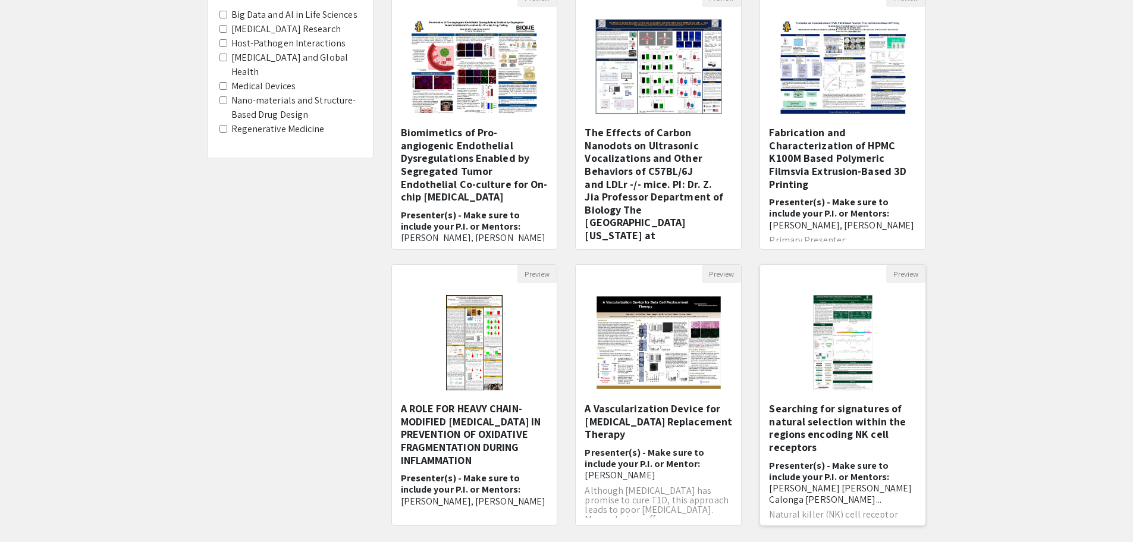
scroll to position [178, 0]
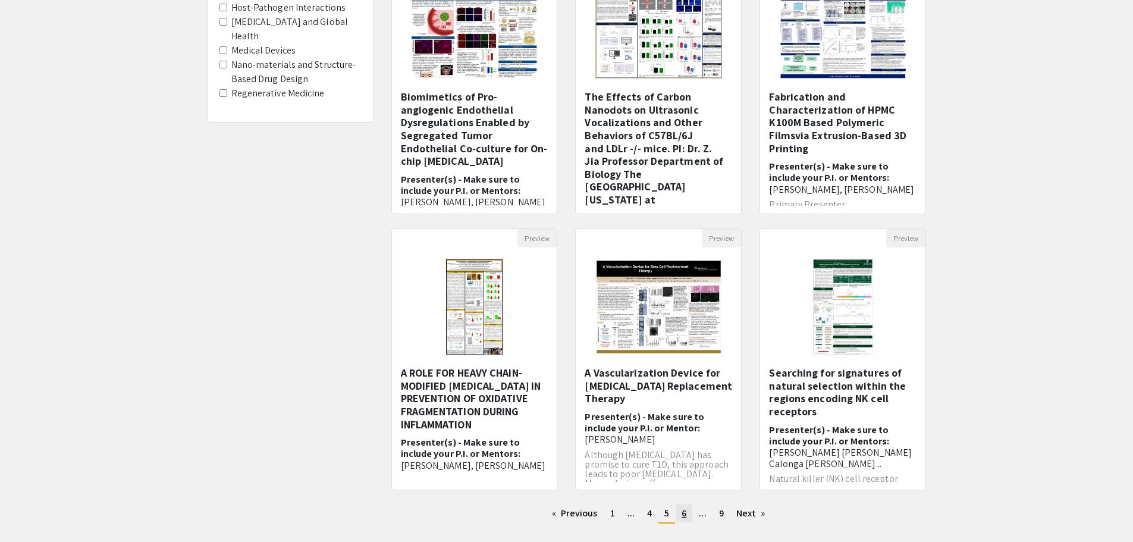
click at [690, 512] on link "page 6" at bounding box center [683, 513] width 17 height 18
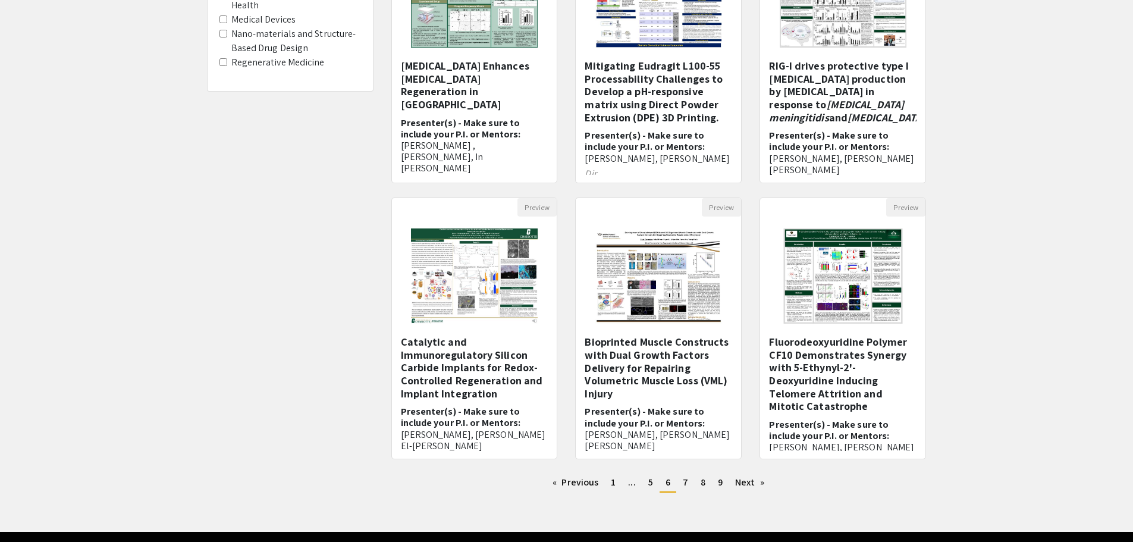
scroll to position [238, 0]
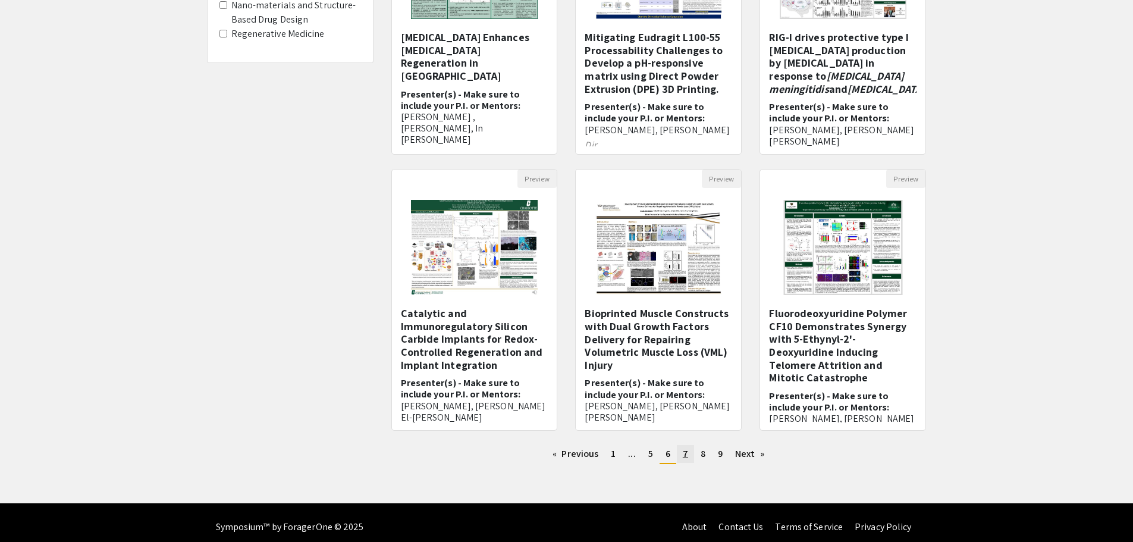
click at [689, 452] on link "page 7" at bounding box center [685, 454] width 17 height 18
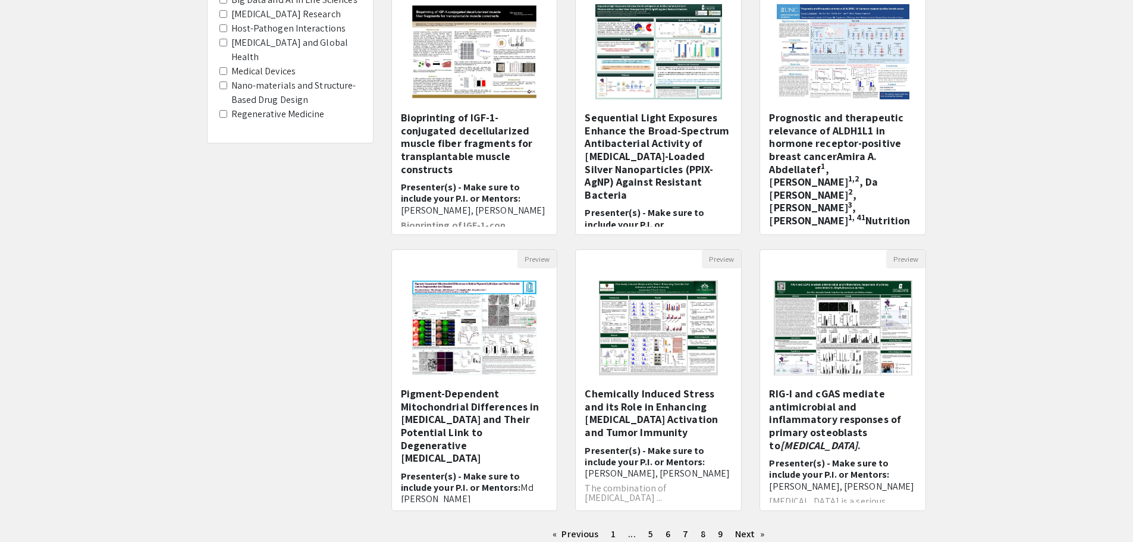
scroll to position [178, 0]
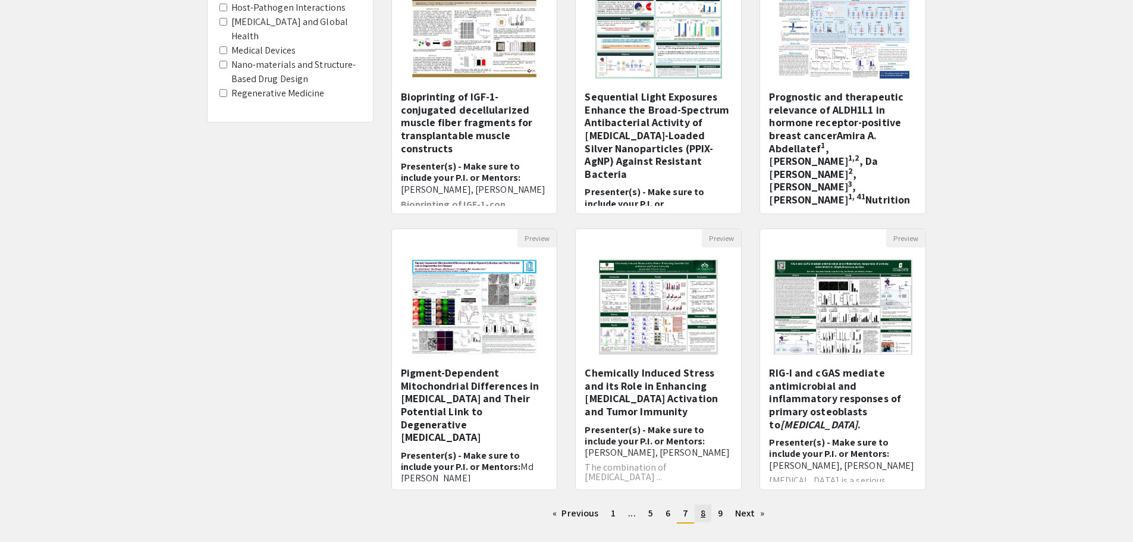
click at [702, 517] on span "8" at bounding box center [702, 513] width 5 height 12
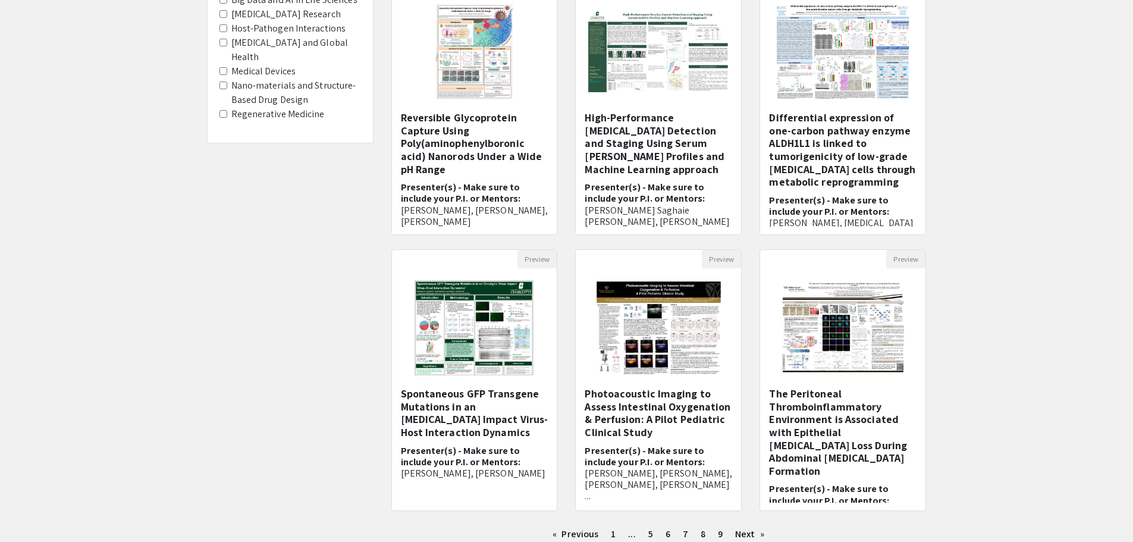
scroll to position [178, 0]
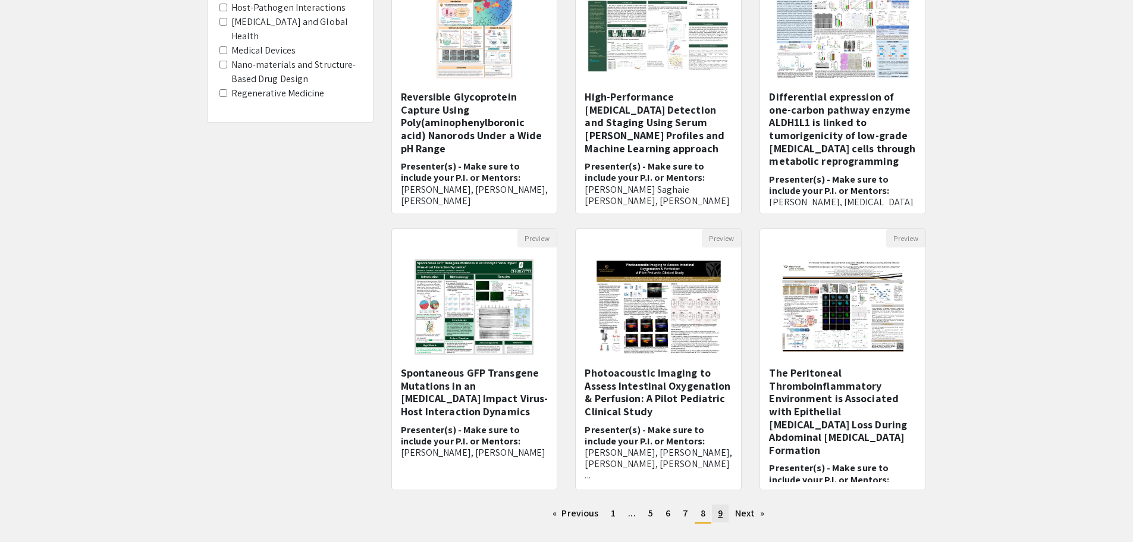
click at [719, 514] on span "9" at bounding box center [720, 513] width 5 height 12
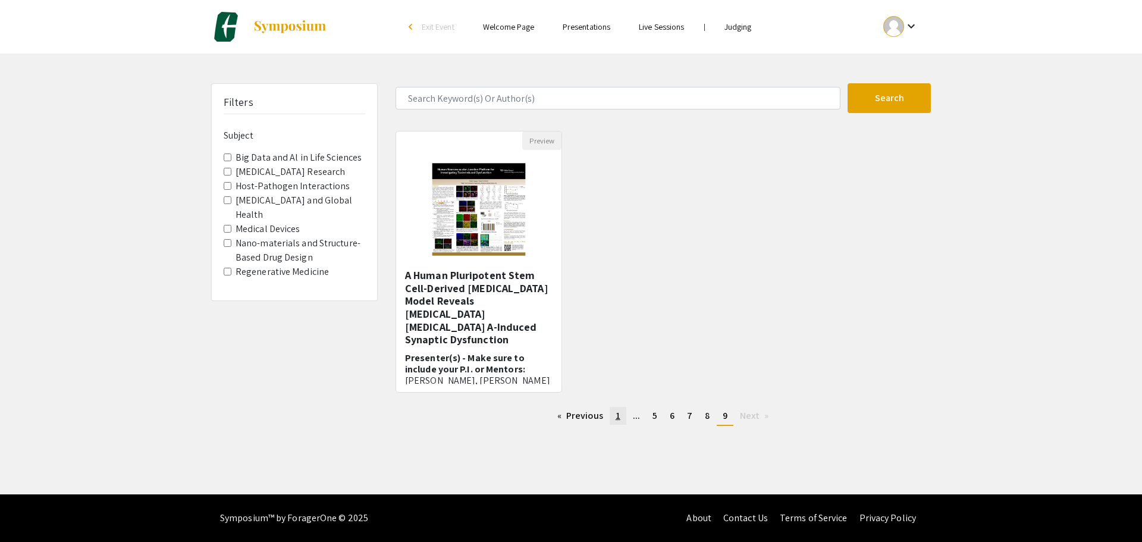
click at [620, 419] on span "1" at bounding box center [617, 415] width 5 height 12
